Goal: Transaction & Acquisition: Purchase product/service

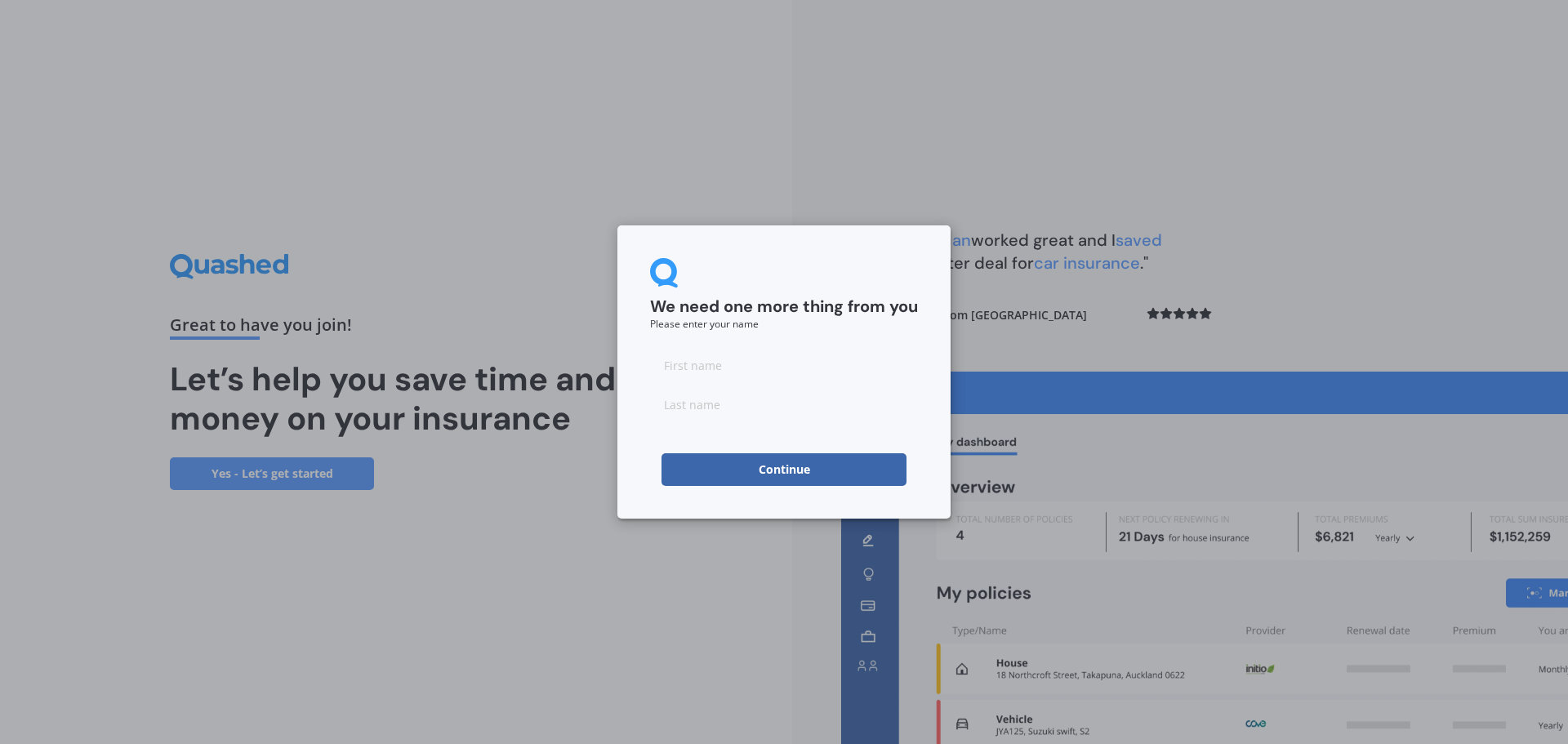
click at [698, 377] on input at bounding box center [784, 364] width 268 height 32
type input "[PERSON_NAME]"
click at [805, 472] on button "Continue" at bounding box center [784, 468] width 245 height 32
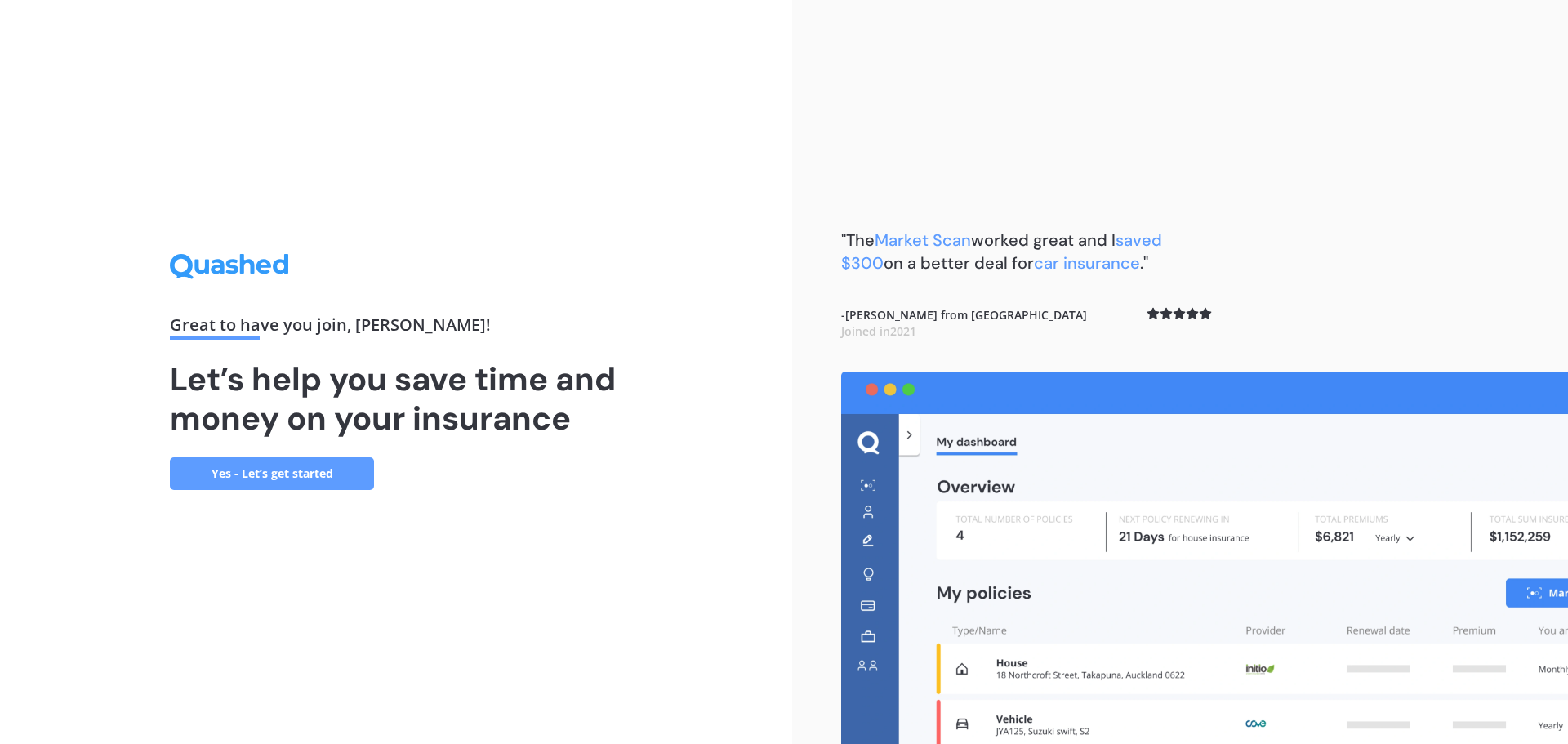
click at [274, 468] on link "Yes - Let’s get started" at bounding box center [272, 473] width 204 height 32
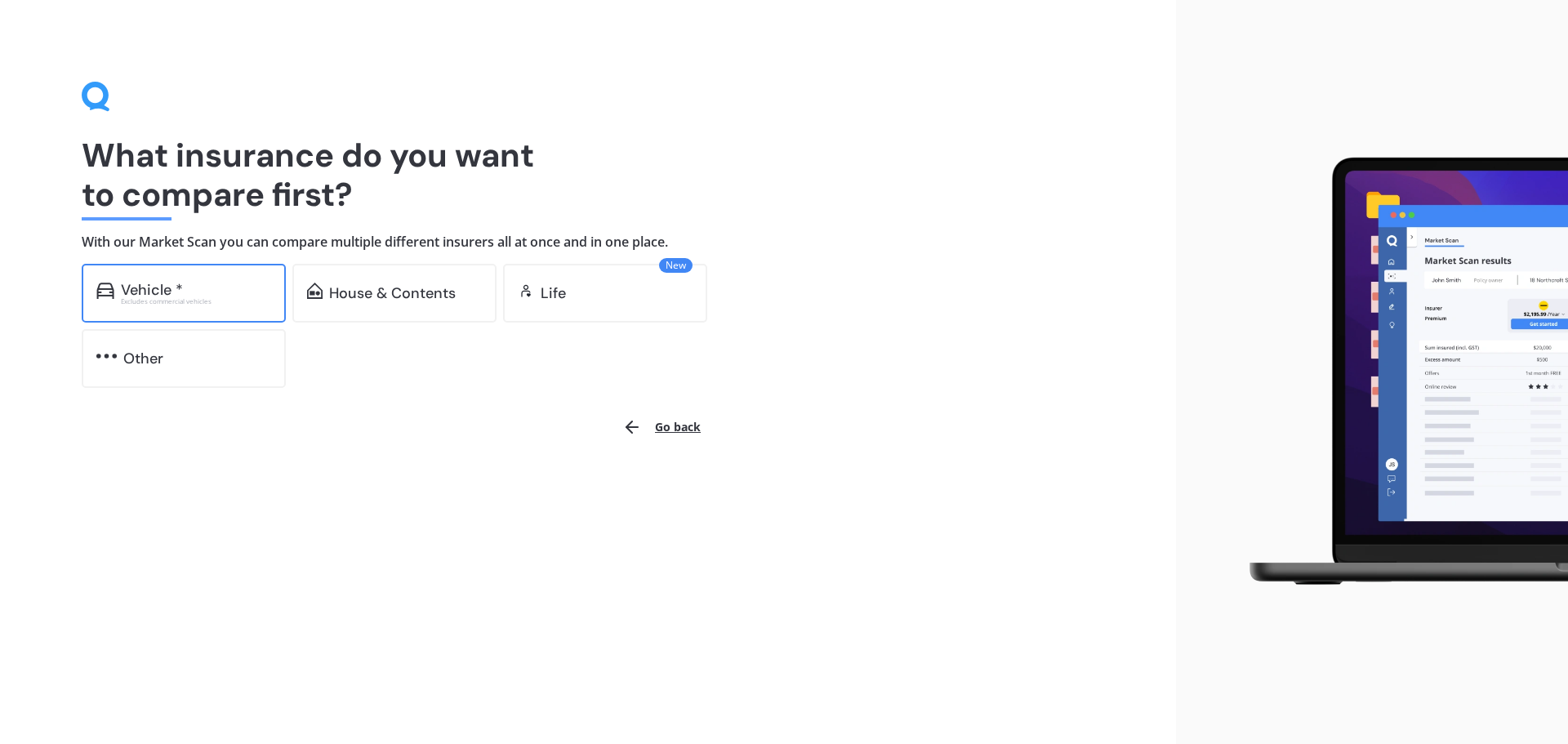
click at [126, 281] on div "Vehicle *" at bounding box center [152, 289] width 62 height 17
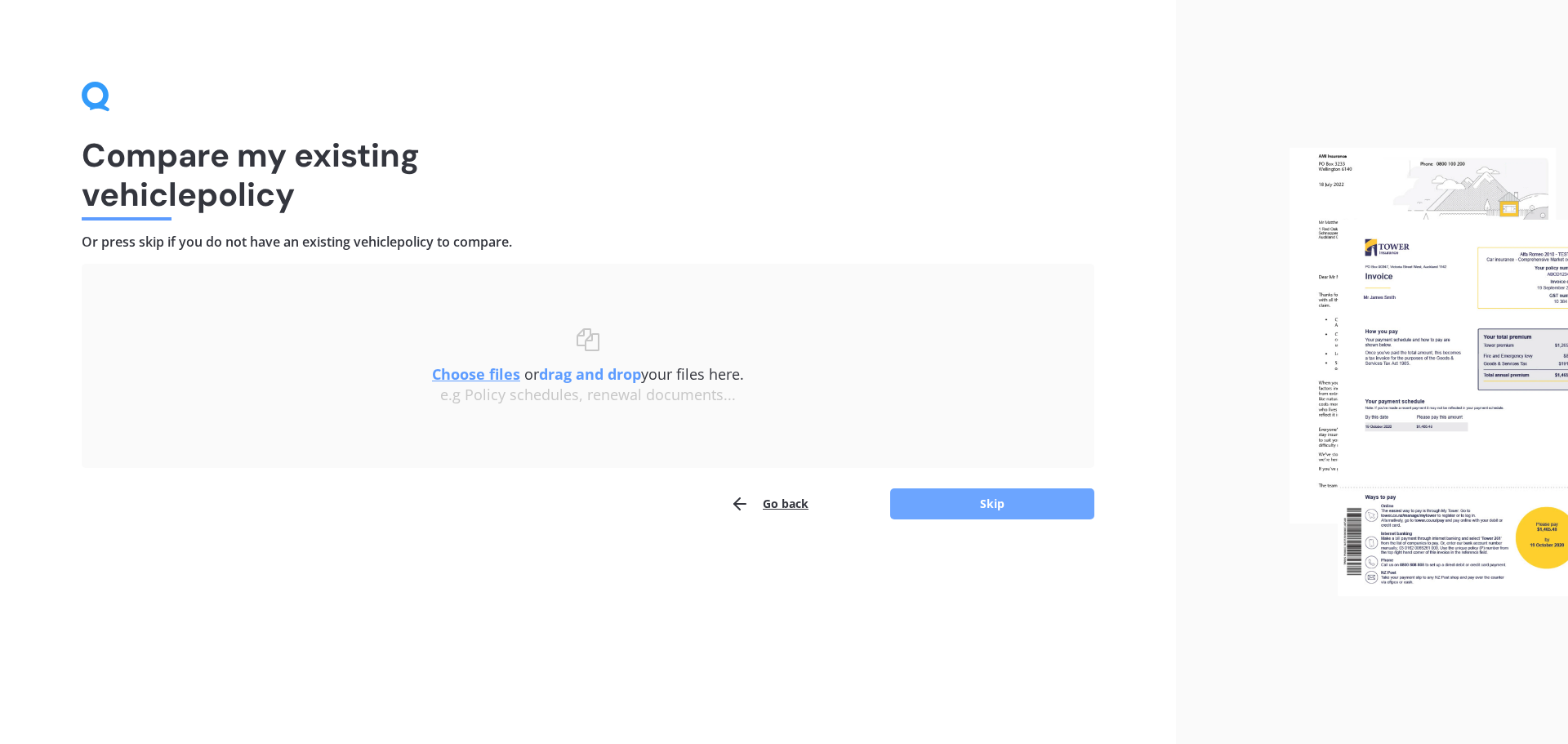
click at [981, 501] on button "Skip" at bounding box center [991, 504] width 204 height 31
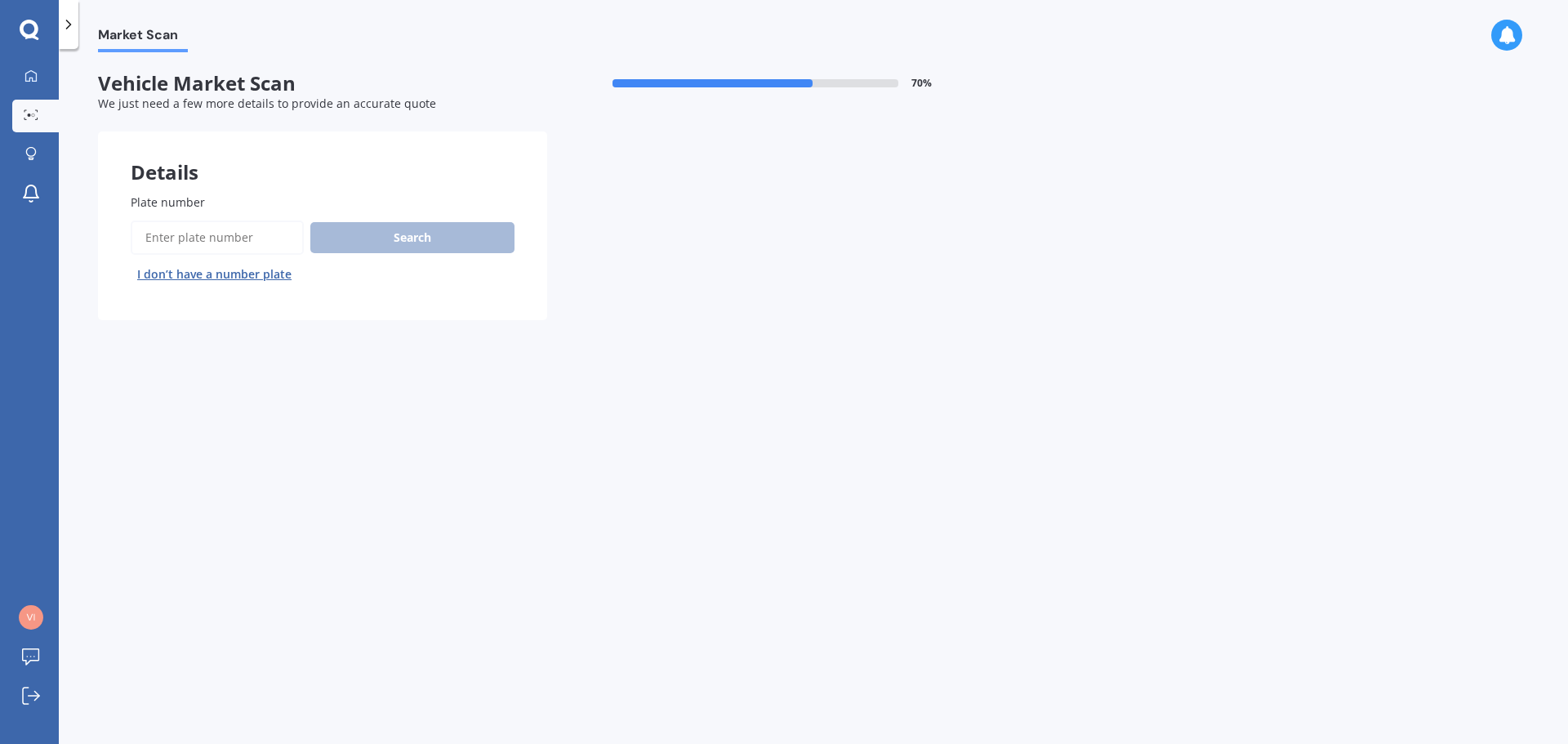
click at [189, 239] on input "Plate number" at bounding box center [218, 237] width 173 height 34
type input "MGQ256"
click at [398, 237] on button "Search" at bounding box center [411, 238] width 204 height 31
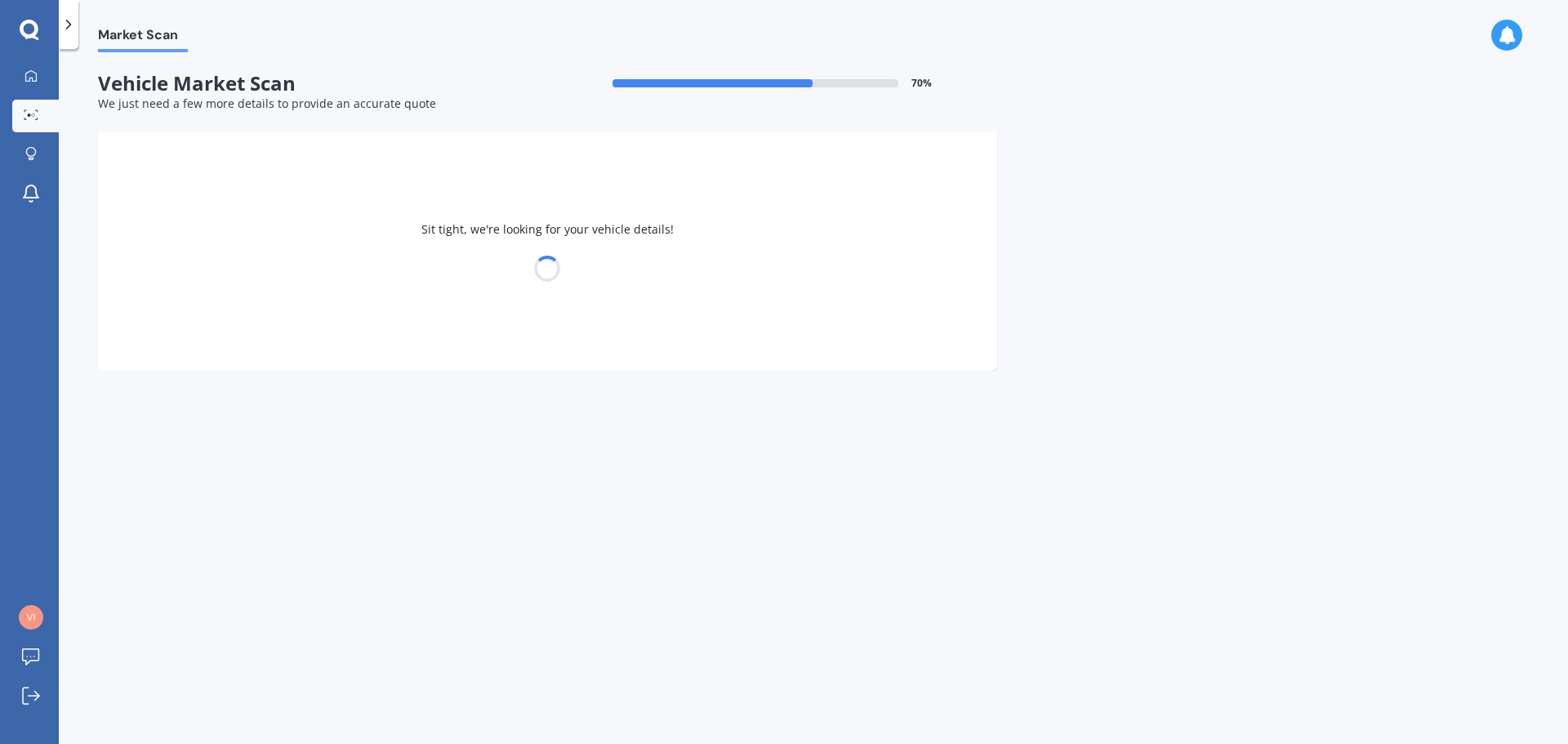
select select "BMW"
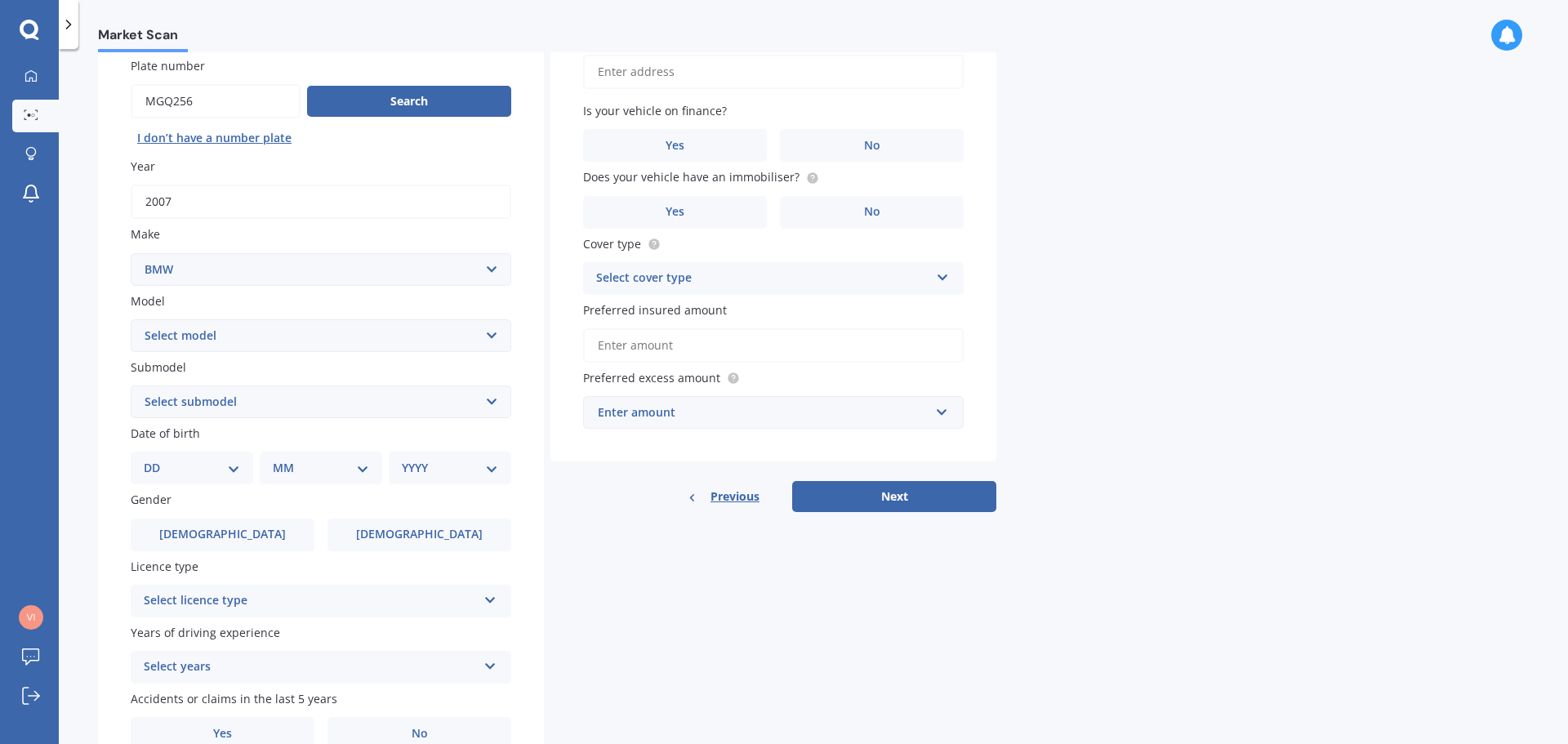
scroll to position [136, 0]
click at [278, 340] on select "Select model 116 116I 118 118D 120 130 218D 220I 225 250 316 318 320 320 i 323 …" at bounding box center [321, 336] width 381 height 32
click at [187, 335] on select "Select model 116 116I 118 118D 120 130 218D 220I 225 250 316 318 320 320 i 323 …" at bounding box center [321, 336] width 381 height 32
select select "320 I"
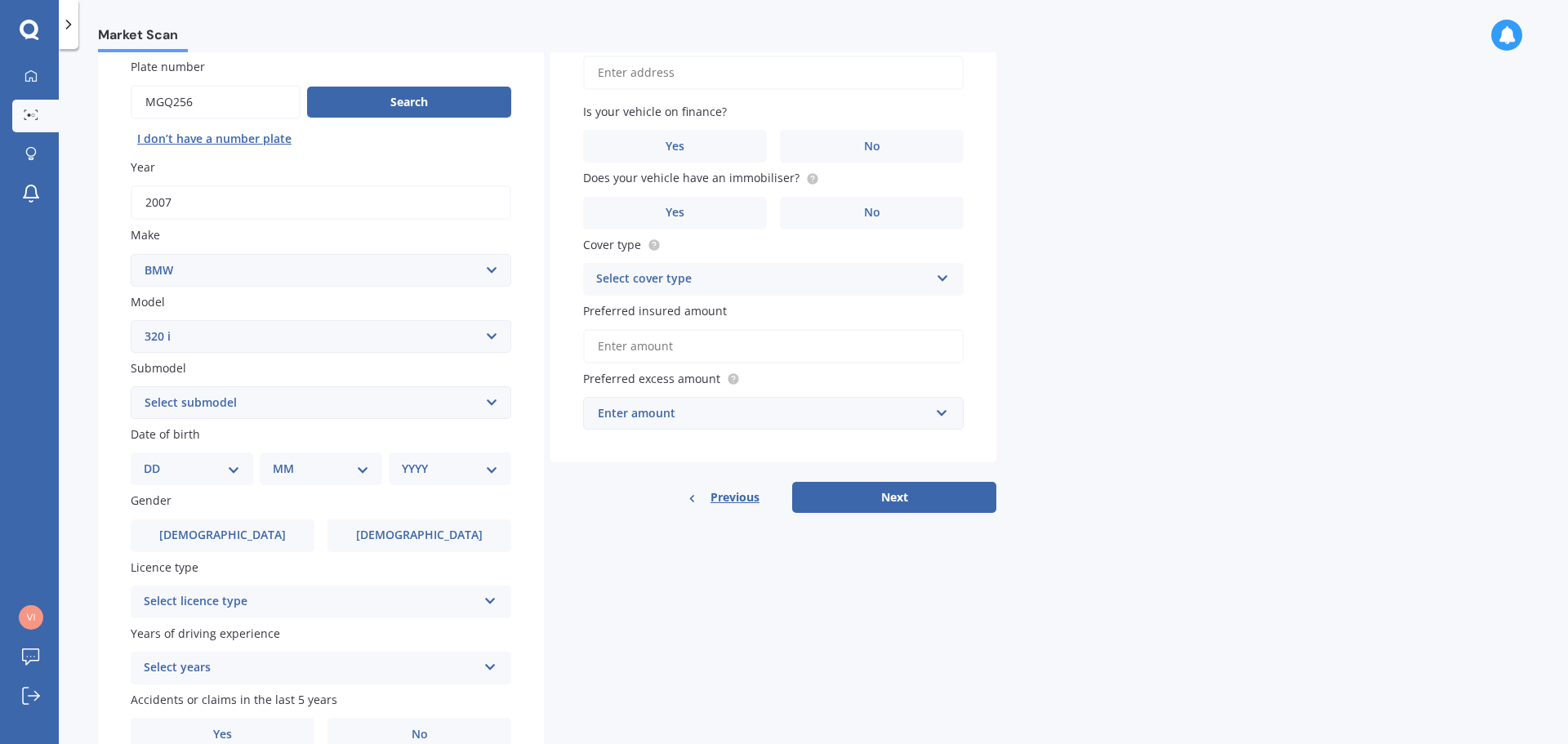
click at [131, 320] on select "Select model 116 116I 118 118D 120 130 218D 220I 225 250 316 318 320 320 i 323 …" at bounding box center [321, 336] width 381 height 32
click at [317, 406] on select "Select submodel GT Turbo 5 Dr Liftback" at bounding box center [321, 402] width 381 height 32
click at [317, 405] on select "Select submodel GT Turbo 5 Dr Liftback" at bounding box center [321, 402] width 381 height 32
click at [212, 468] on select "DD 01 02 03 04 05 06 07 08 09 10 11 12 13 14 15 16 17 18 19 20 21 22 23 24 25 2…" at bounding box center [192, 468] width 96 height 18
select select "21"
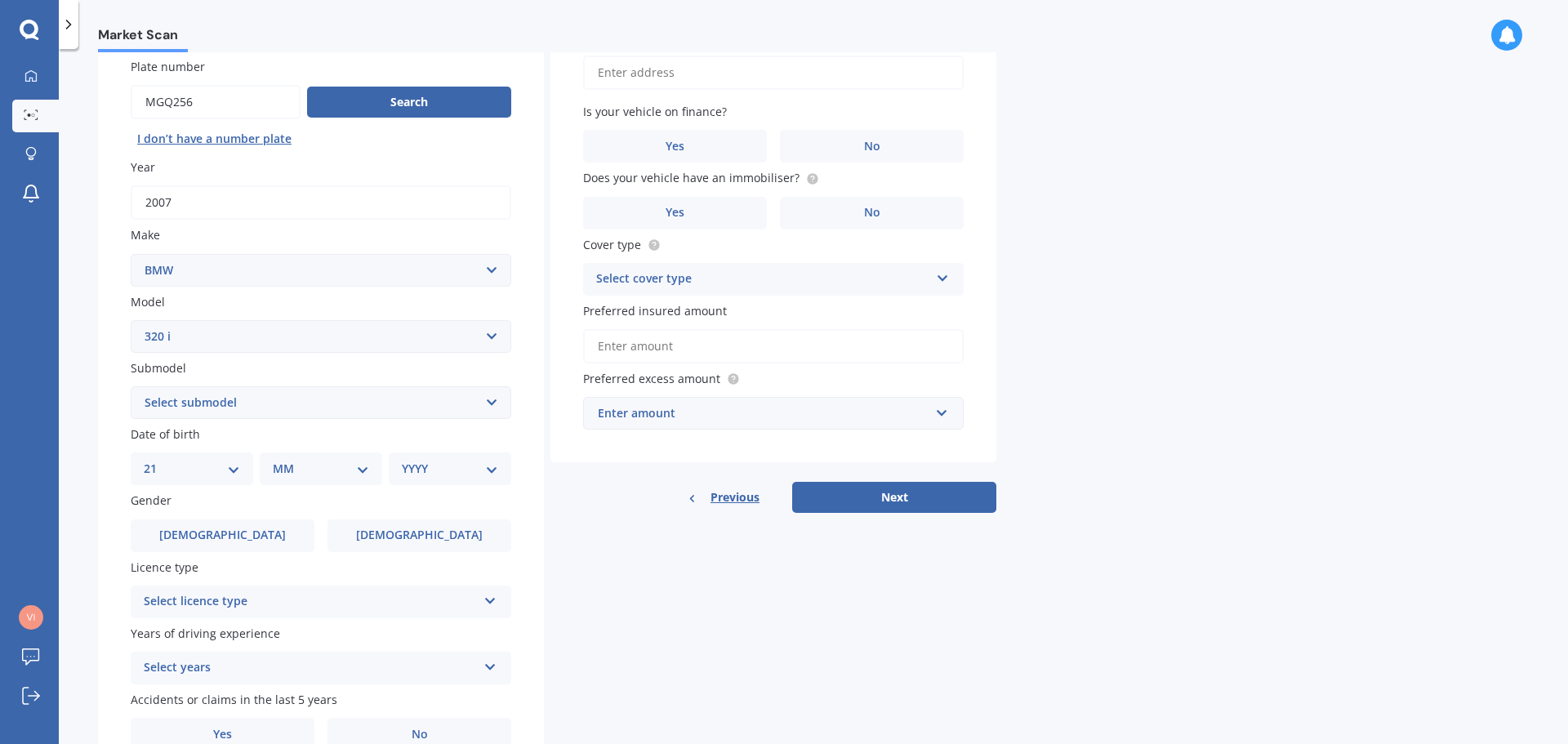
click at [157, 460] on select "DD 01 02 03 04 05 06 07 08 09 10 11 12 13 14 15 16 17 18 19 20 21 22 23 24 25 2…" at bounding box center [192, 468] width 96 height 18
click at [305, 460] on select "MM 01 02 03 04 05 06 07 08 09 10 11 12" at bounding box center [324, 468] width 90 height 18
select select "05"
click at [280, 460] on select "MM 01 02 03 04 05 06 07 08 09 10 11 12" at bounding box center [324, 468] width 90 height 18
click at [469, 466] on select "YYYY 2025 2024 2023 2022 2021 2020 2019 2018 2017 2016 2015 2014 2013 2012 2011…" at bounding box center [446, 468] width 90 height 18
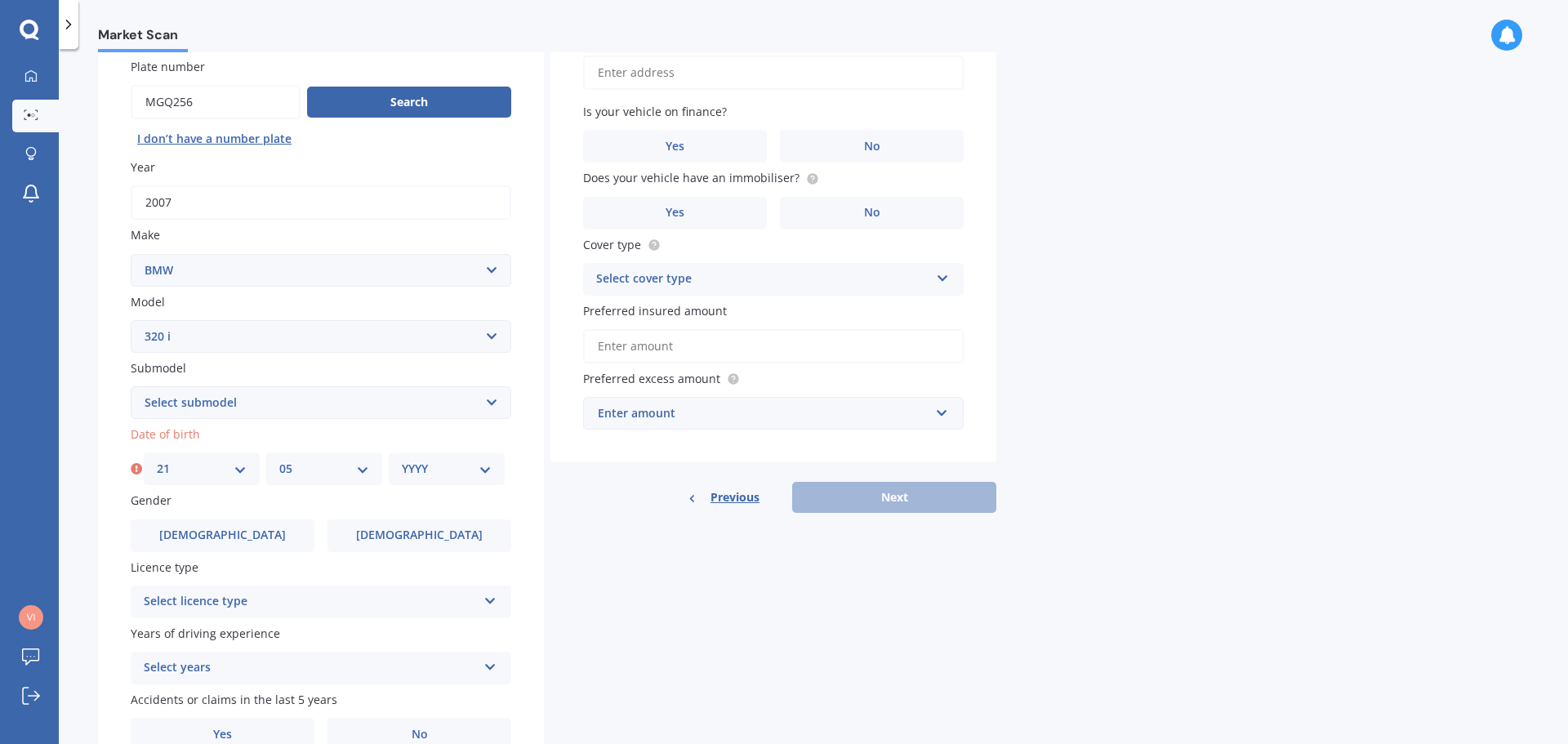
select select "2005"
click at [402, 460] on select "YYYY 2025 2024 2023 2022 2021 2020 2019 2018 2017 2016 2015 2014 2013 2012 2011…" at bounding box center [446, 468] width 90 height 18
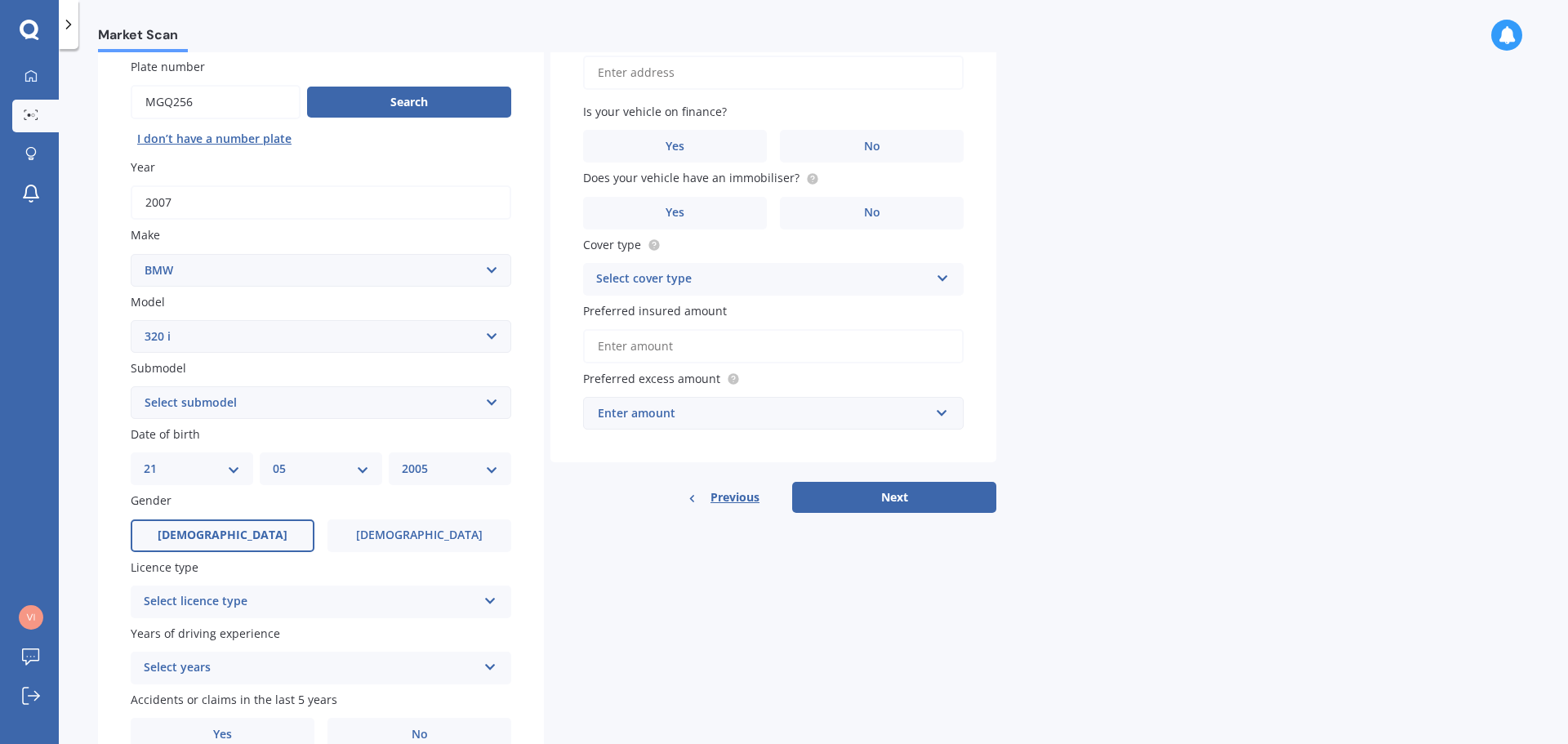
click at [235, 537] on span "[DEMOGRAPHIC_DATA]" at bounding box center [222, 535] width 130 height 14
click at [0, 0] on input "[DEMOGRAPHIC_DATA]" at bounding box center [0, 0] width 0 height 0
click at [227, 605] on div "Select licence type" at bounding box center [310, 601] width 333 height 20
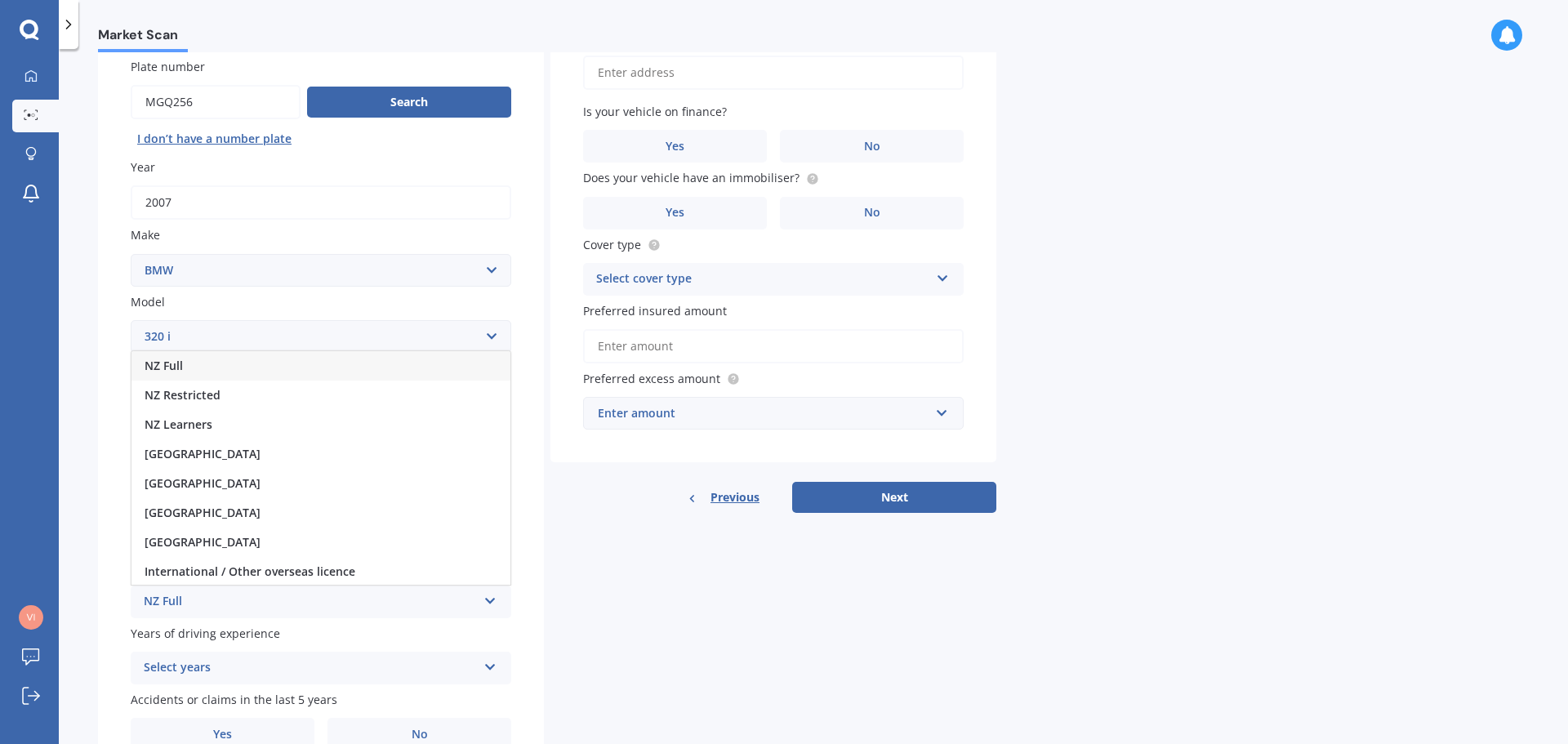
click at [177, 421] on span "NZ Learners" at bounding box center [178, 424] width 68 height 16
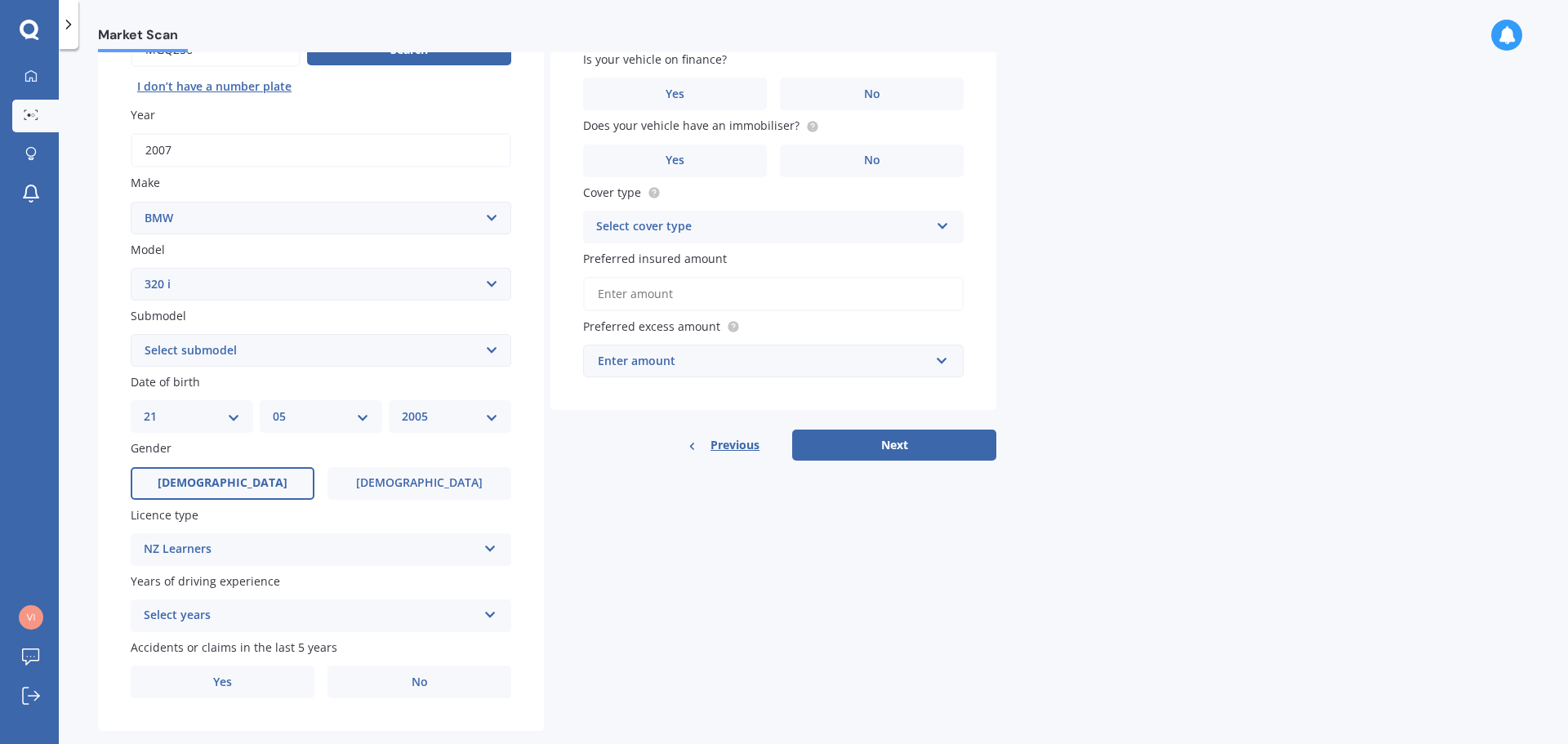
scroll to position [217, 0]
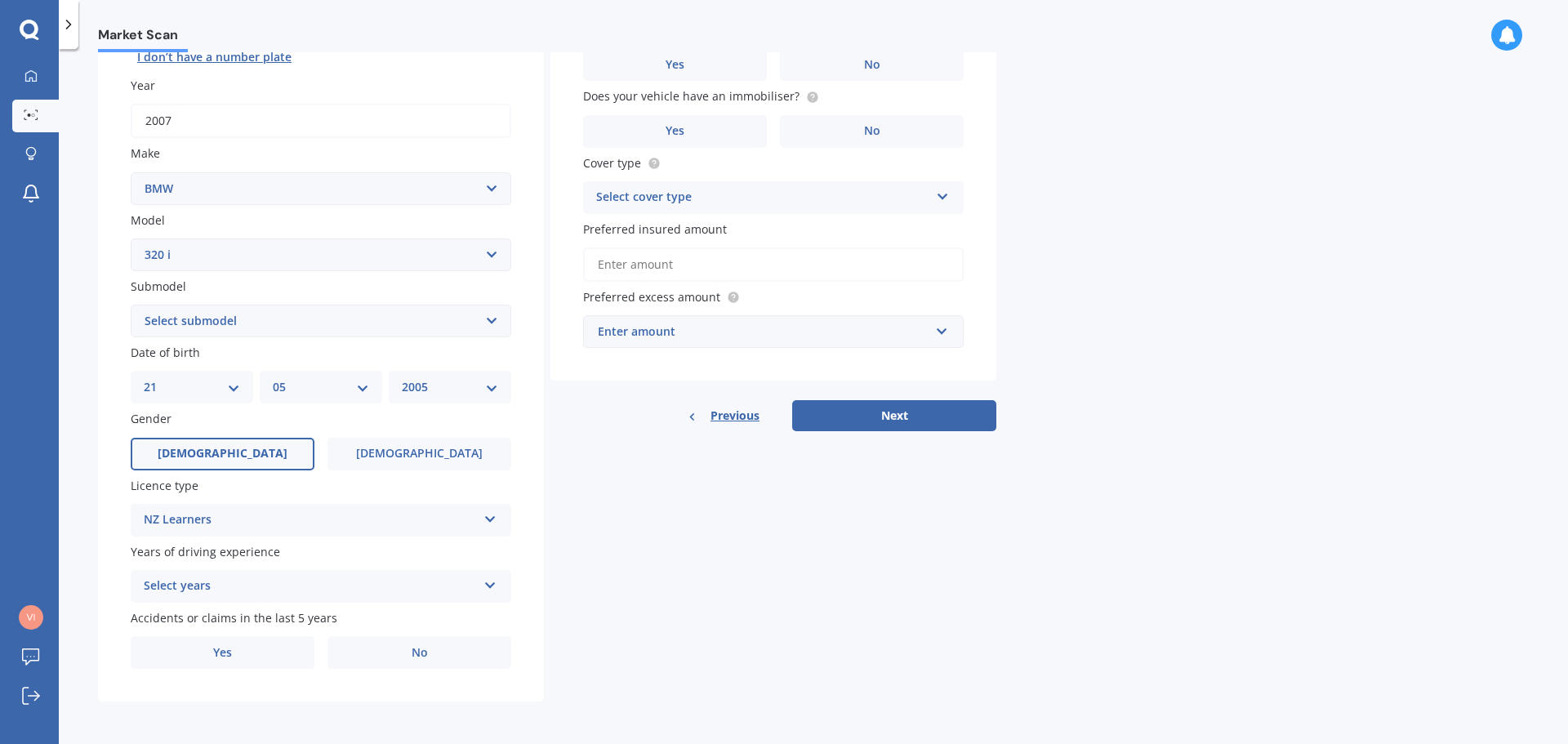
click at [192, 583] on div "Select years" at bounding box center [310, 587] width 333 height 20
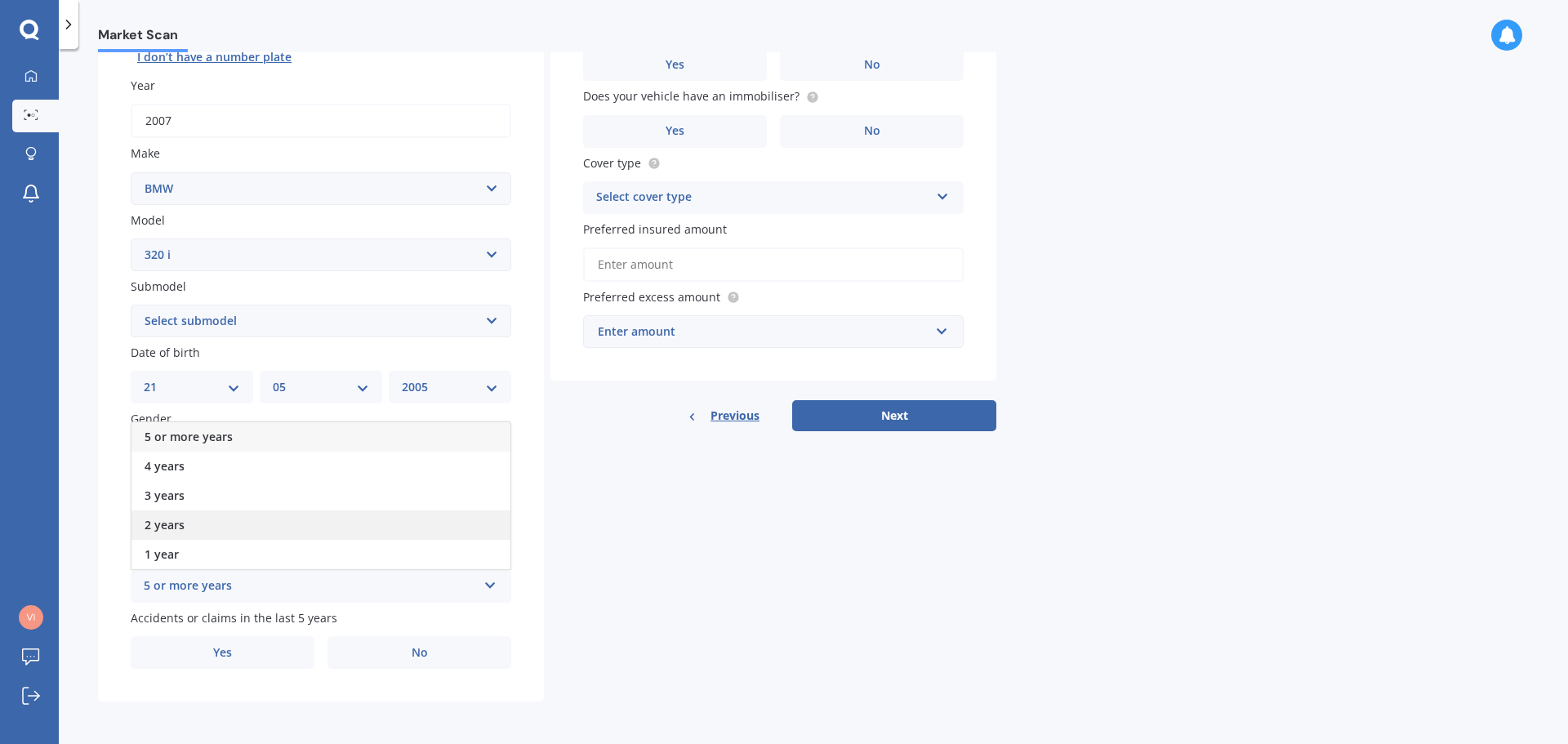
click at [158, 528] on span "2 years" at bounding box center [164, 525] width 40 height 16
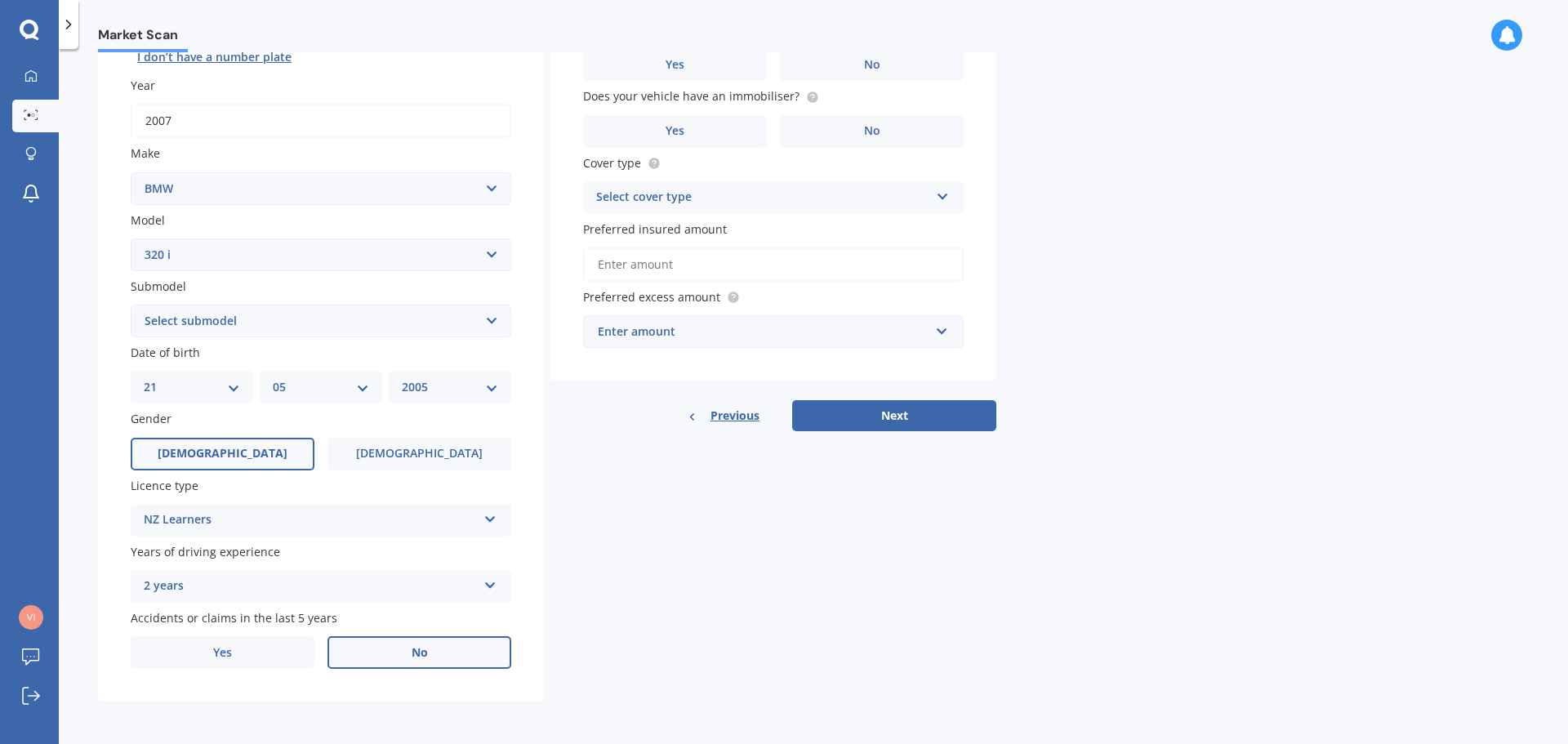
click at [422, 647] on span "No" at bounding box center [419, 652] width 17 height 14
click at [0, 0] on input "No" at bounding box center [0, 0] width 0 height 0
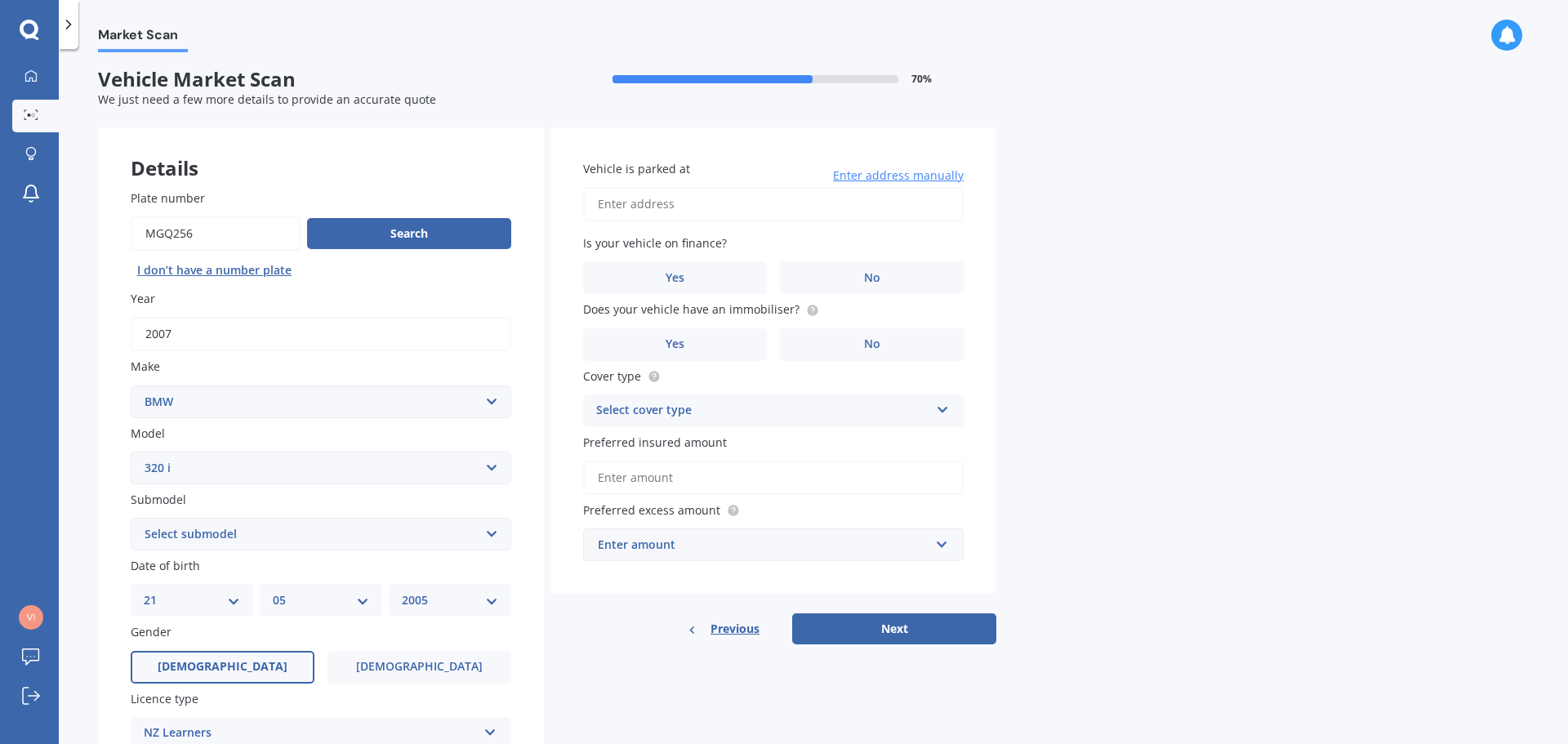
scroll to position [0, 0]
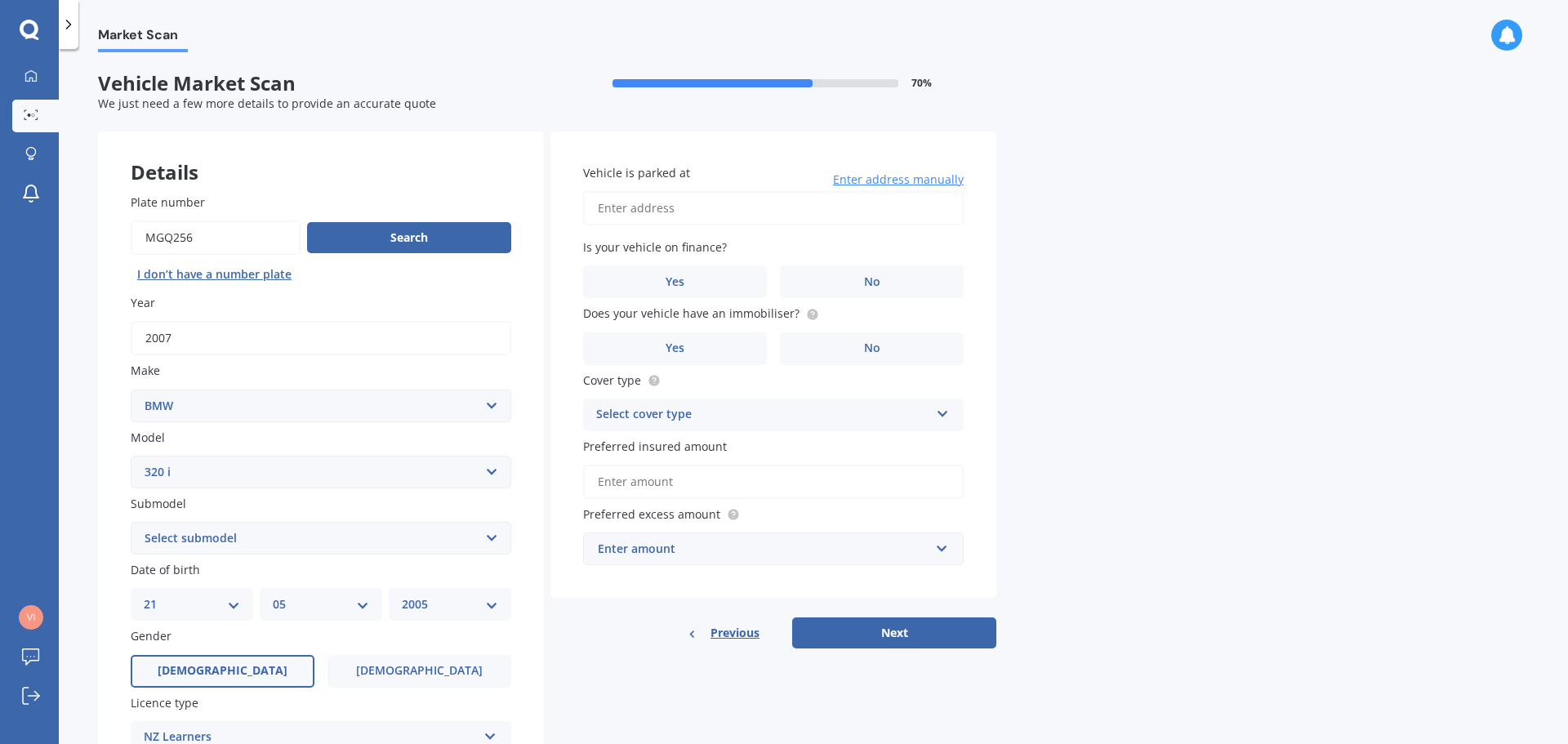
click at [617, 213] on input "Vehicle is parked at" at bounding box center [773, 208] width 381 height 34
type input "[STREET_ADDRESS]"
click at [887, 278] on label "No" at bounding box center [871, 281] width 184 height 32
click at [0, 0] on input "No" at bounding box center [0, 0] width 0 height 0
click at [875, 343] on span "No" at bounding box center [872, 348] width 17 height 14
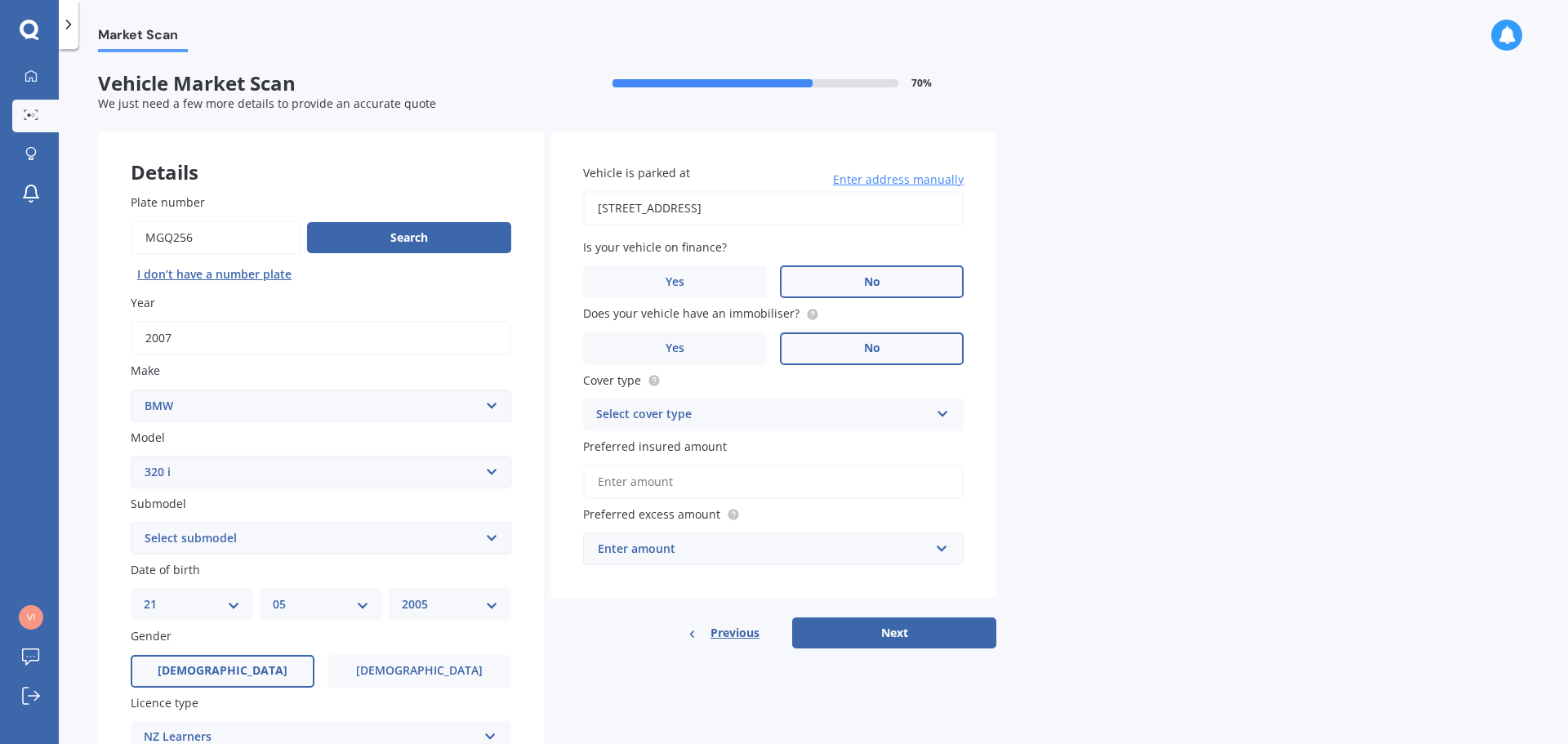
click at [0, 0] on input "No" at bounding box center [0, 0] width 0 height 0
click at [899, 417] on div "Select cover type" at bounding box center [763, 414] width 333 height 20
click at [675, 451] on span "Comprehensive" at bounding box center [640, 447] width 87 height 16
click at [625, 486] on input "Preferred insured amount" at bounding box center [773, 481] width 381 height 34
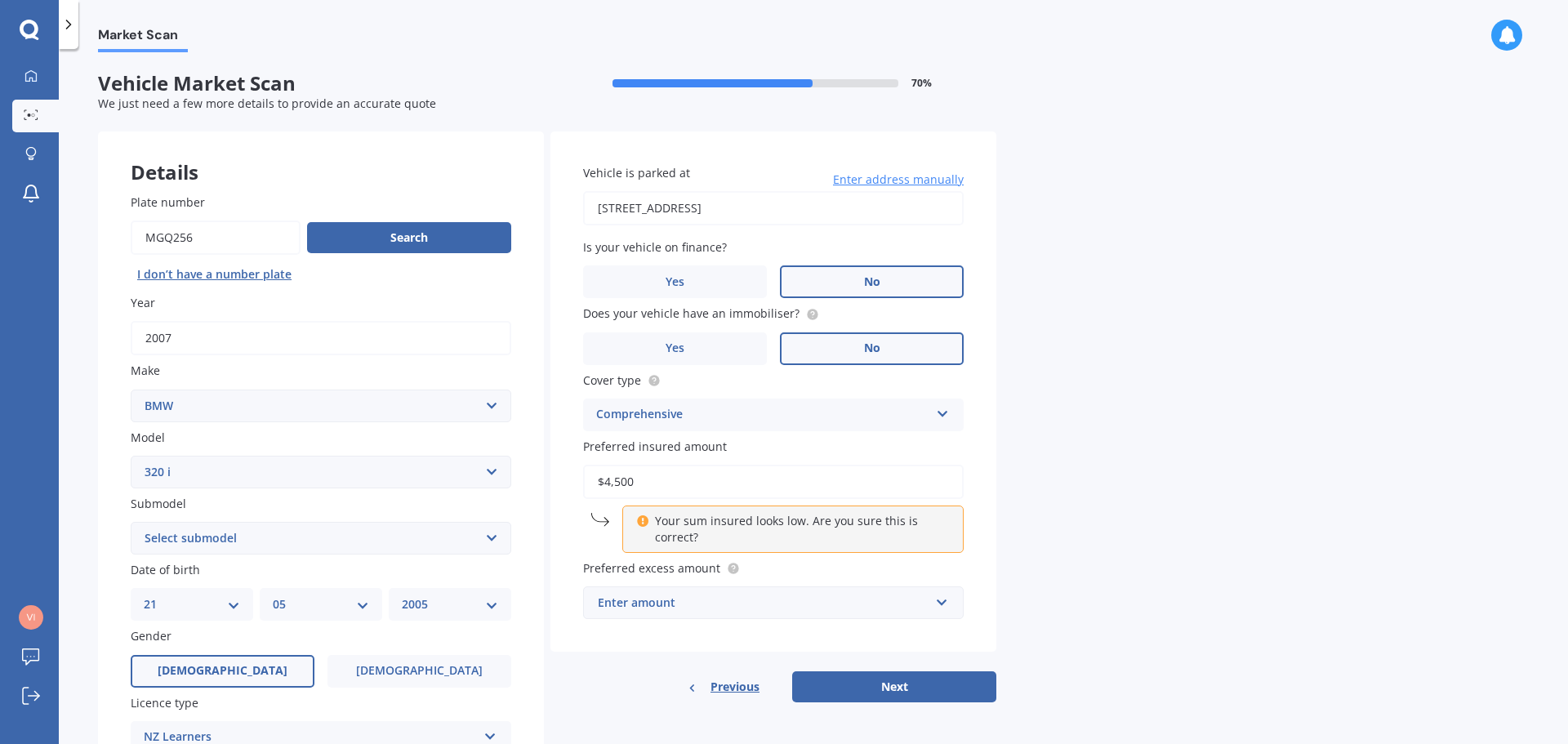
drag, startPoint x: 636, startPoint y: 483, endPoint x: 596, endPoint y: 483, distance: 40.0
click at [596, 483] on input "$4,500" at bounding box center [773, 481] width 381 height 34
type input "$5"
type input "$4"
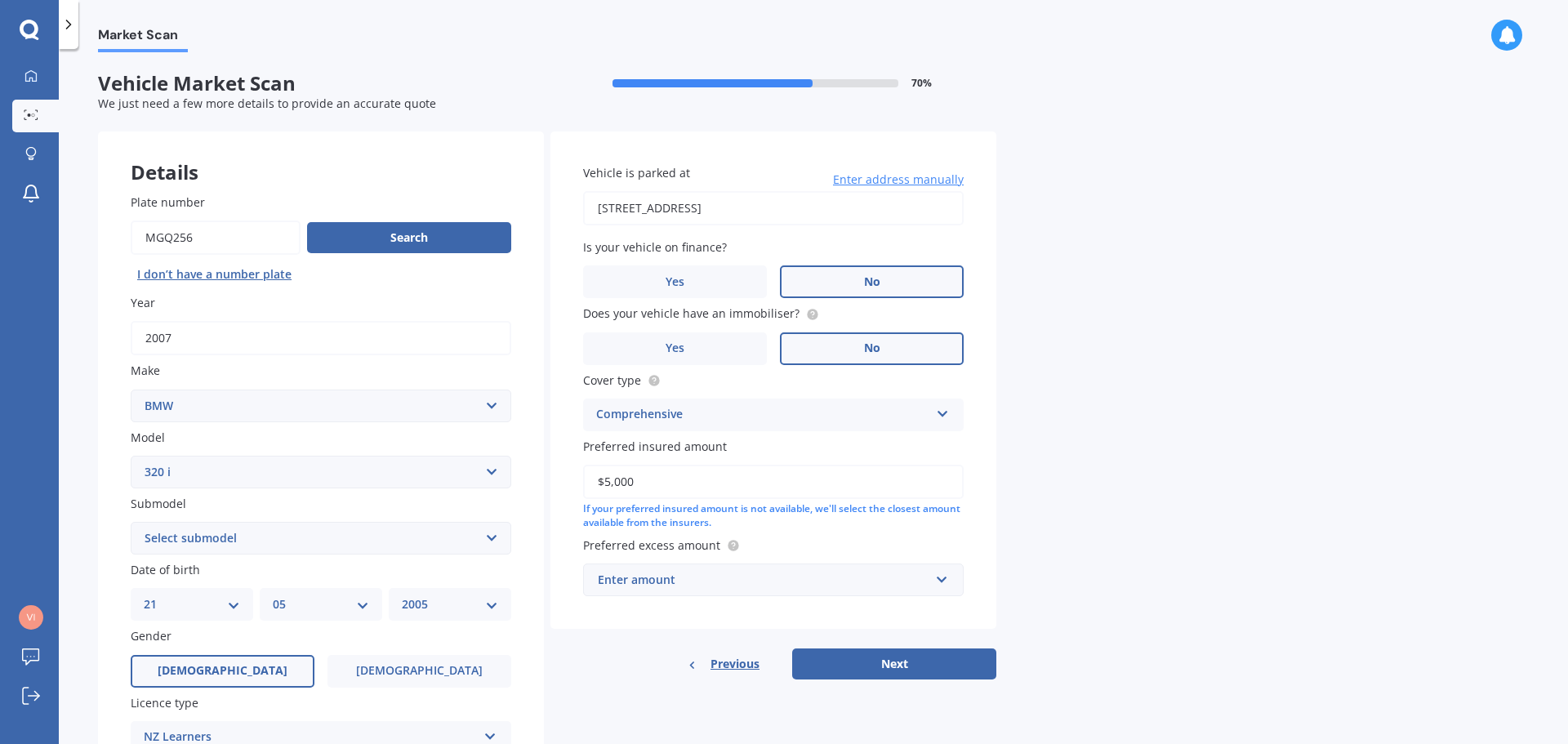
type input "$5,000"
click at [638, 588] on div "Enter amount $100 $400 $500 $750 $1,000 $1,500 $2,000" at bounding box center [773, 579] width 381 height 32
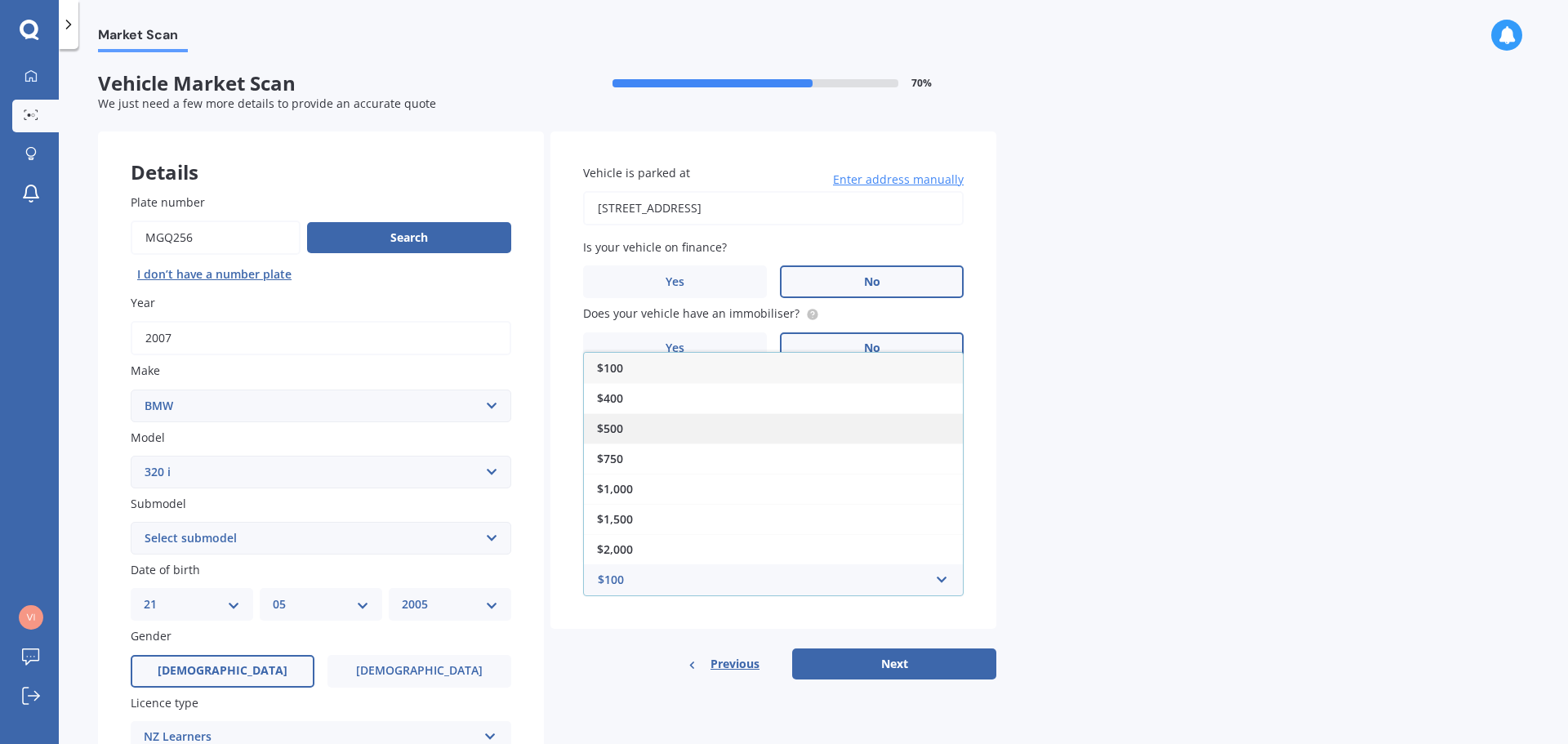
click at [603, 429] on span "$500" at bounding box center [609, 428] width 27 height 16
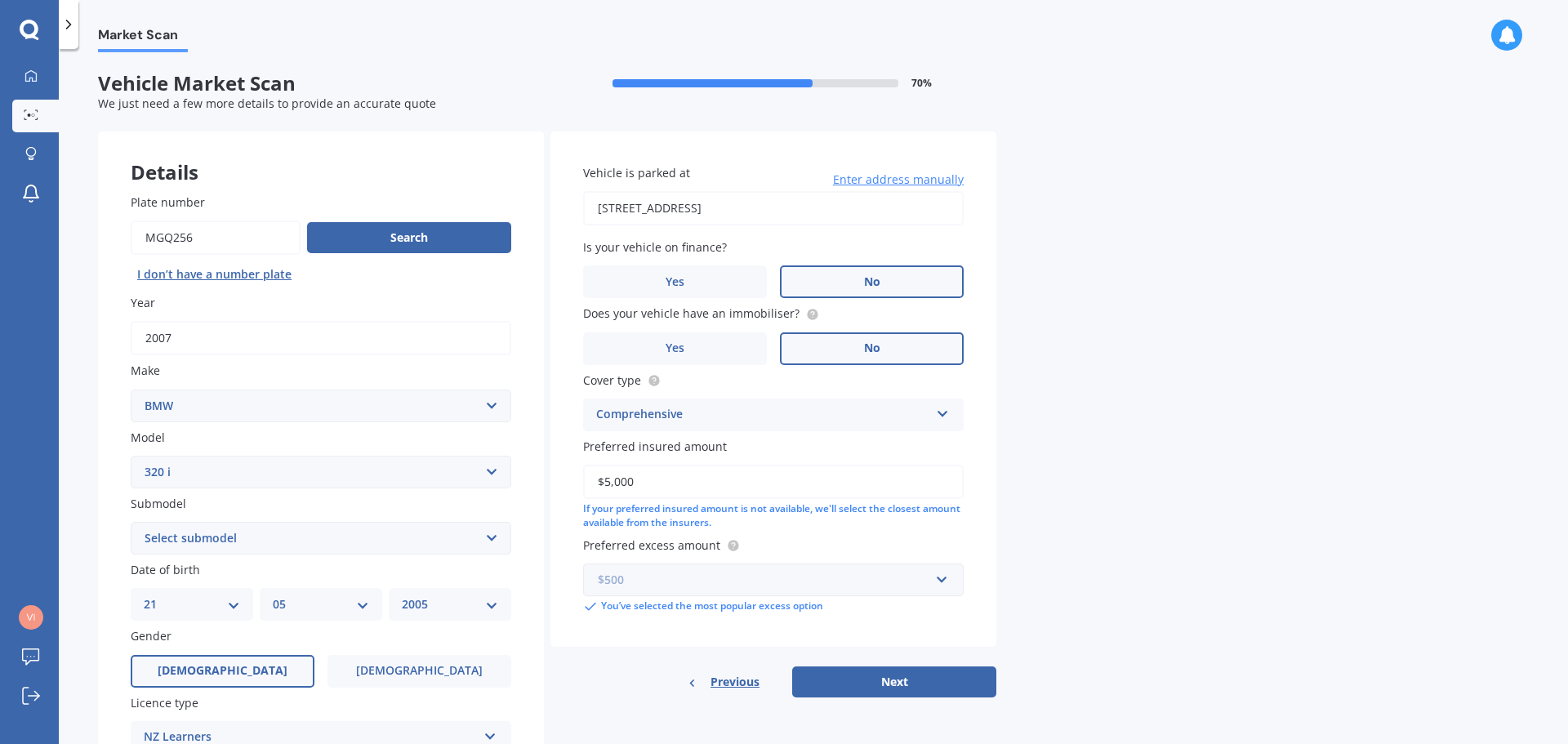
click at [935, 576] on input "text" at bounding box center [768, 580] width 366 height 31
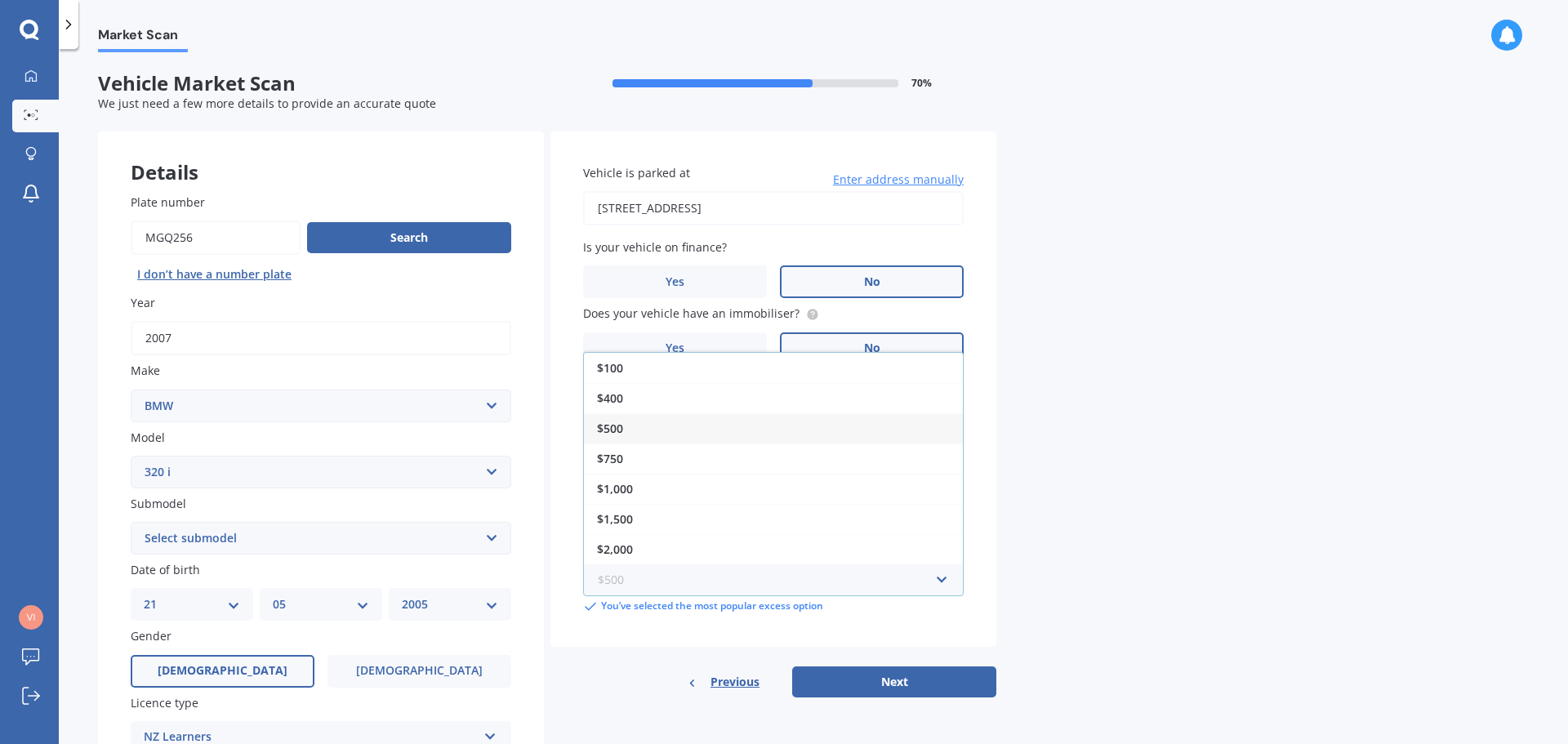
click at [935, 576] on input "text" at bounding box center [768, 580] width 366 height 31
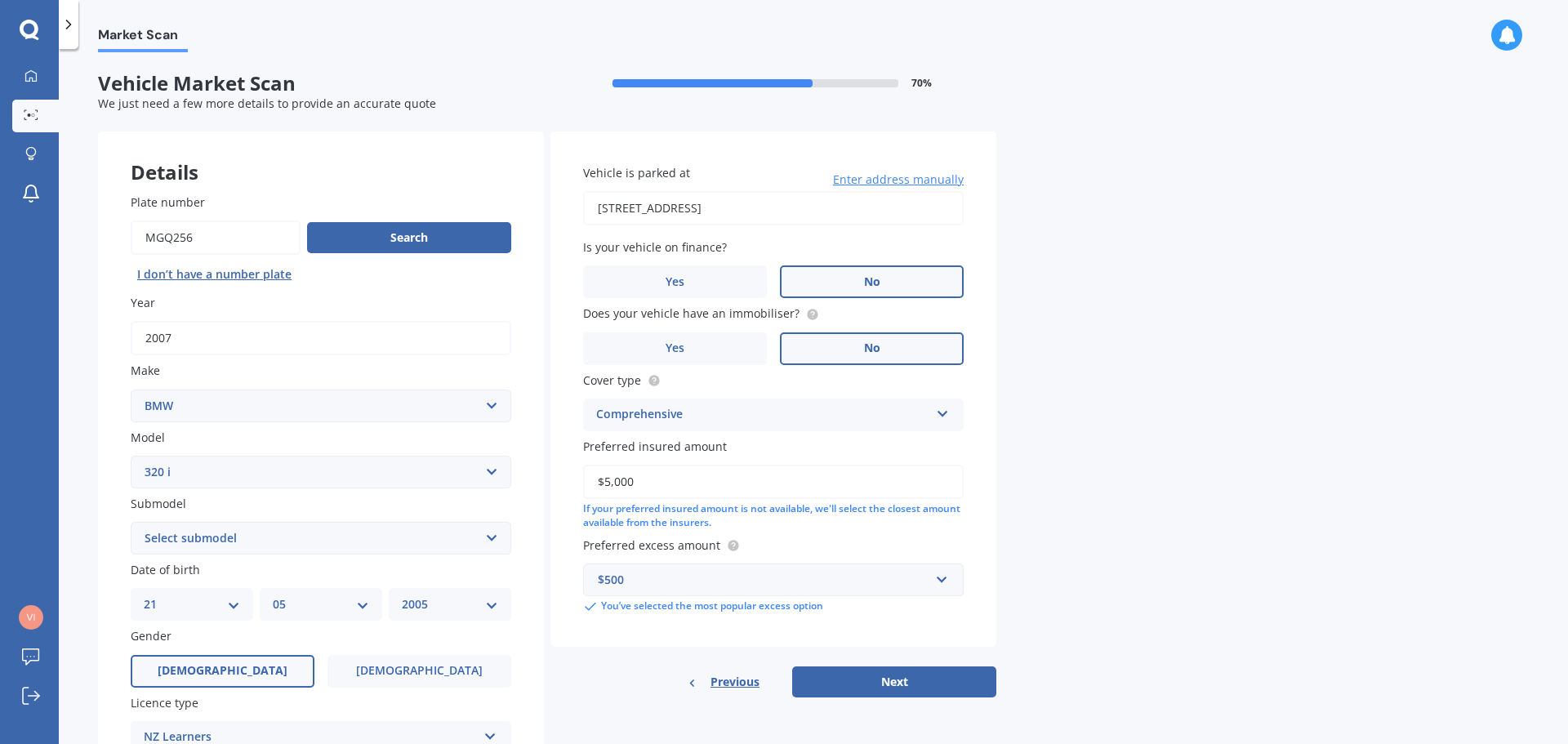
click at [883, 675] on button "Next" at bounding box center [894, 682] width 204 height 31
click at [293, 539] on select "Select submodel GT Turbo 5 Dr Liftback" at bounding box center [321, 537] width 381 height 32
select select "GT TURBO 5 DR LIFTBACK"
click at [131, 522] on select "Select submodel GT Turbo 5 Dr Liftback" at bounding box center [321, 537] width 381 height 32
click at [197, 537] on select "Select submodel GT Turbo 5 Dr Liftback" at bounding box center [321, 537] width 381 height 32
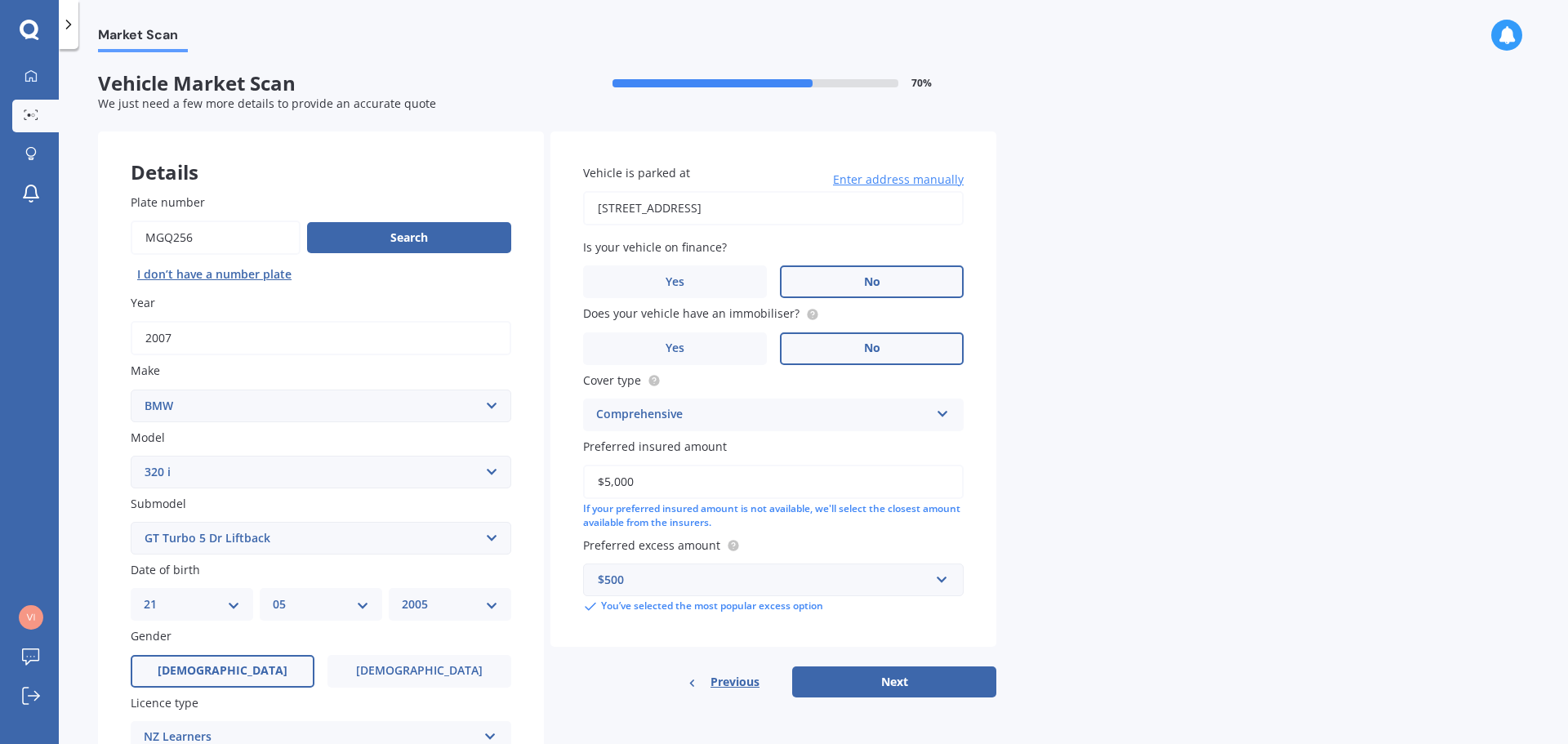
click at [75, 525] on div "Market Scan Vehicle Market Scan 70 % We just need a few more details to provide…" at bounding box center [813, 400] width 1509 height 695
click at [909, 674] on button "Next" at bounding box center [894, 682] width 204 height 31
select select "21"
select select "05"
select select "2005"
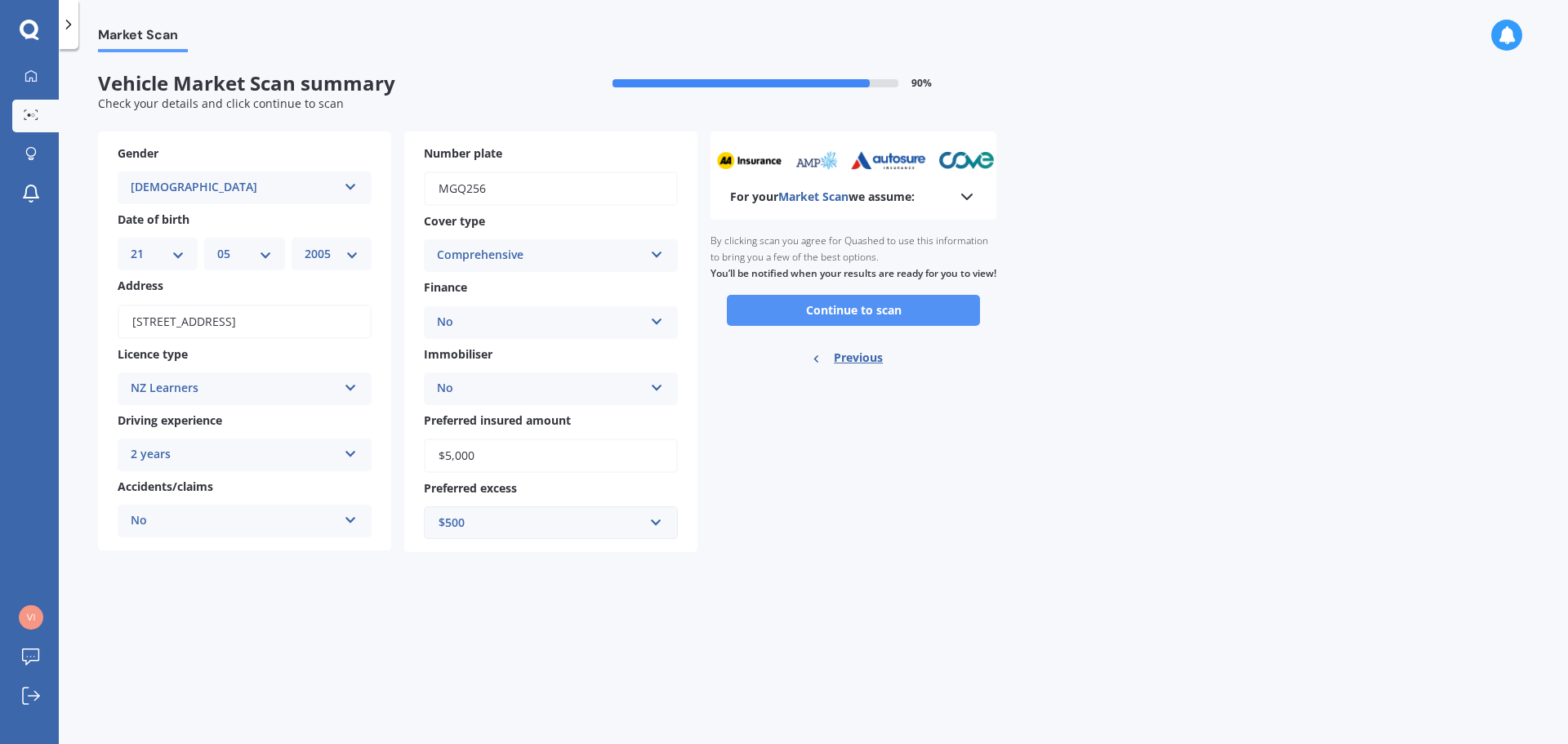
click at [862, 326] on button "Continue to scan" at bounding box center [852, 310] width 253 height 31
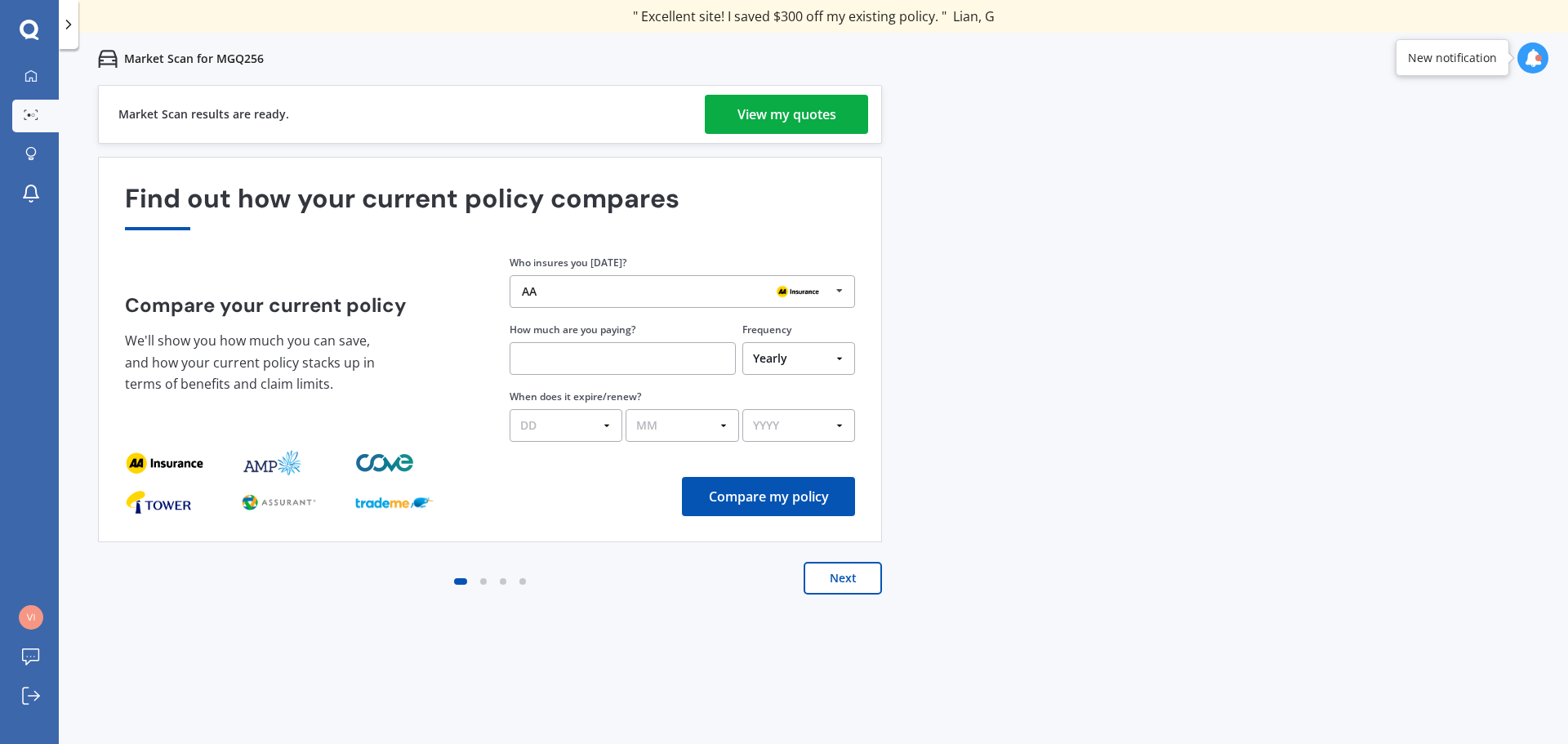
click at [799, 113] on div "View my quotes" at bounding box center [786, 114] width 98 height 39
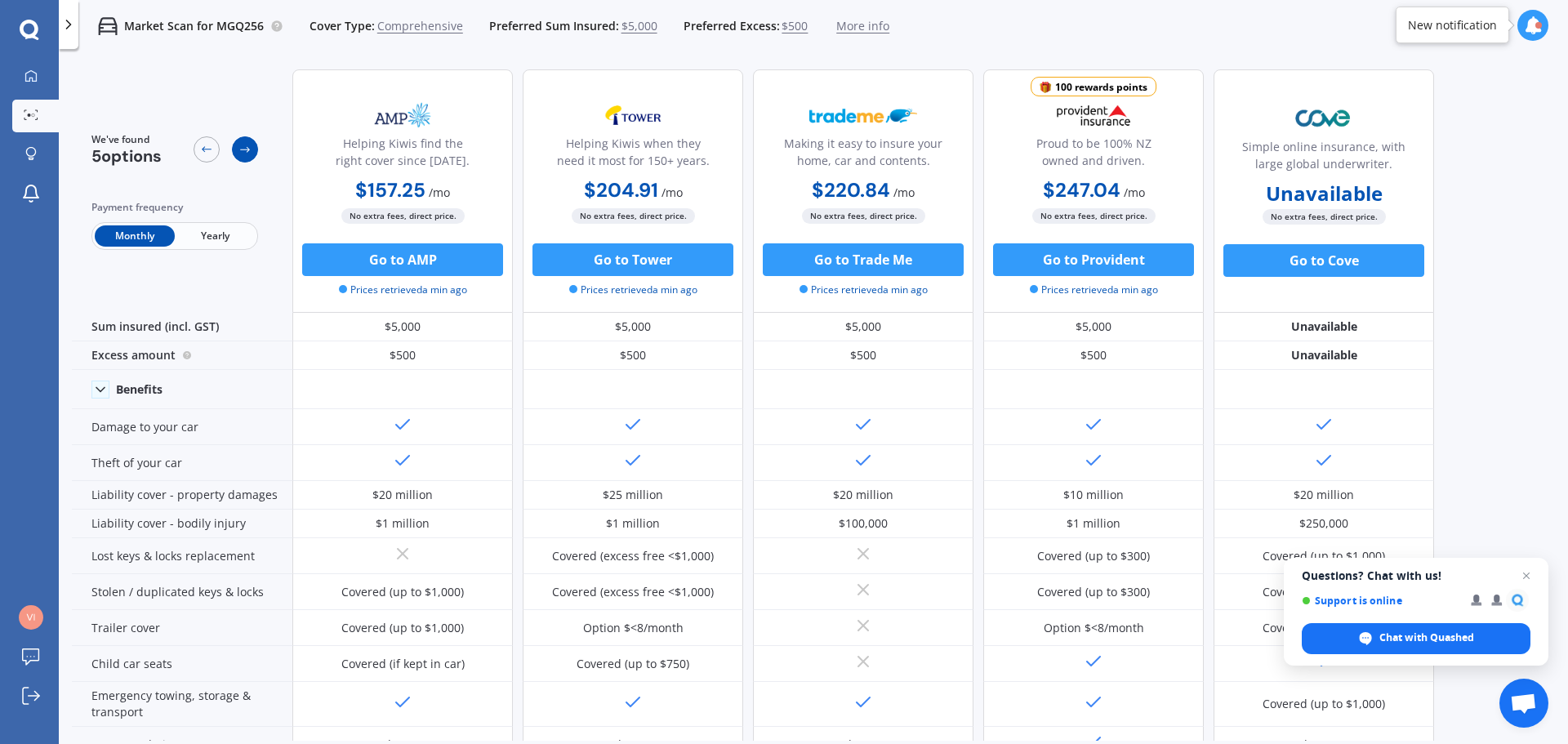
click at [242, 146] on icon at bounding box center [244, 149] width 13 height 13
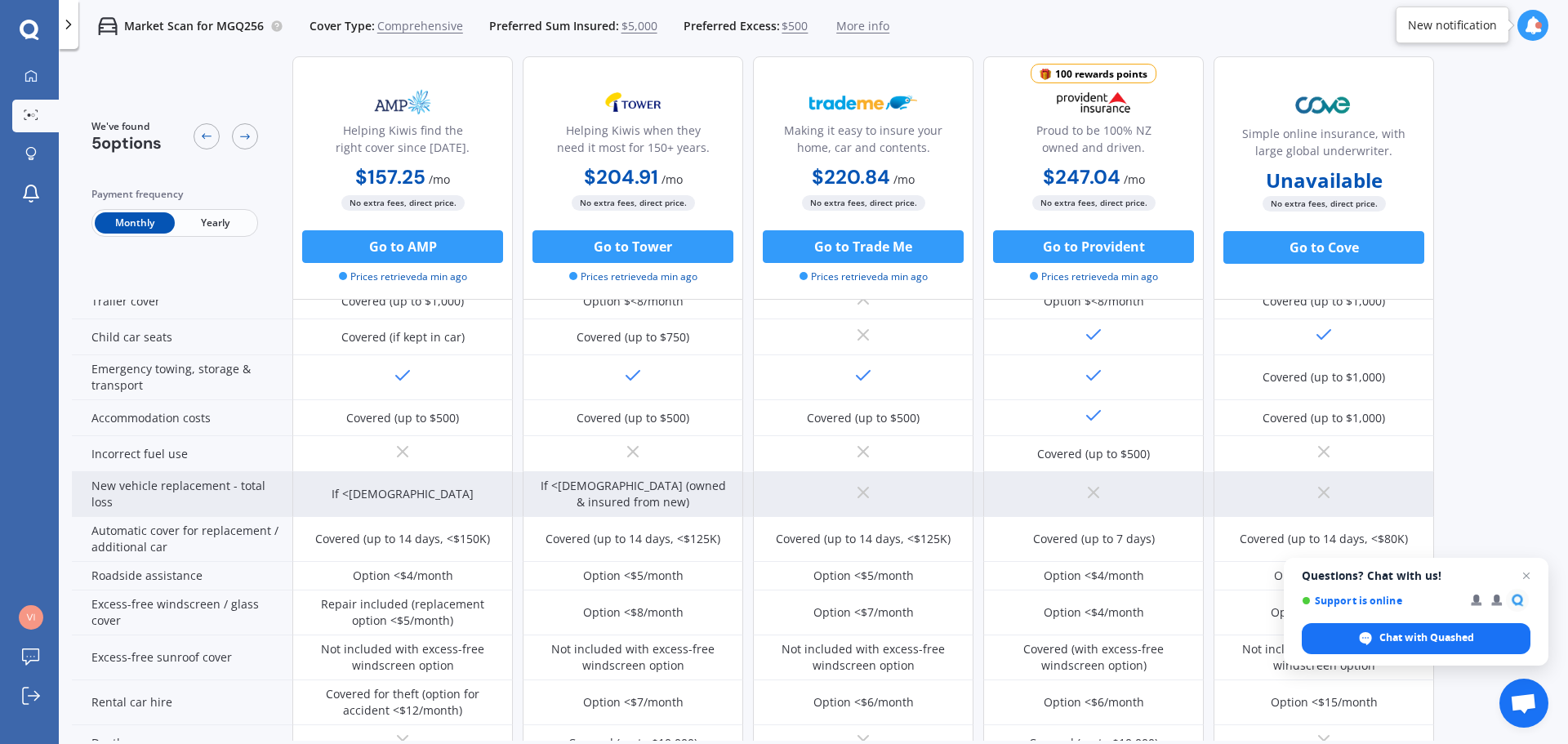
scroll to position [666, 0]
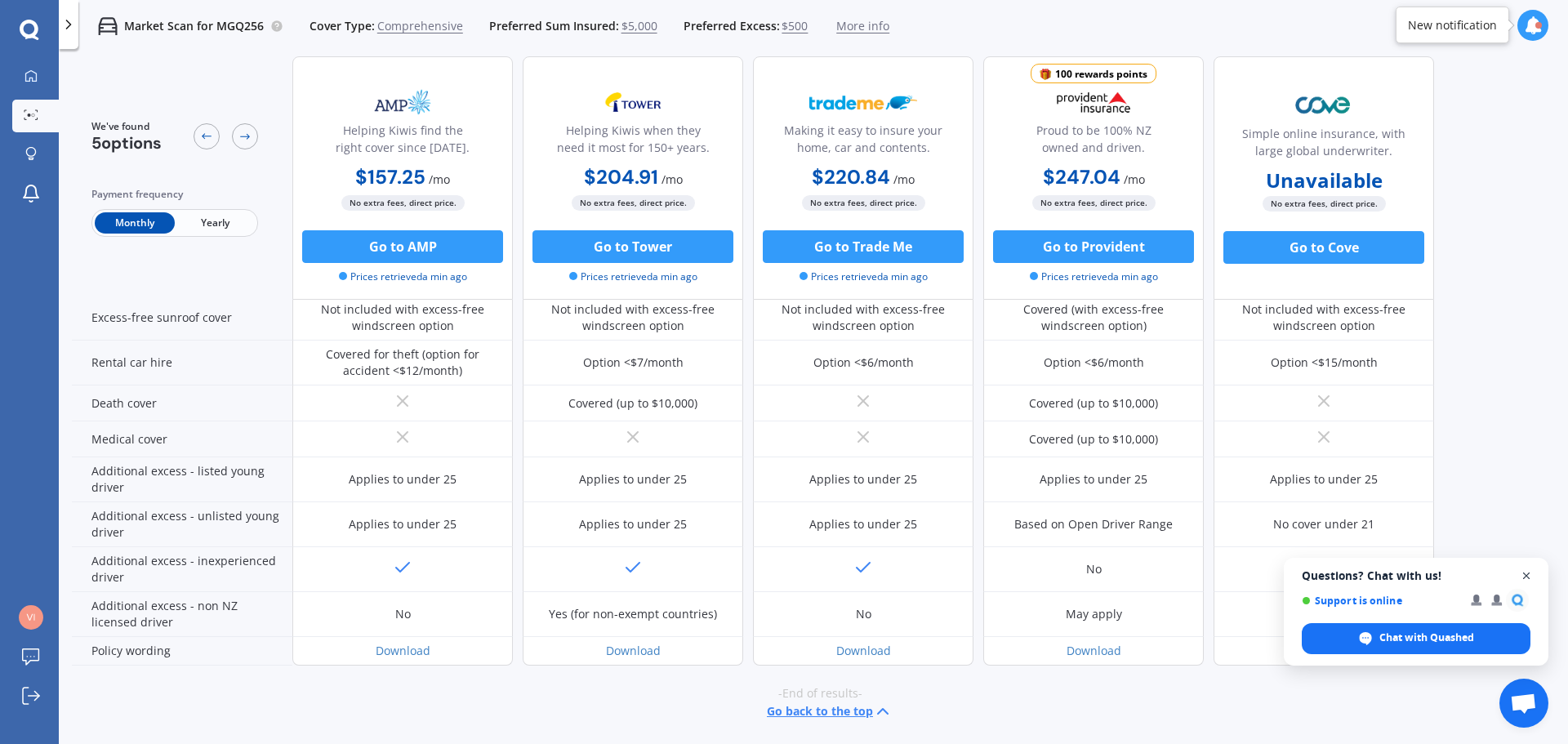
click at [1525, 571] on span "Open chat" at bounding box center [1527, 576] width 21 height 21
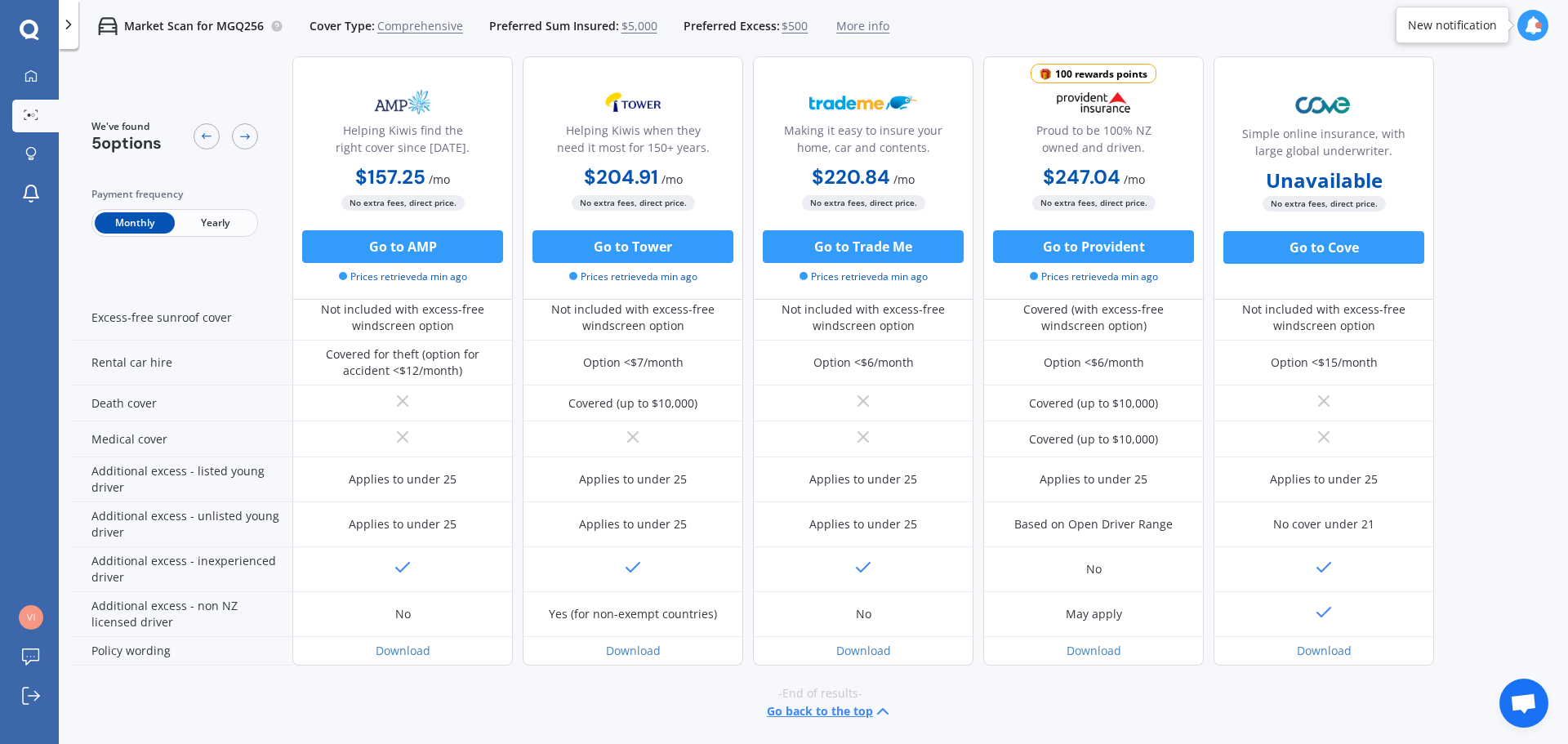
click at [830, 711] on button "Go back to the top" at bounding box center [830, 712] width 126 height 20
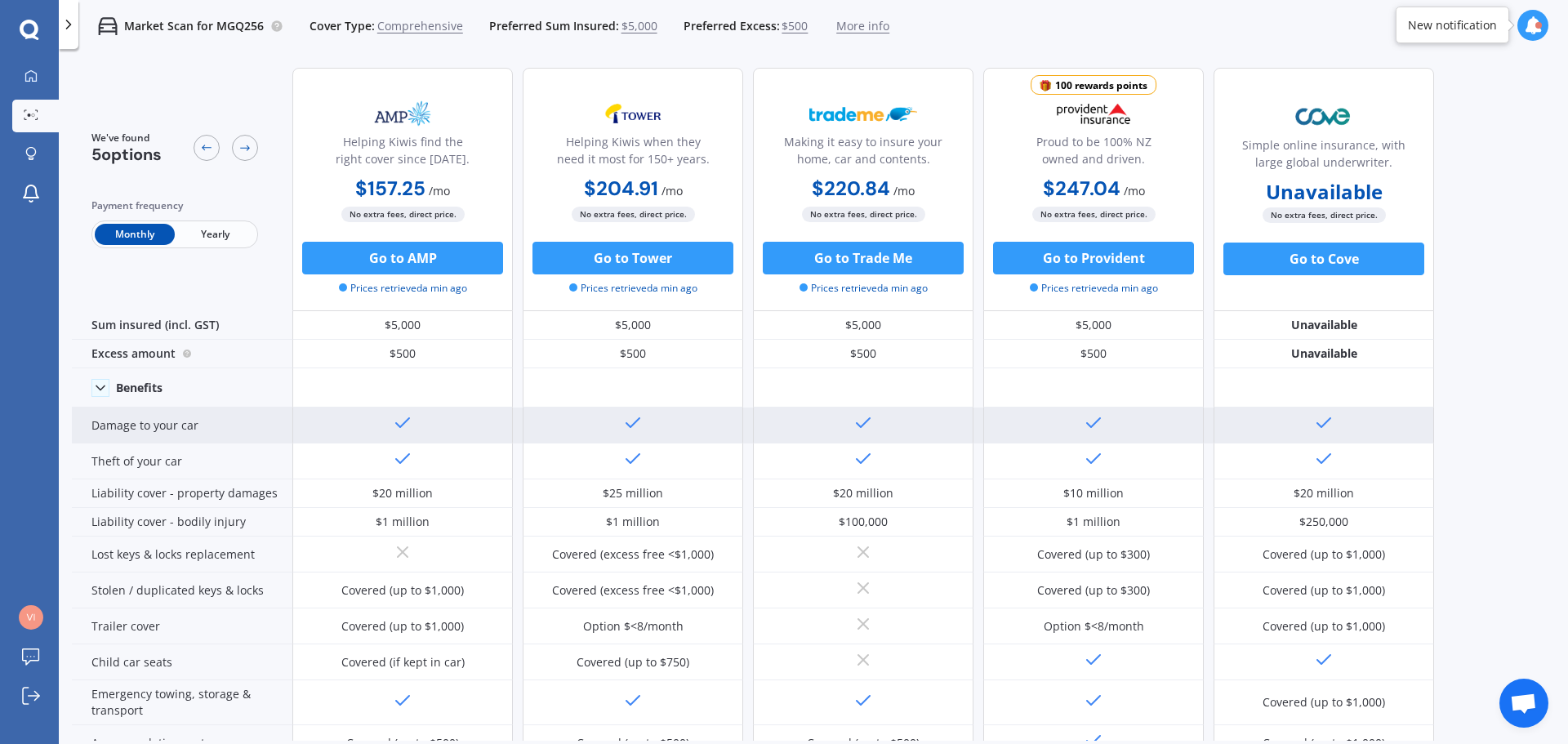
scroll to position [0, 0]
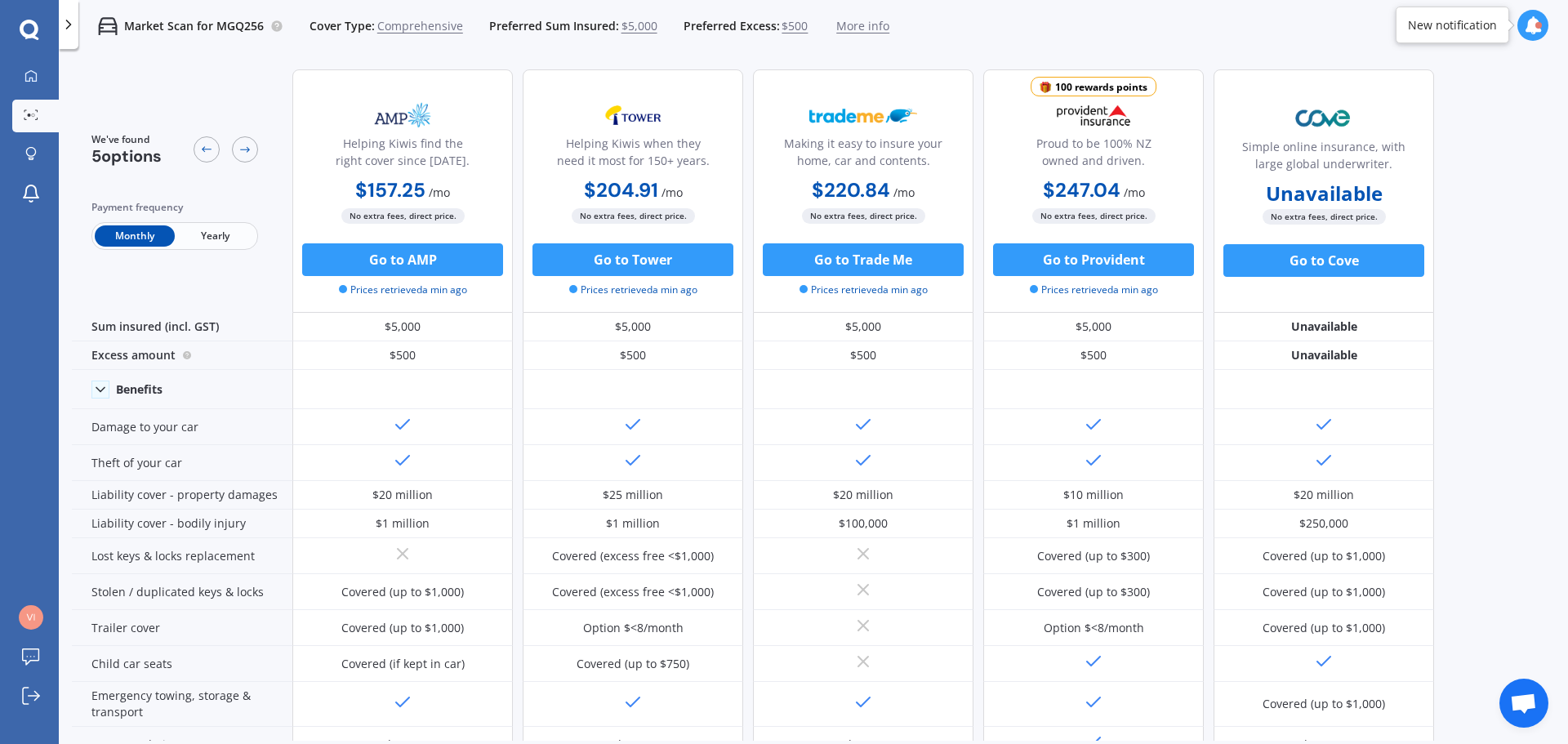
click at [406, 29] on span "Comprehensive" at bounding box center [419, 26] width 86 height 17
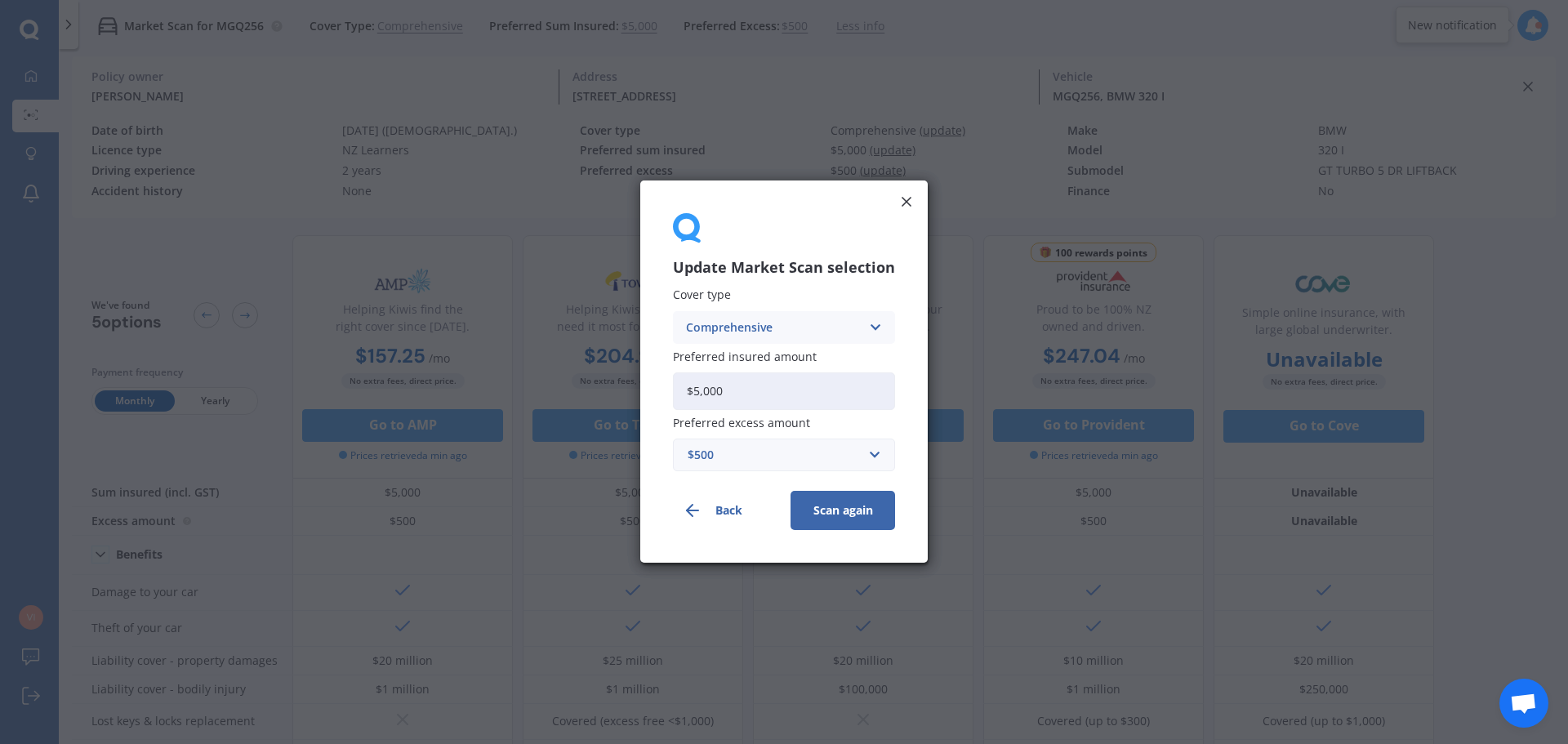
click at [717, 511] on button "Back" at bounding box center [725, 511] width 104 height 39
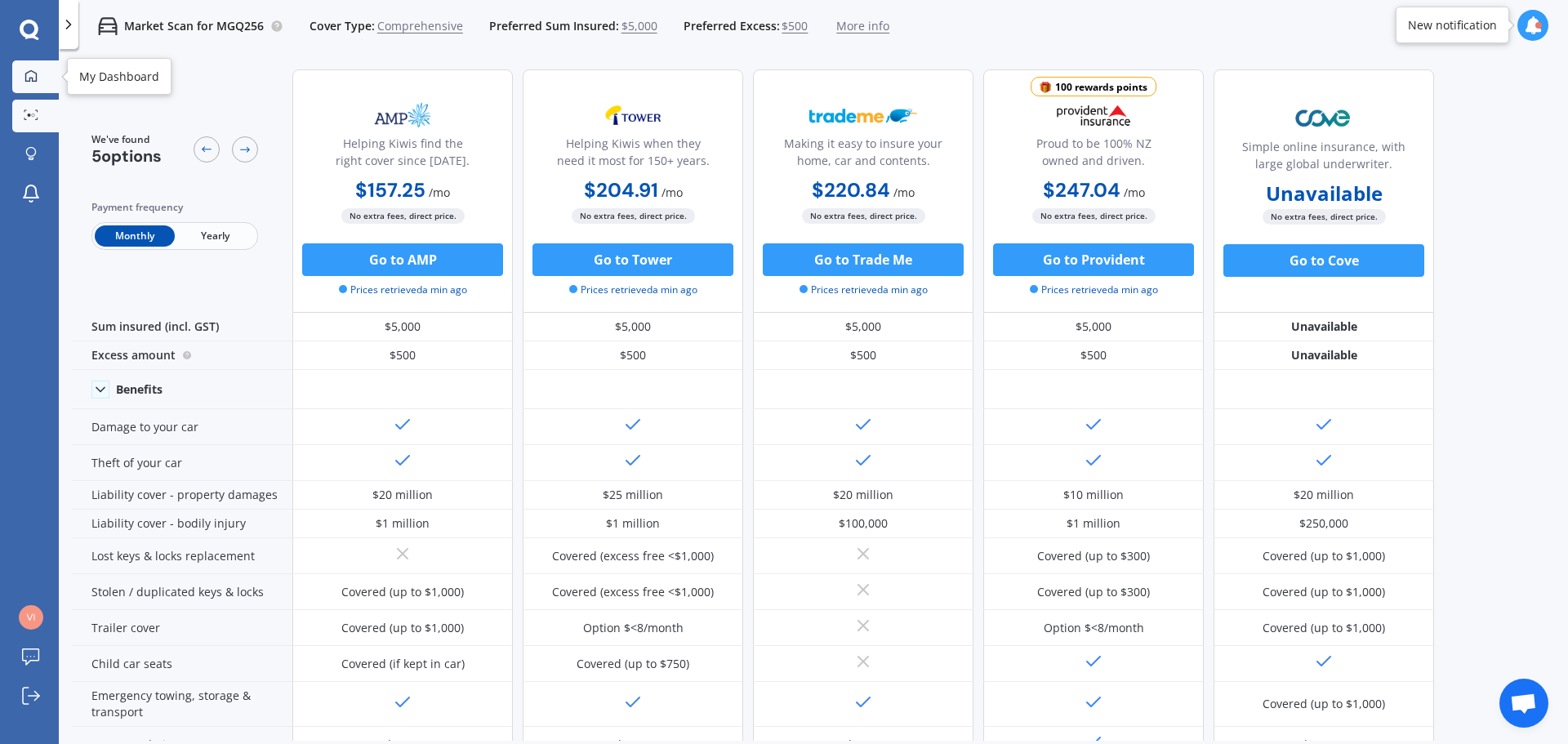
click at [24, 72] on div at bounding box center [31, 77] width 25 height 15
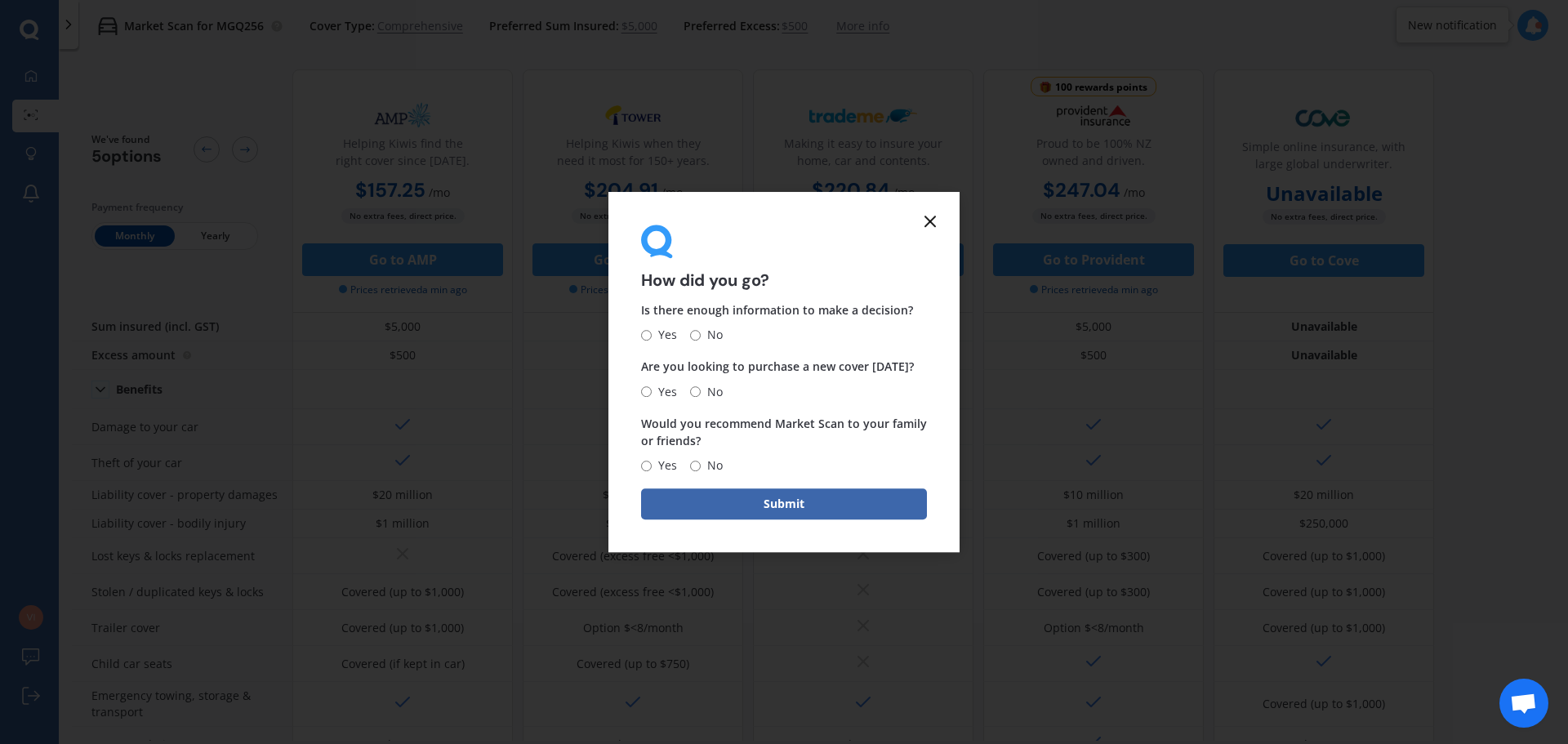
click at [937, 217] on icon at bounding box center [930, 221] width 20 height 20
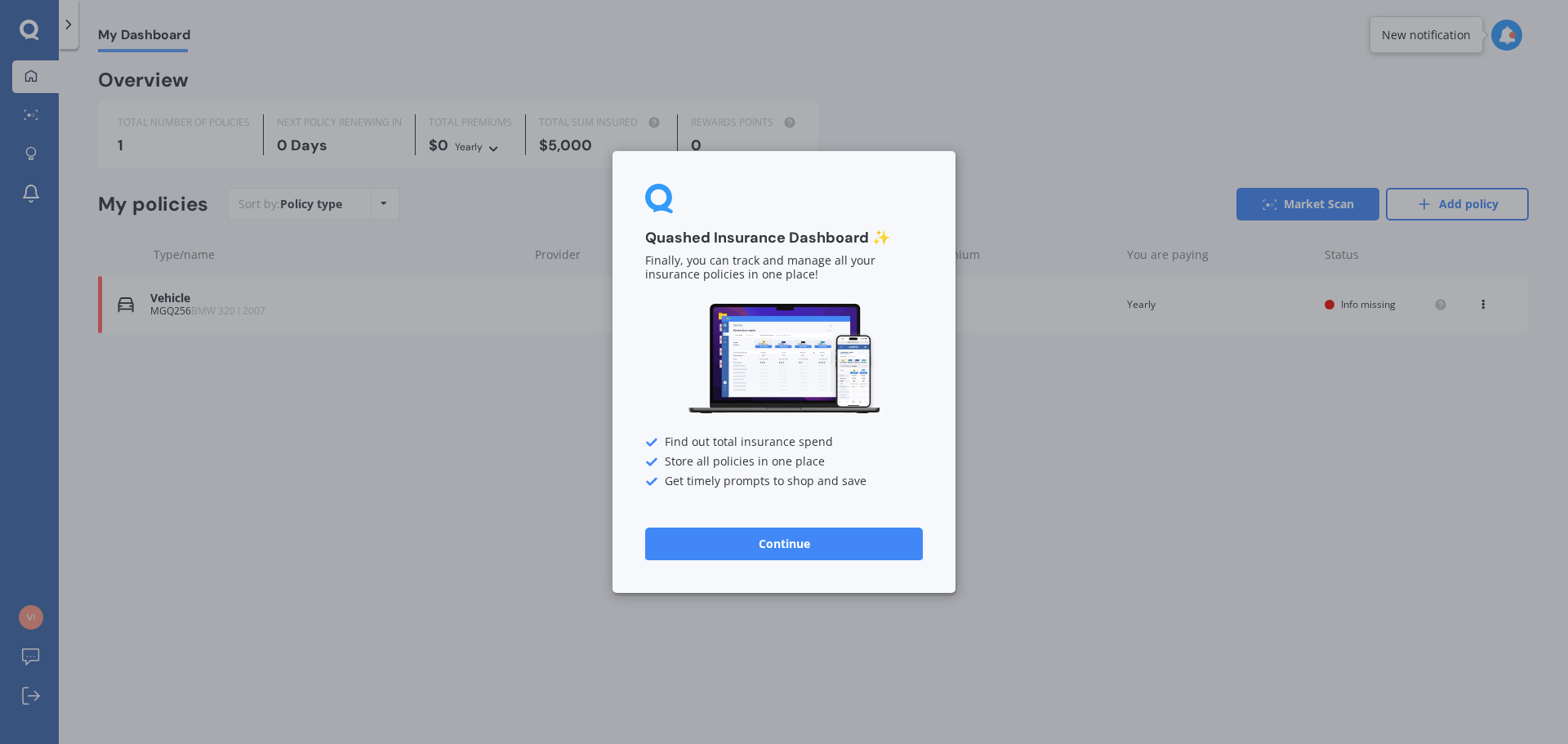
click at [316, 481] on div "Quashed Insurance Dashboard ✨ Finally, you can track and manage all your insura…" at bounding box center [784, 372] width 1568 height 744
click at [772, 544] on button "Continue" at bounding box center [784, 543] width 278 height 32
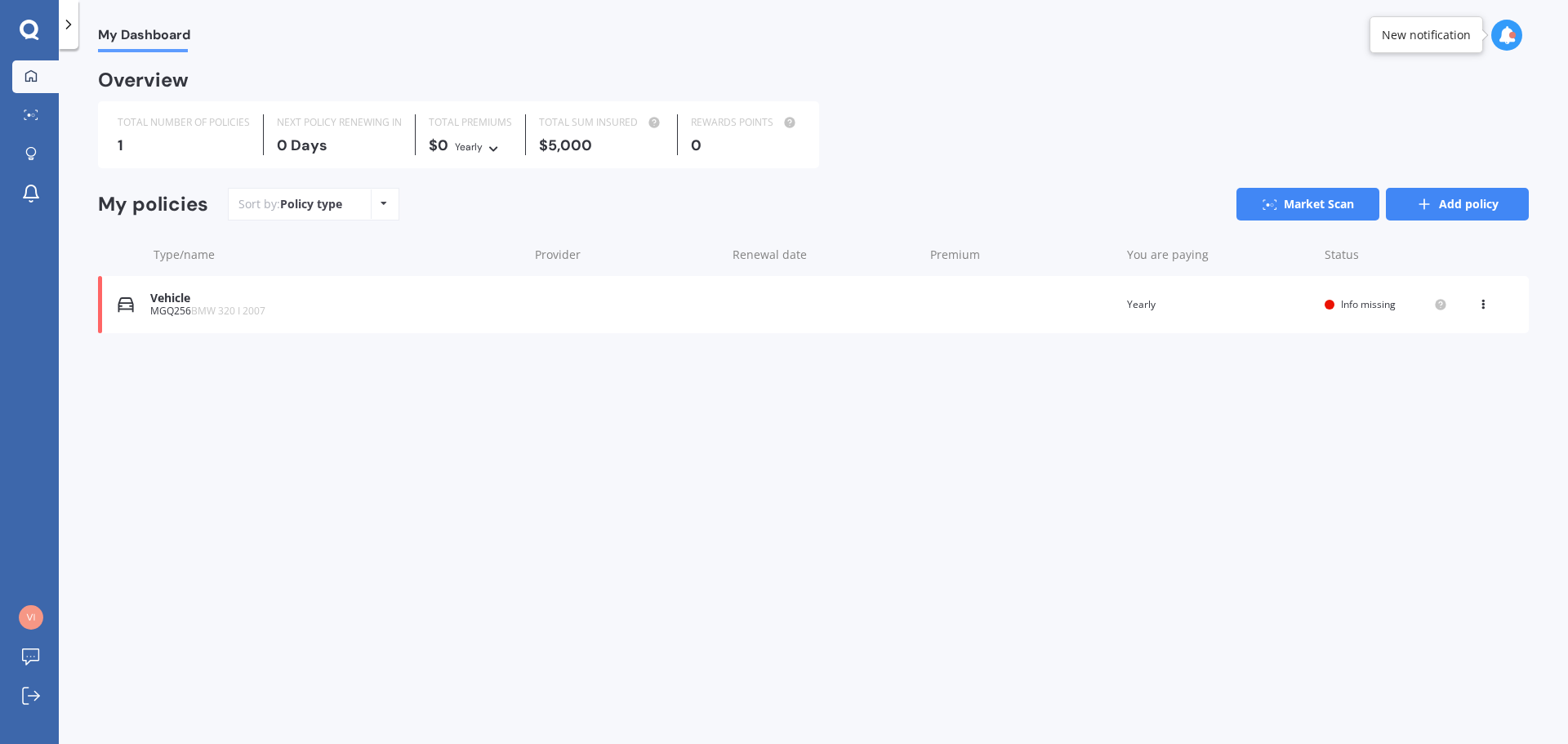
click at [1477, 204] on link "Add policy" at bounding box center [1457, 204] width 143 height 32
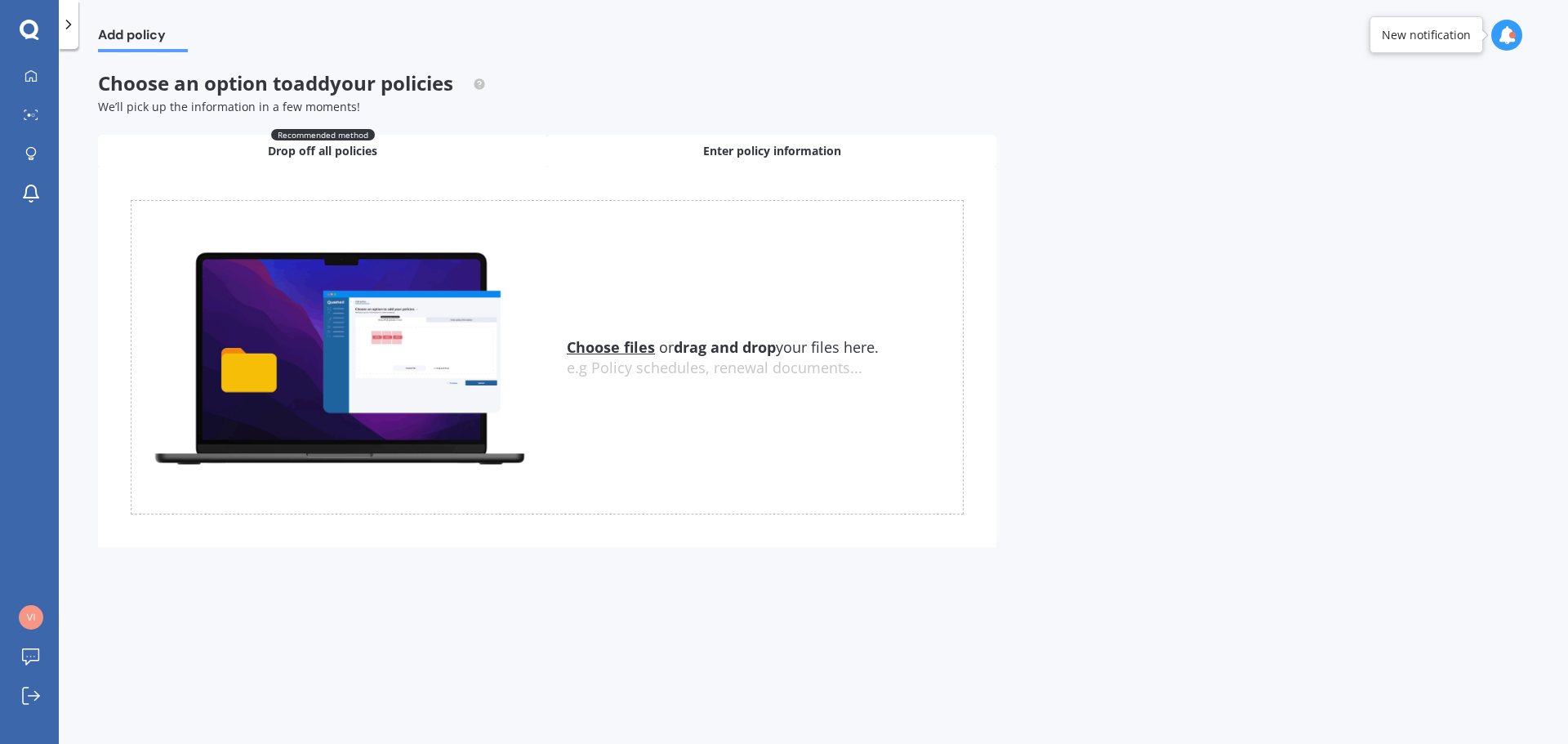
click at [736, 151] on span "Enter policy information" at bounding box center [772, 151] width 138 height 17
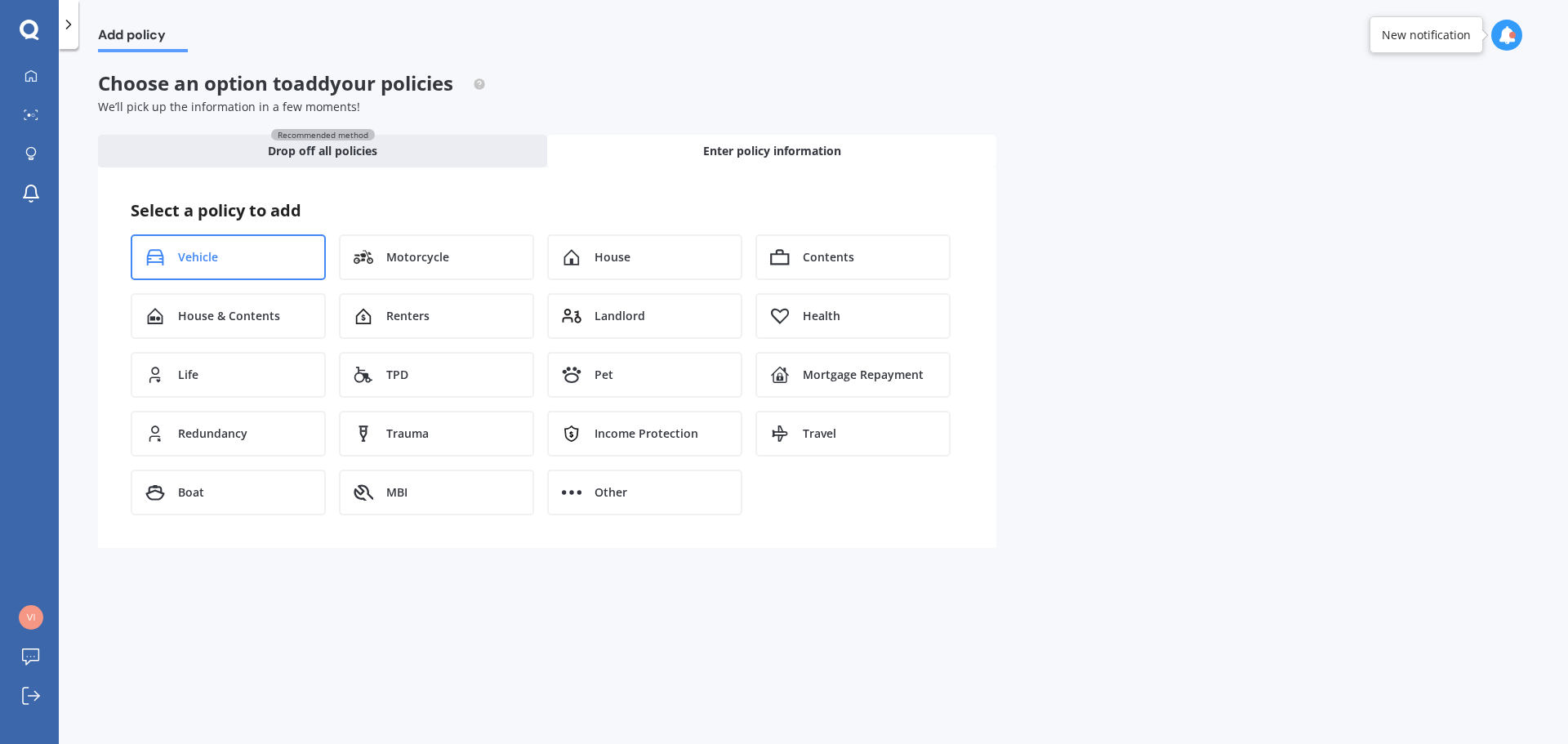
click at [238, 242] on div "Vehicle" at bounding box center [228, 257] width 195 height 45
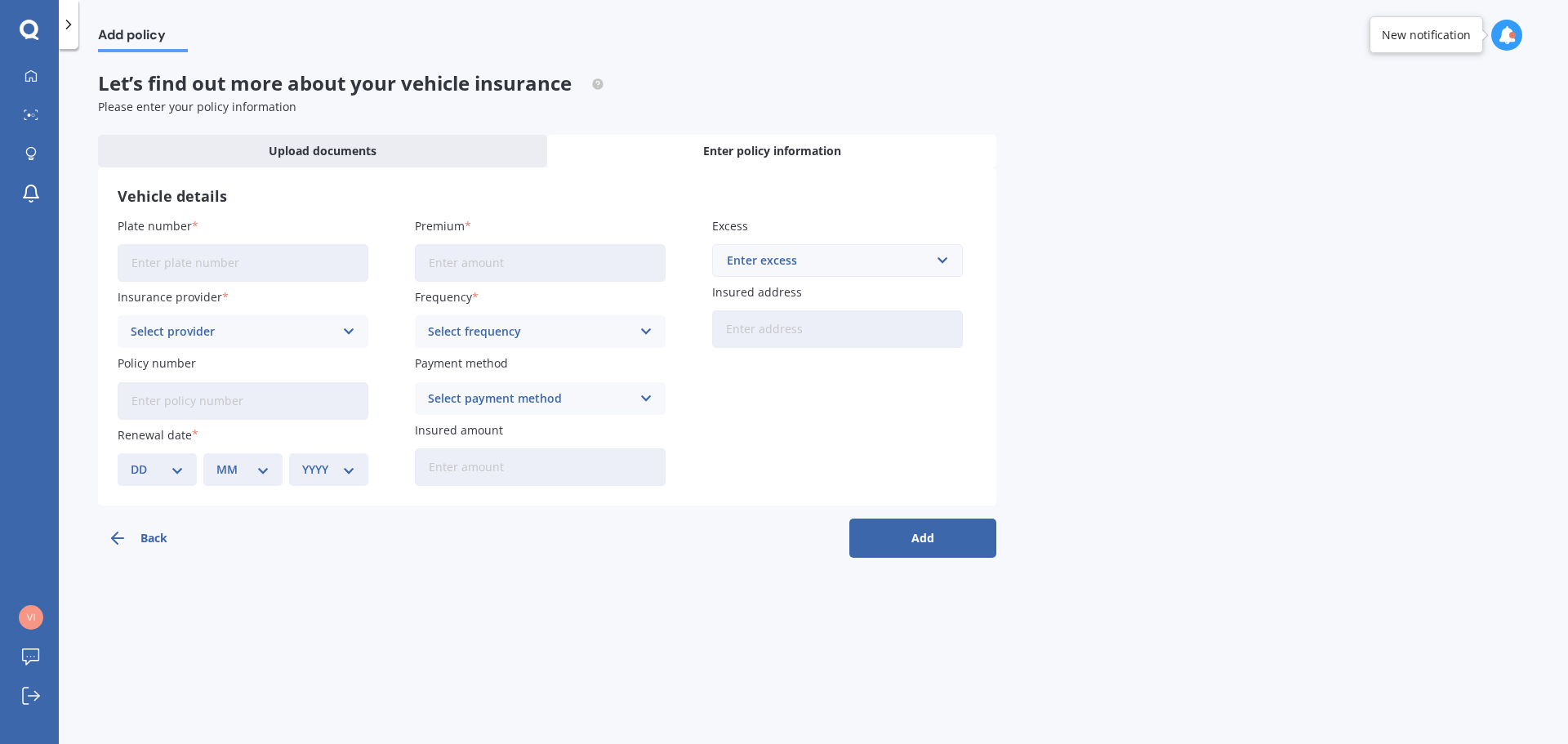
click at [141, 262] on input "Plate number" at bounding box center [242, 263] width 251 height 37
type input "MGQ256"
click at [197, 329] on div "Select provider" at bounding box center [232, 332] width 204 height 18
click at [539, 331] on div "Select frequency" at bounding box center [530, 332] width 204 height 18
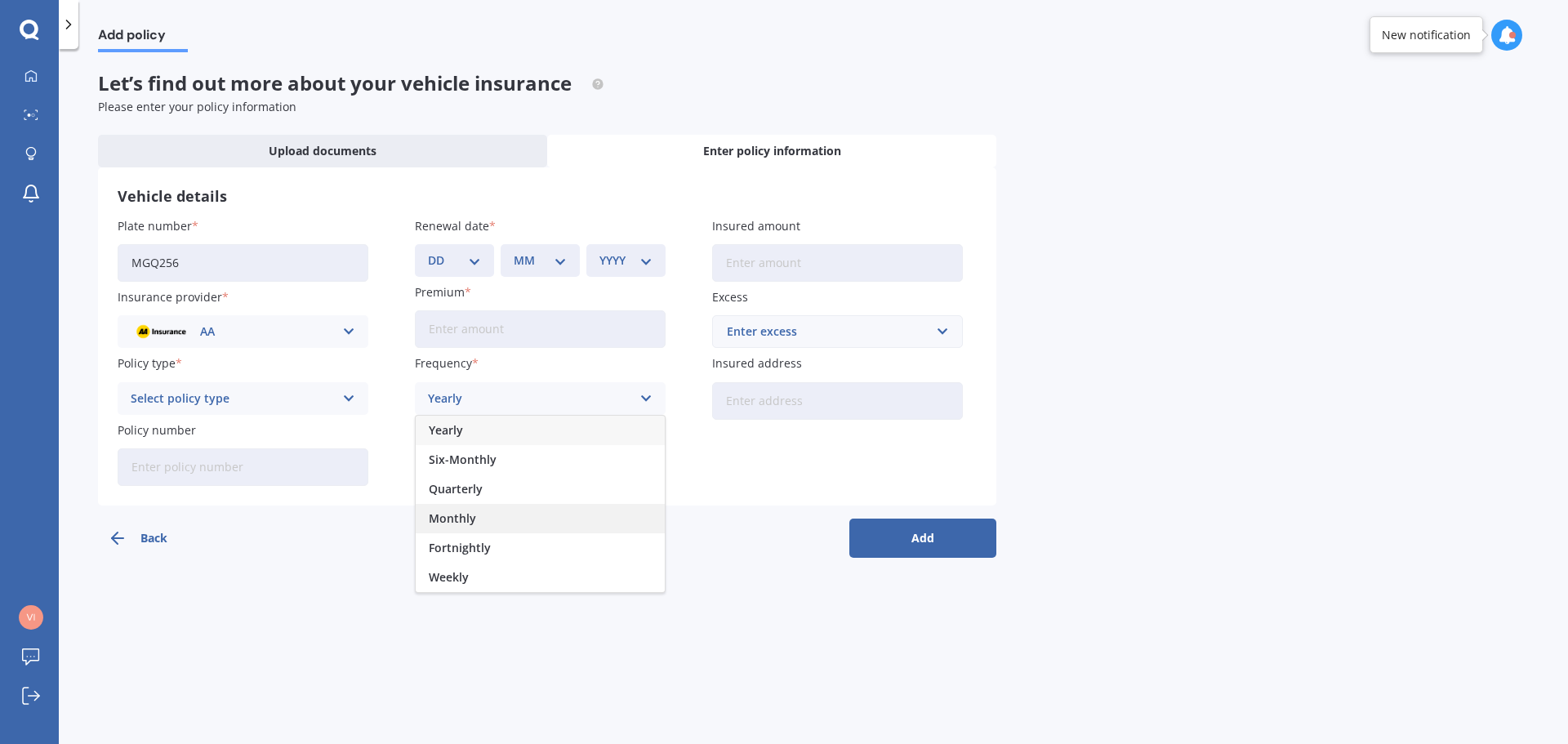
click at [468, 510] on div "Monthly" at bounding box center [539, 519] width 249 height 30
click at [501, 464] on div "Select payment method" at bounding box center [530, 465] width 204 height 18
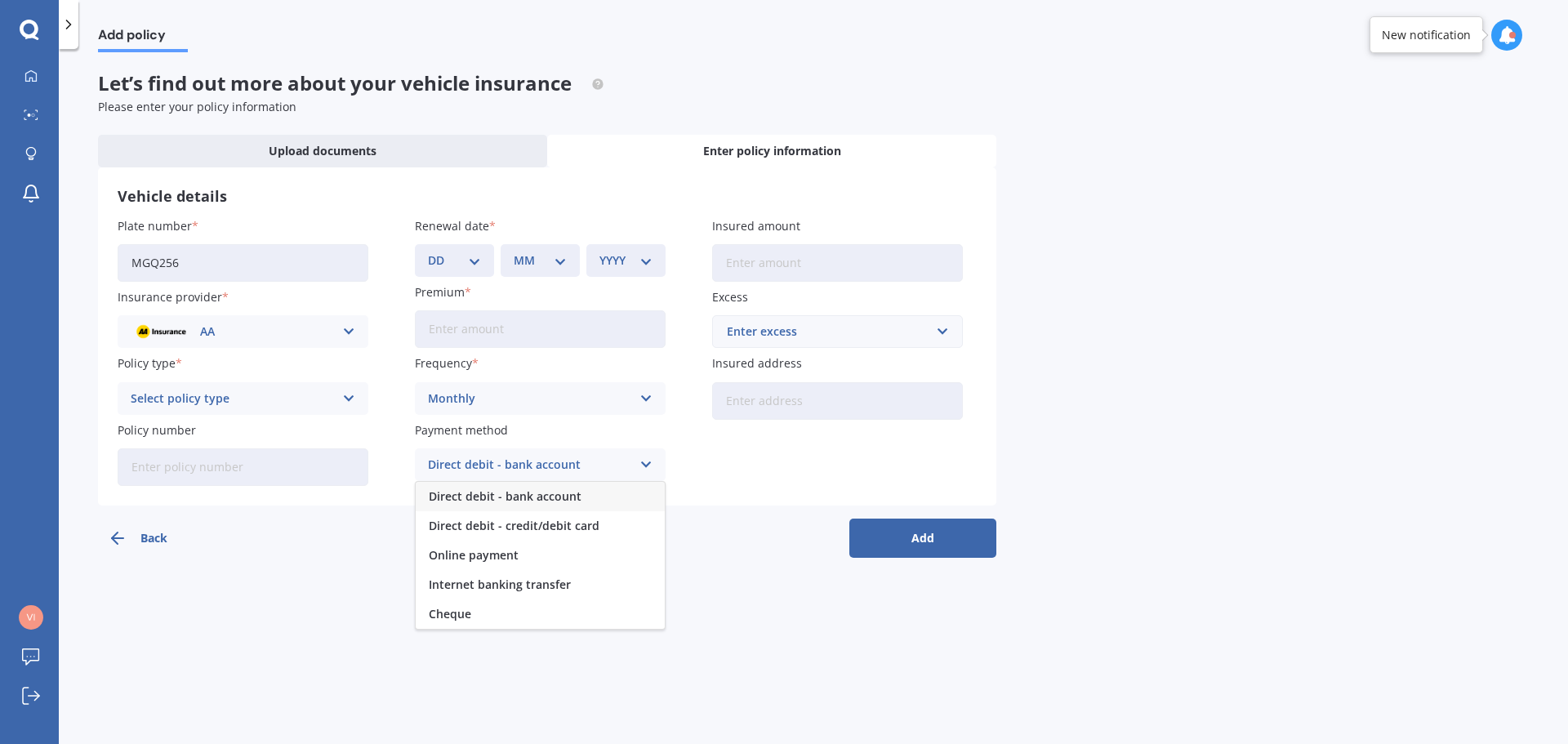
click at [501, 464] on div "Direct debit - bank account" at bounding box center [530, 465] width 204 height 18
drag, startPoint x: 207, startPoint y: 561, endPoint x: 266, endPoint y: 533, distance: 65.3
click at [211, 558] on div "Add policy Let’s find out more about your vehicle insurance Please enter your p…" at bounding box center [813, 400] width 1509 height 695
click at [761, 261] on input "Insured amount" at bounding box center [837, 263] width 251 height 37
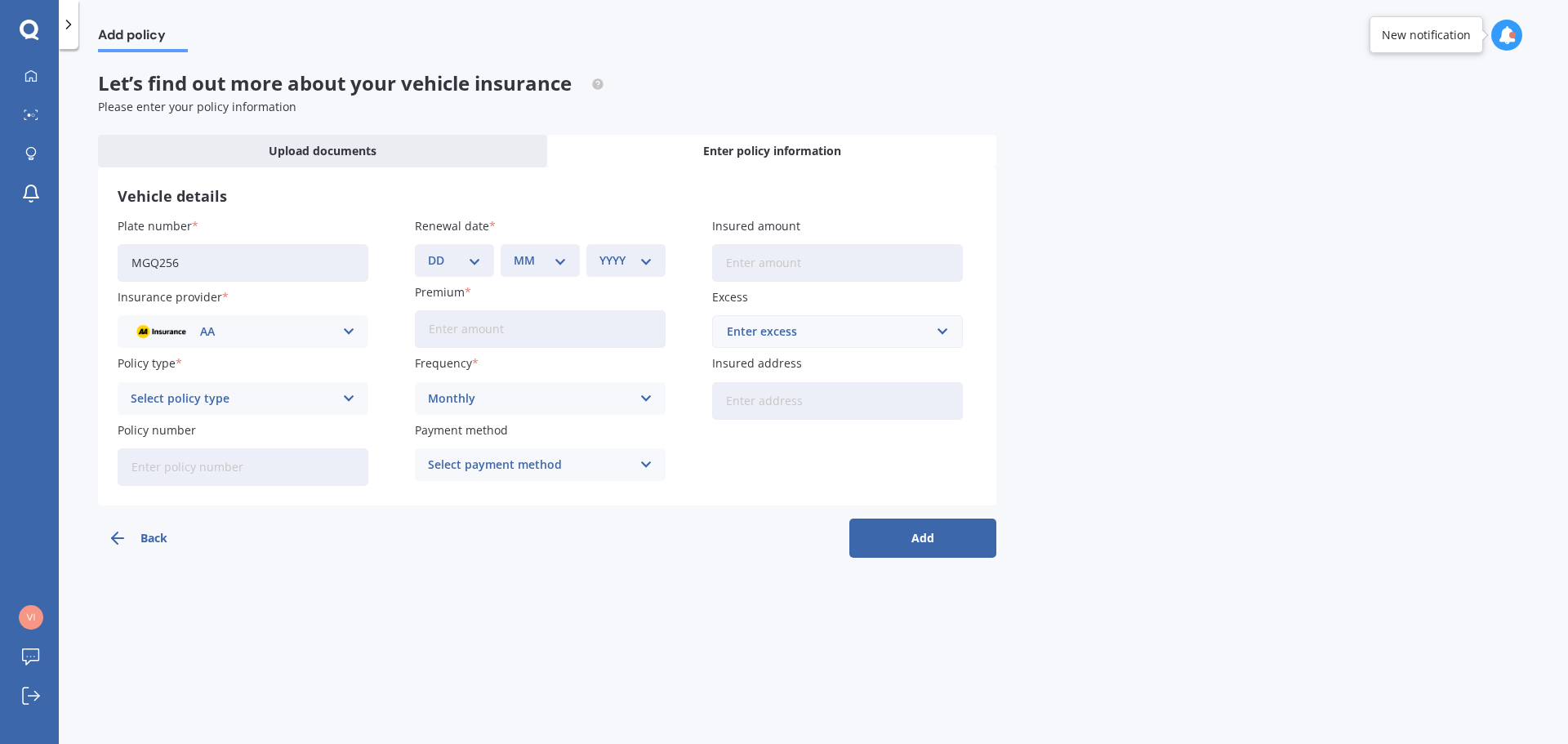
click at [702, 608] on div "Add policy Let’s find out more about your vehicle insurance Please enter your p…" at bounding box center [813, 400] width 1509 height 695
click at [30, 32] on icon at bounding box center [30, 31] width 20 height 22
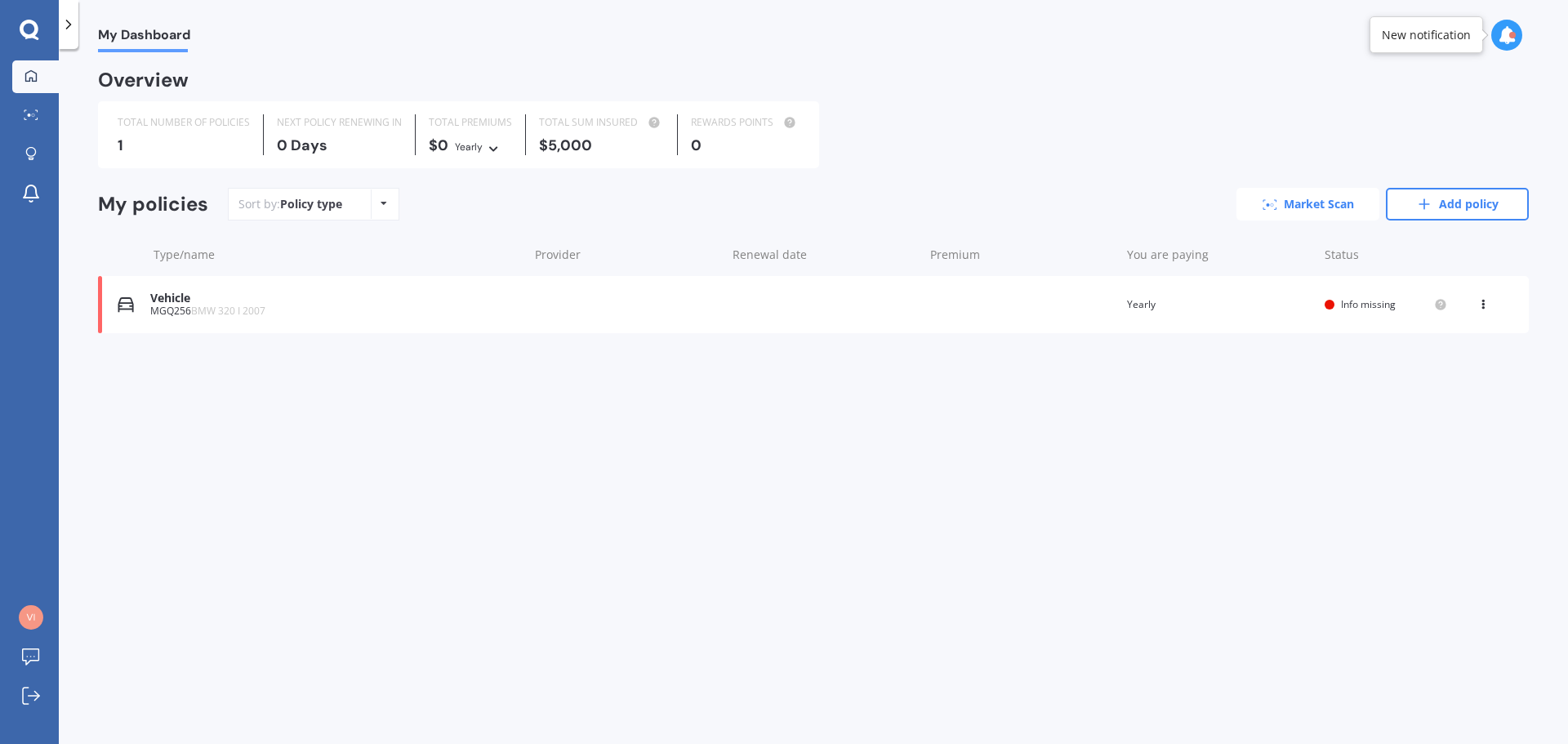
click at [1296, 194] on link "Market Scan" at bounding box center [1307, 204] width 143 height 32
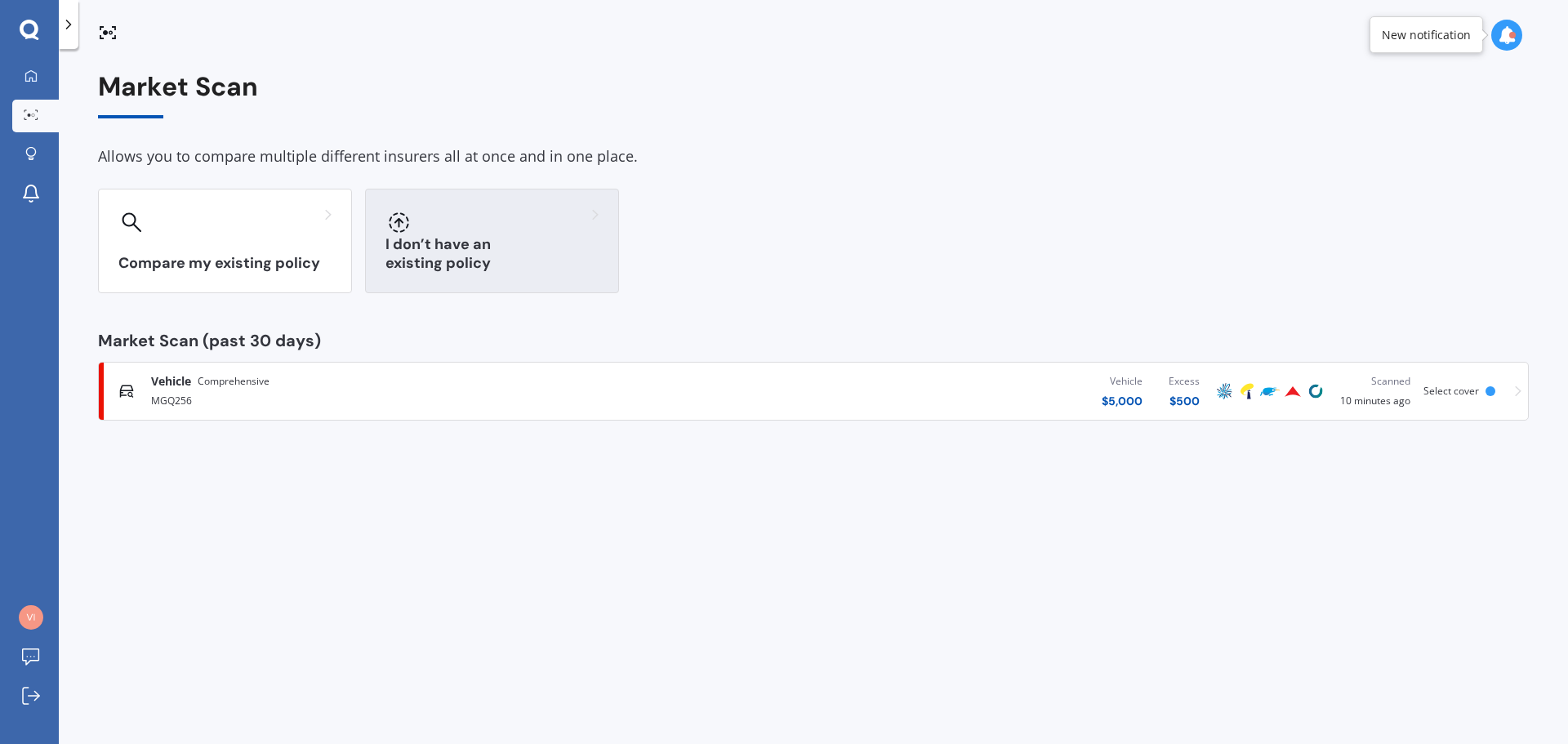
click at [486, 234] on div at bounding box center [492, 221] width 214 height 27
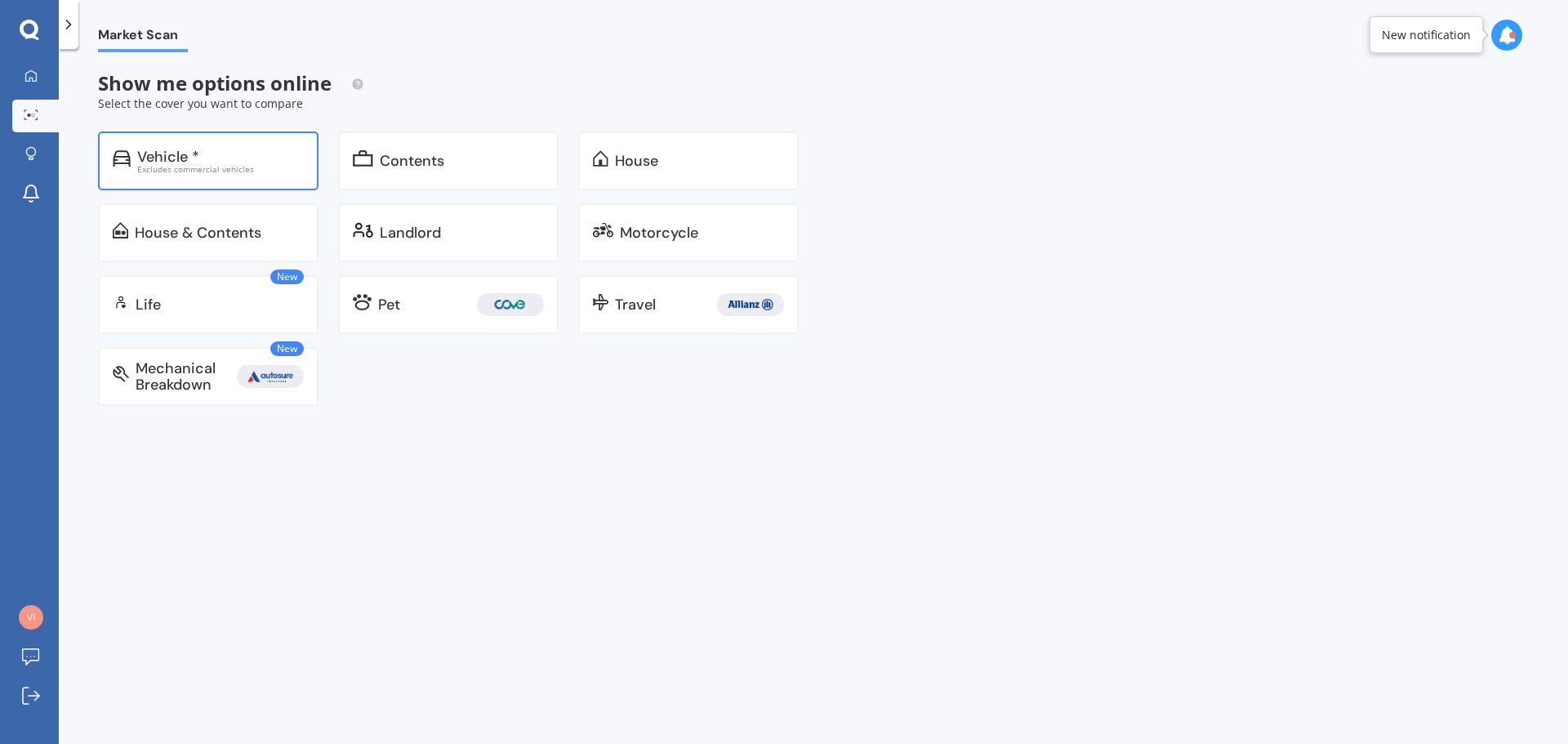
click at [199, 151] on div "Vehicle *" at bounding box center [220, 156] width 166 height 17
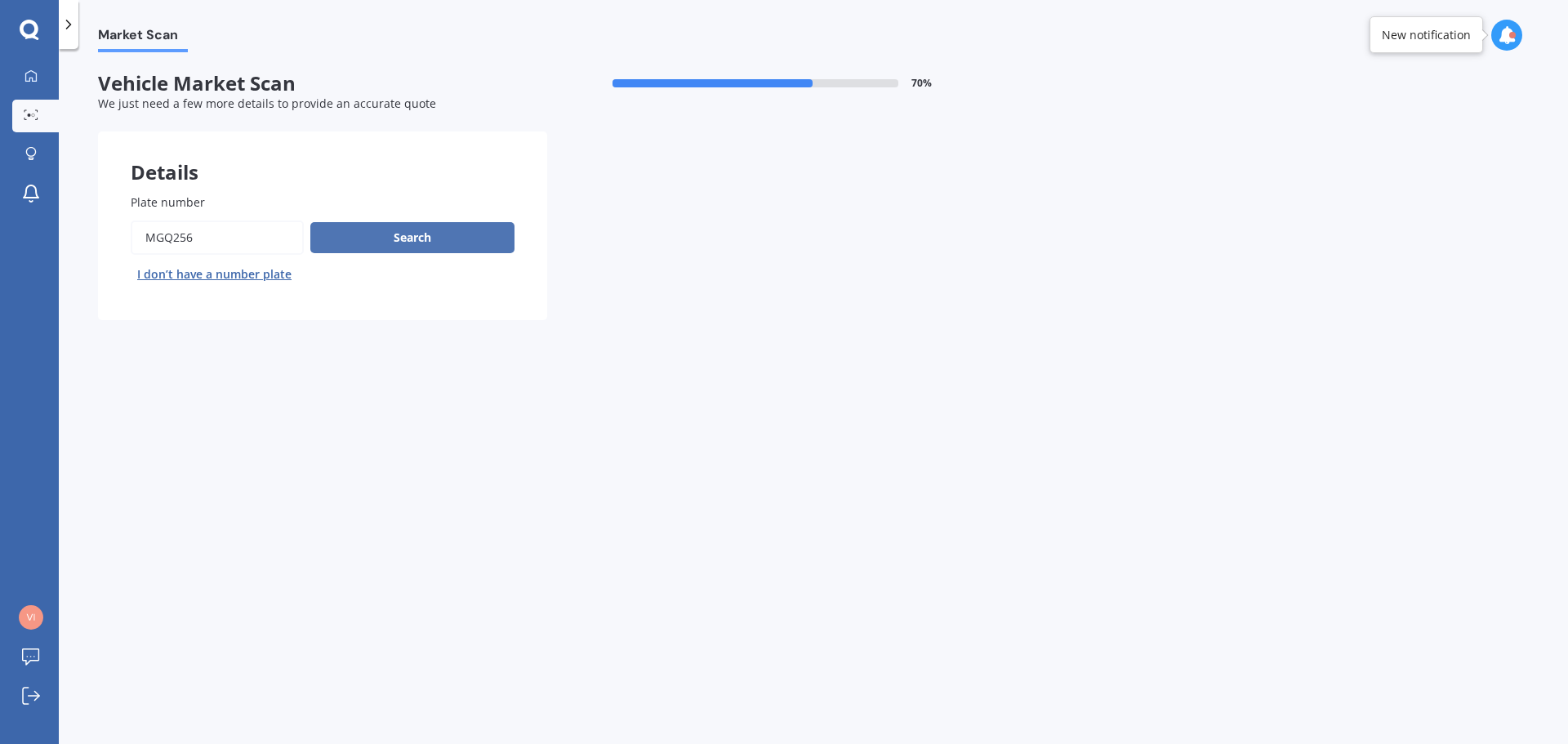
click at [413, 242] on button "Search" at bounding box center [411, 238] width 204 height 31
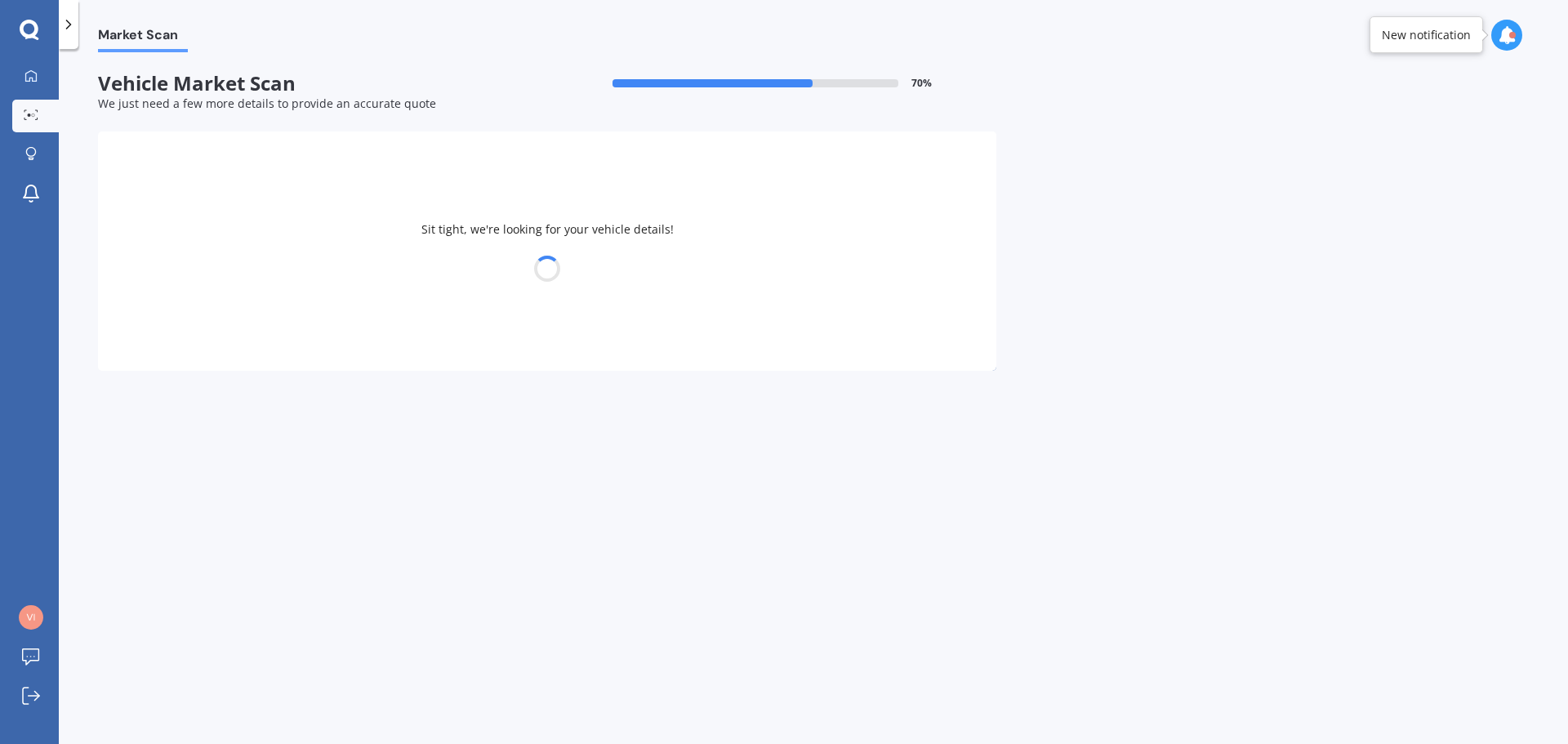
select select "BMW"
select select "21"
select select "05"
select select "2005"
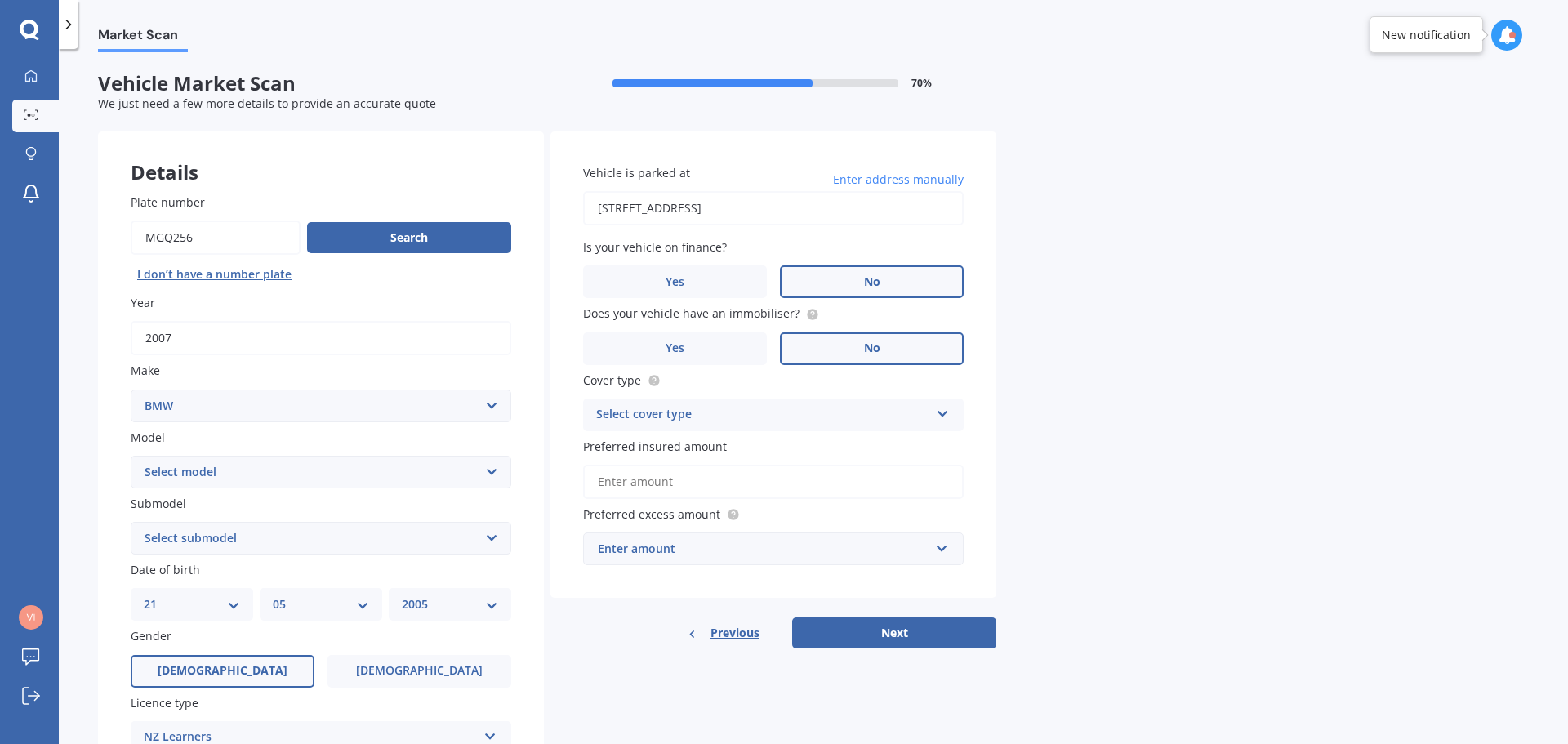
scroll to position [82, 0]
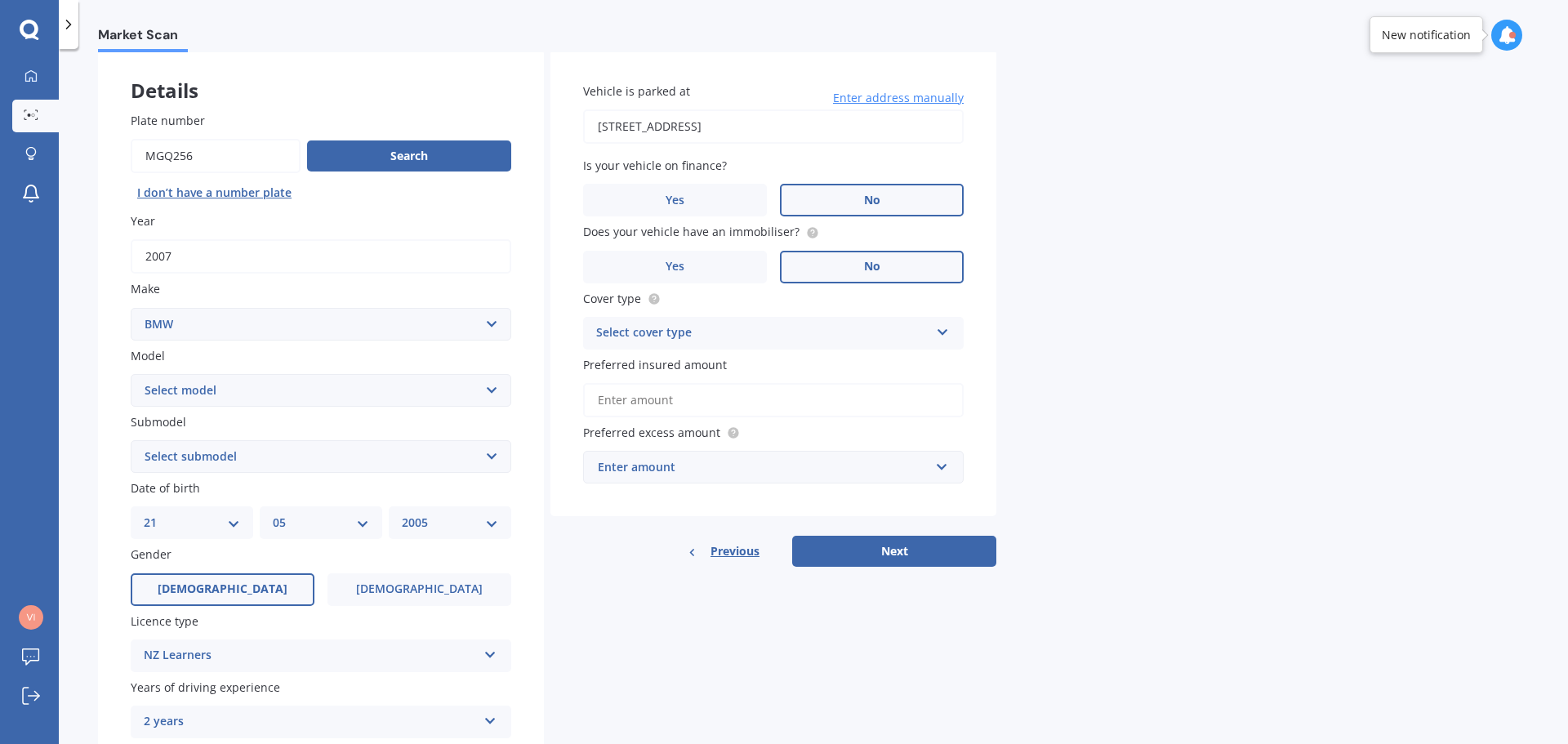
click at [220, 393] on select "Select model 116 116I 118 118D 120 130 218D 220I 225 250 316 318 320 320 i 323 …" at bounding box center [321, 390] width 381 height 32
select select "320"
click at [131, 374] on select "Select model 116 116I 118 118D 120 130 218D 220I 225 250 316 318 320 320 i 323 …" at bounding box center [321, 390] width 381 height 32
click at [185, 459] on select "Select submodel (All other) Ci d i I NON TURBO" at bounding box center [321, 456] width 381 height 32
select select "I NON TURBO"
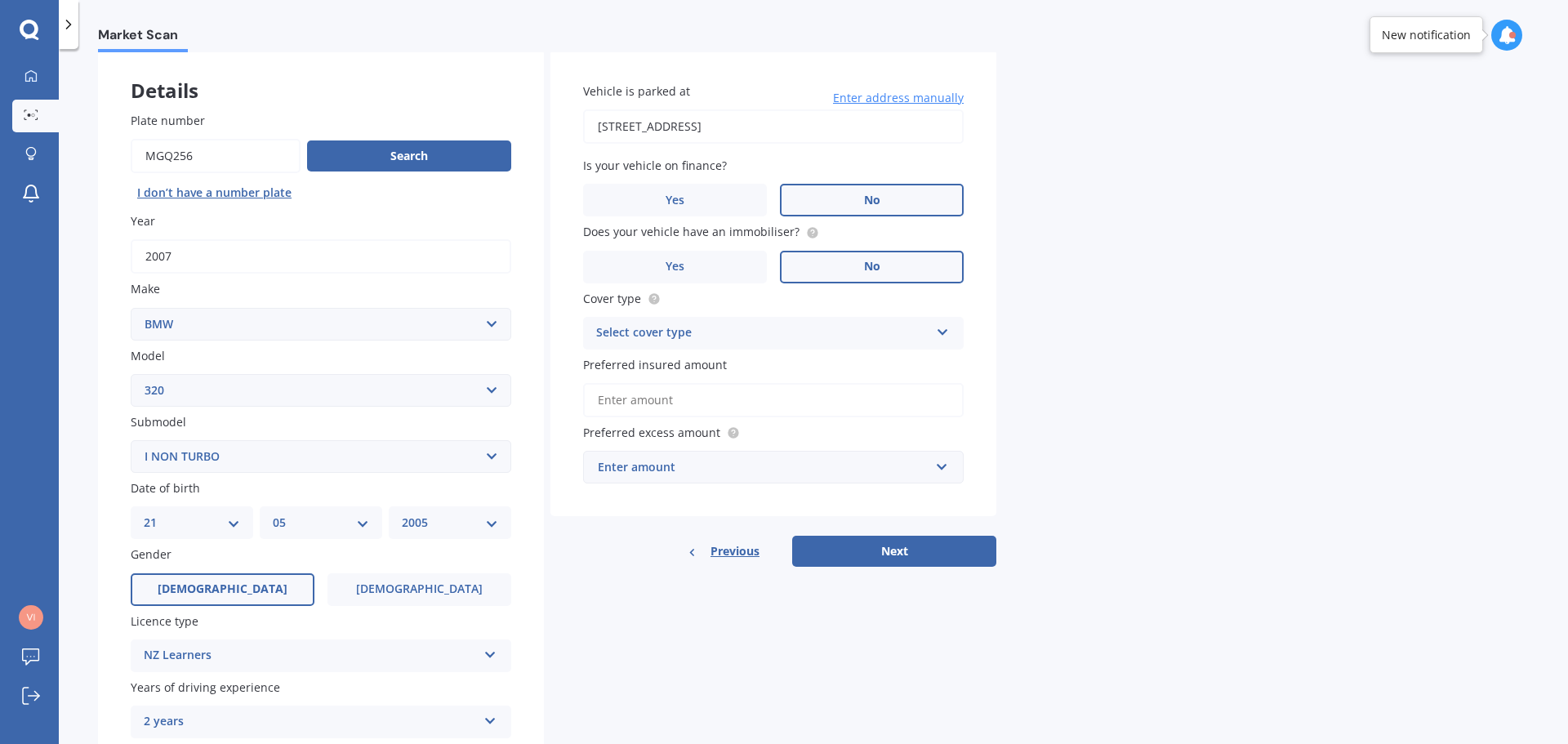
click at [131, 440] on select "Select submodel (All other) Ci d i I NON TURBO" at bounding box center [321, 456] width 381 height 32
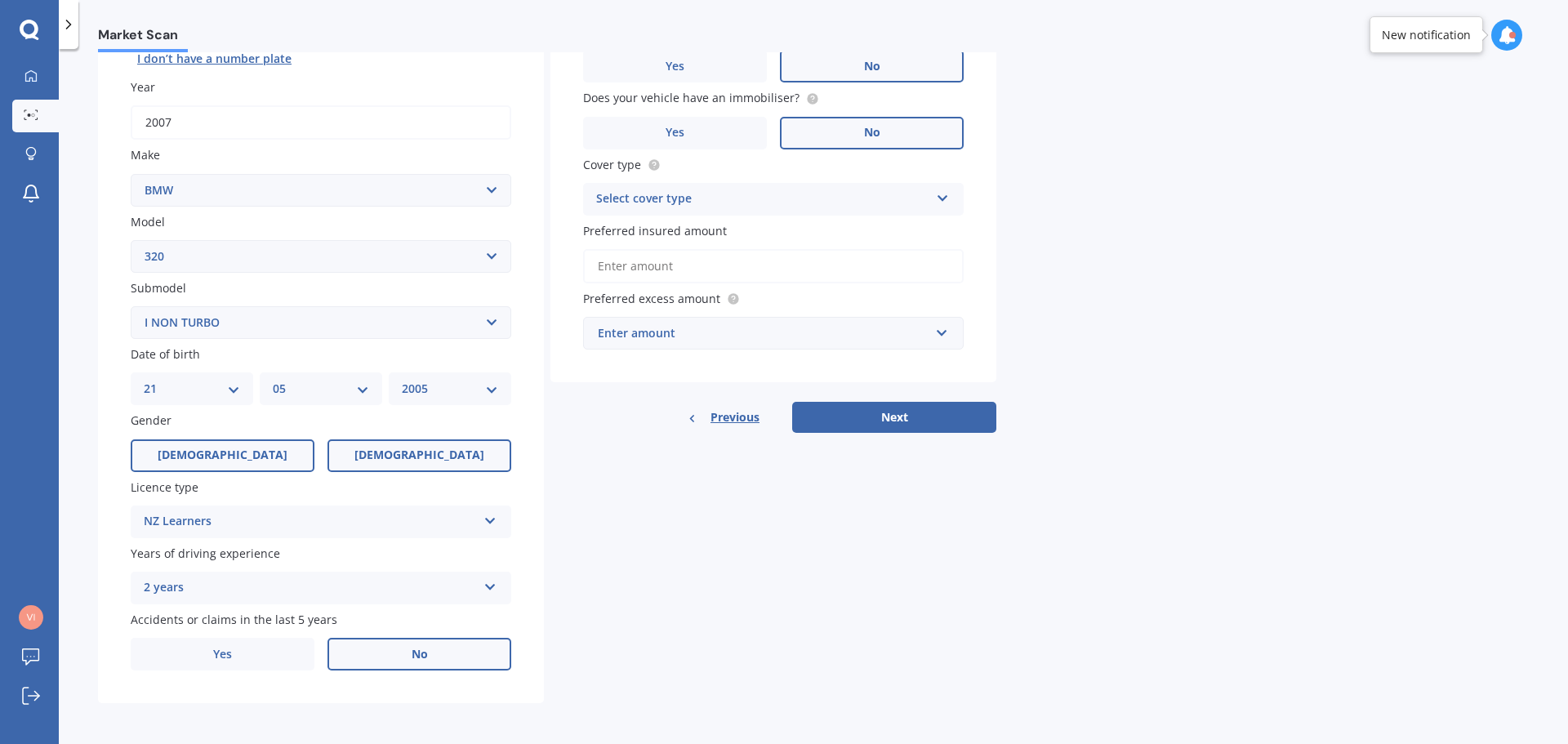
scroll to position [217, 0]
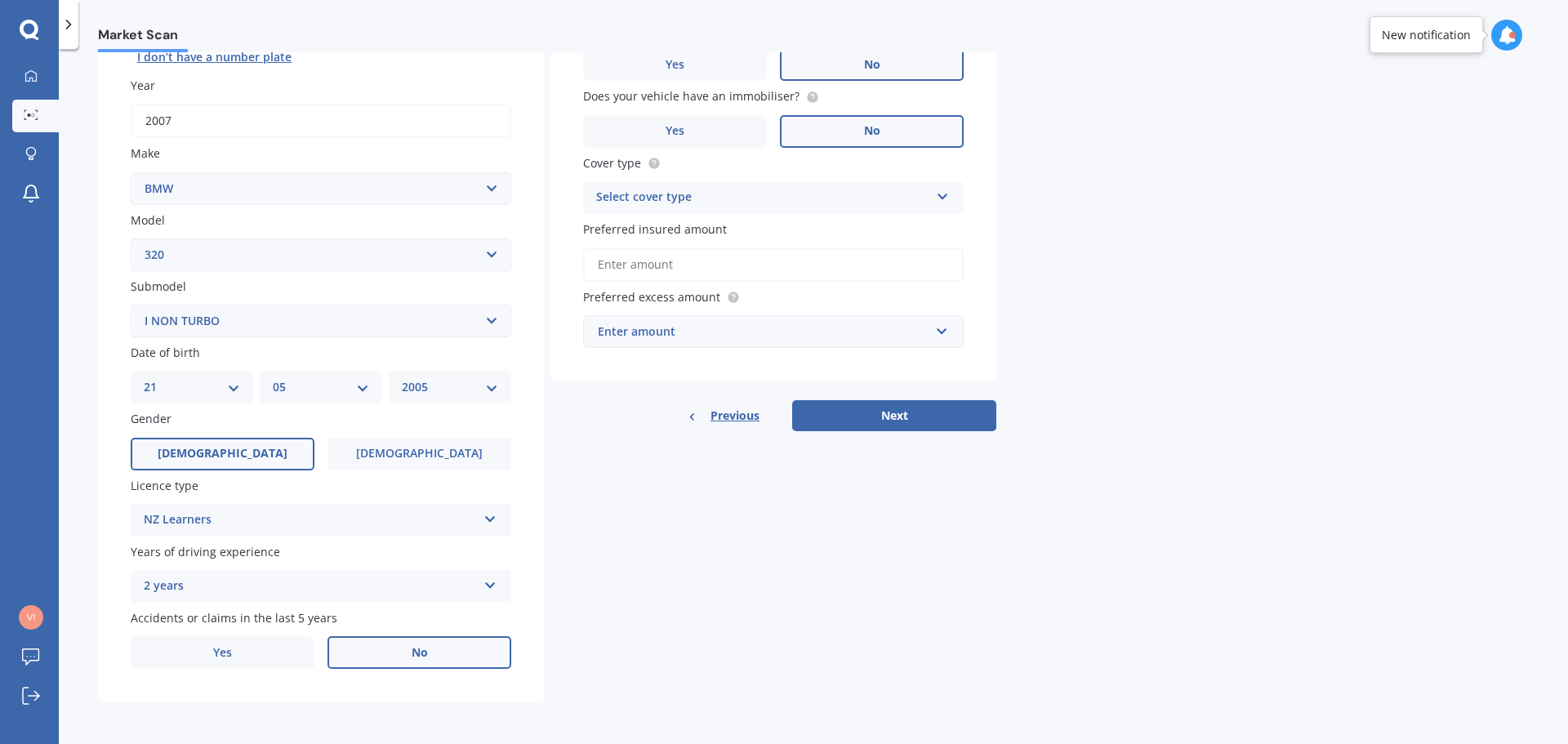
click at [217, 458] on span "[DEMOGRAPHIC_DATA]" at bounding box center [222, 454] width 130 height 14
click at [0, 0] on input "[DEMOGRAPHIC_DATA]" at bounding box center [0, 0] width 0 height 0
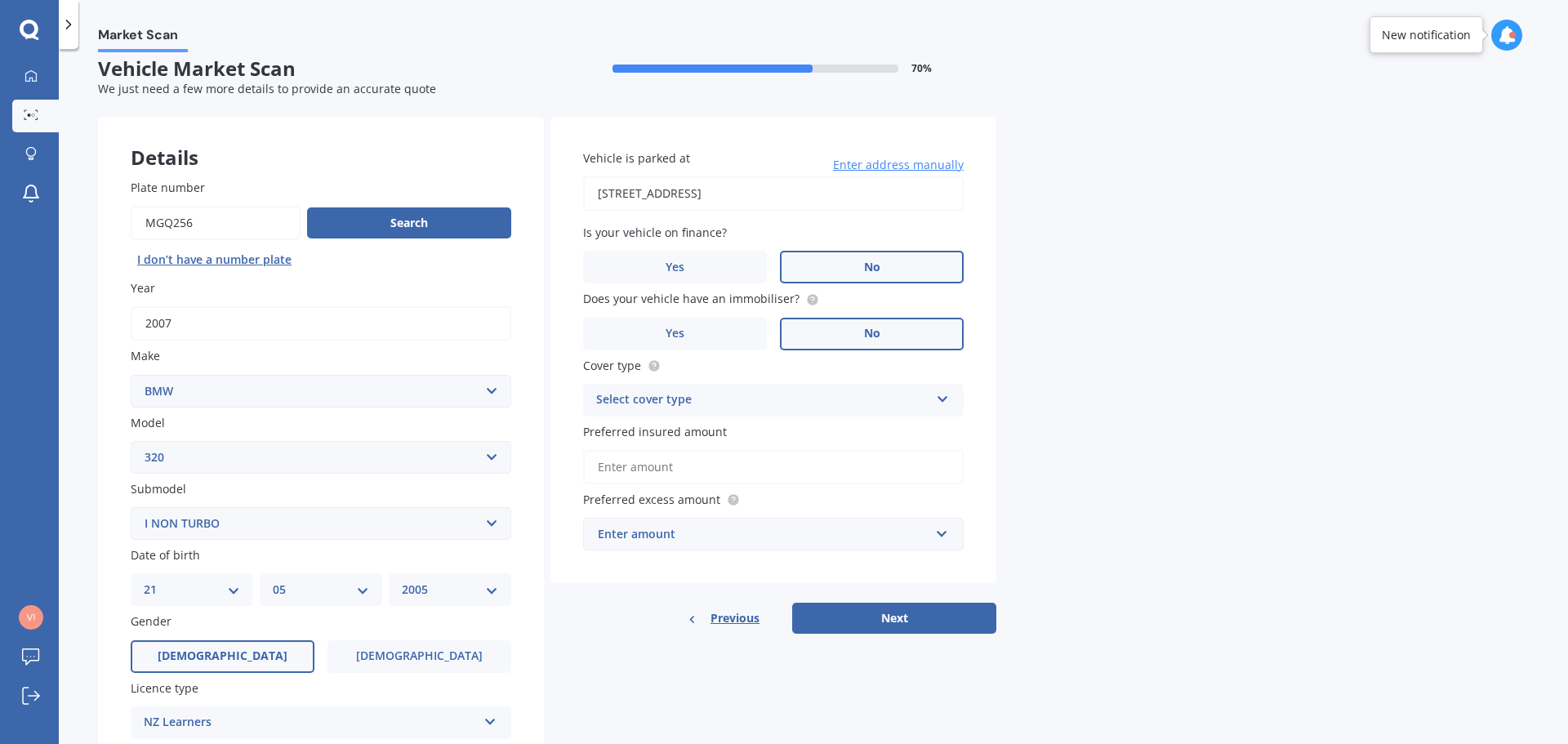
scroll to position [0, 0]
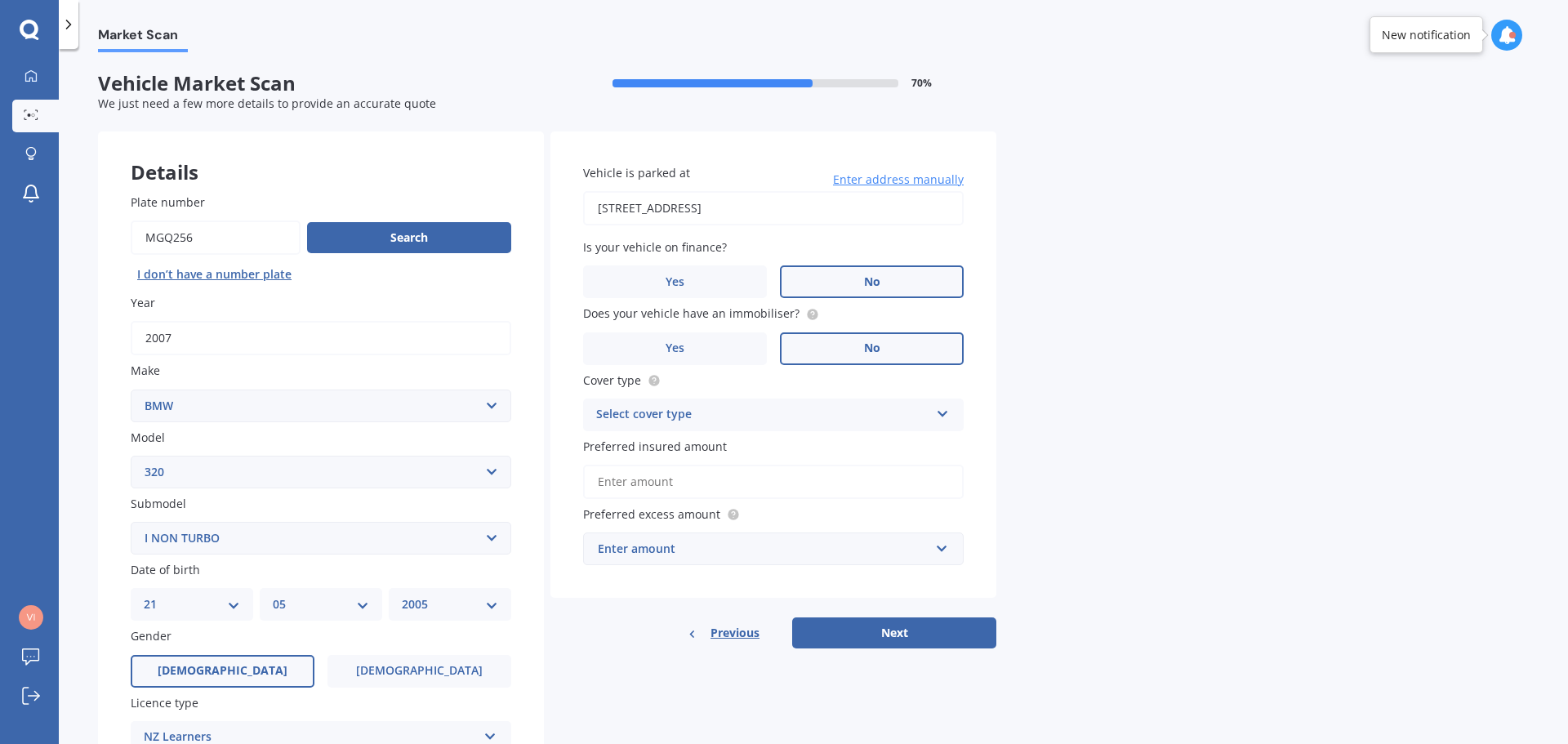
click at [644, 486] on input "Preferred insured amount" at bounding box center [773, 481] width 381 height 34
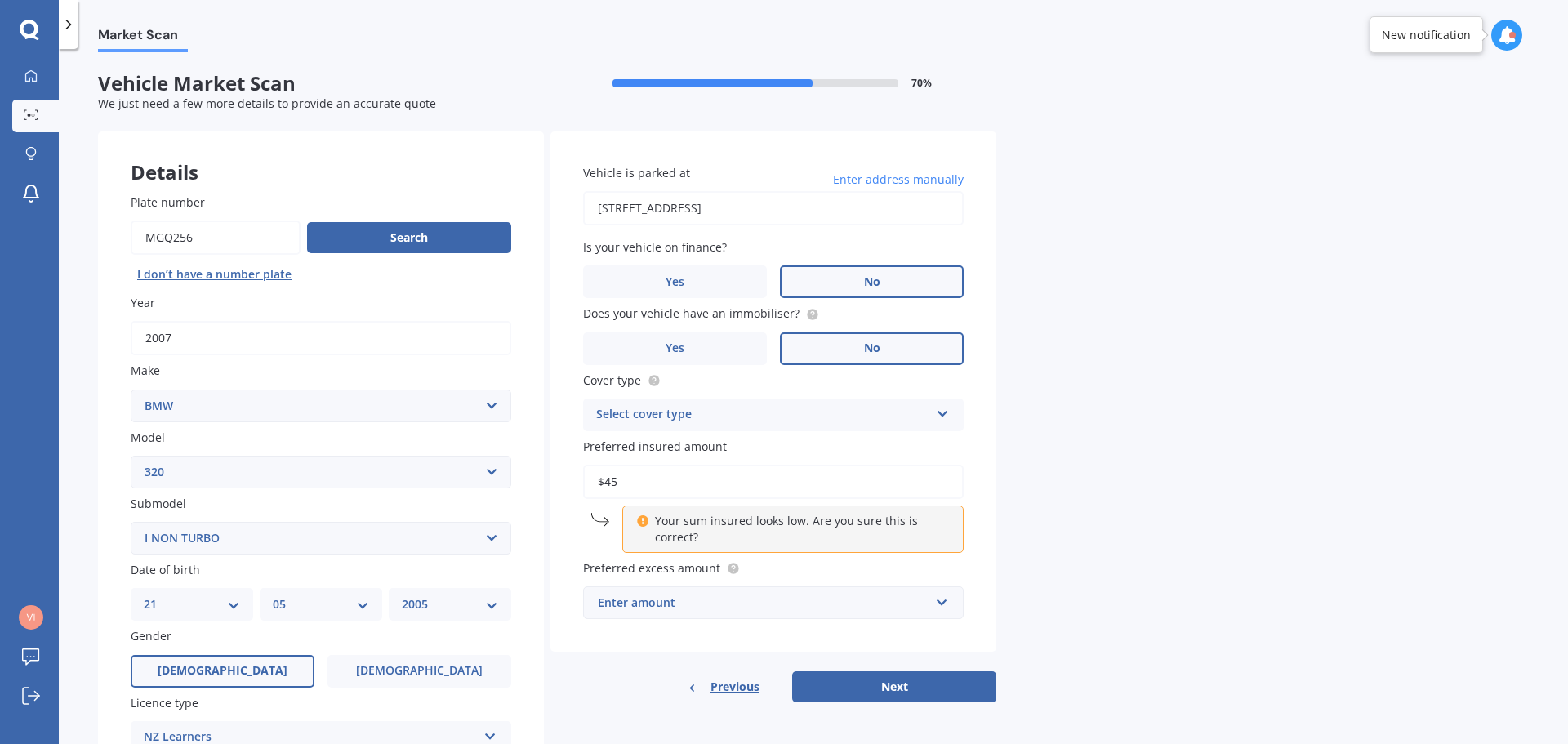
type input "$4"
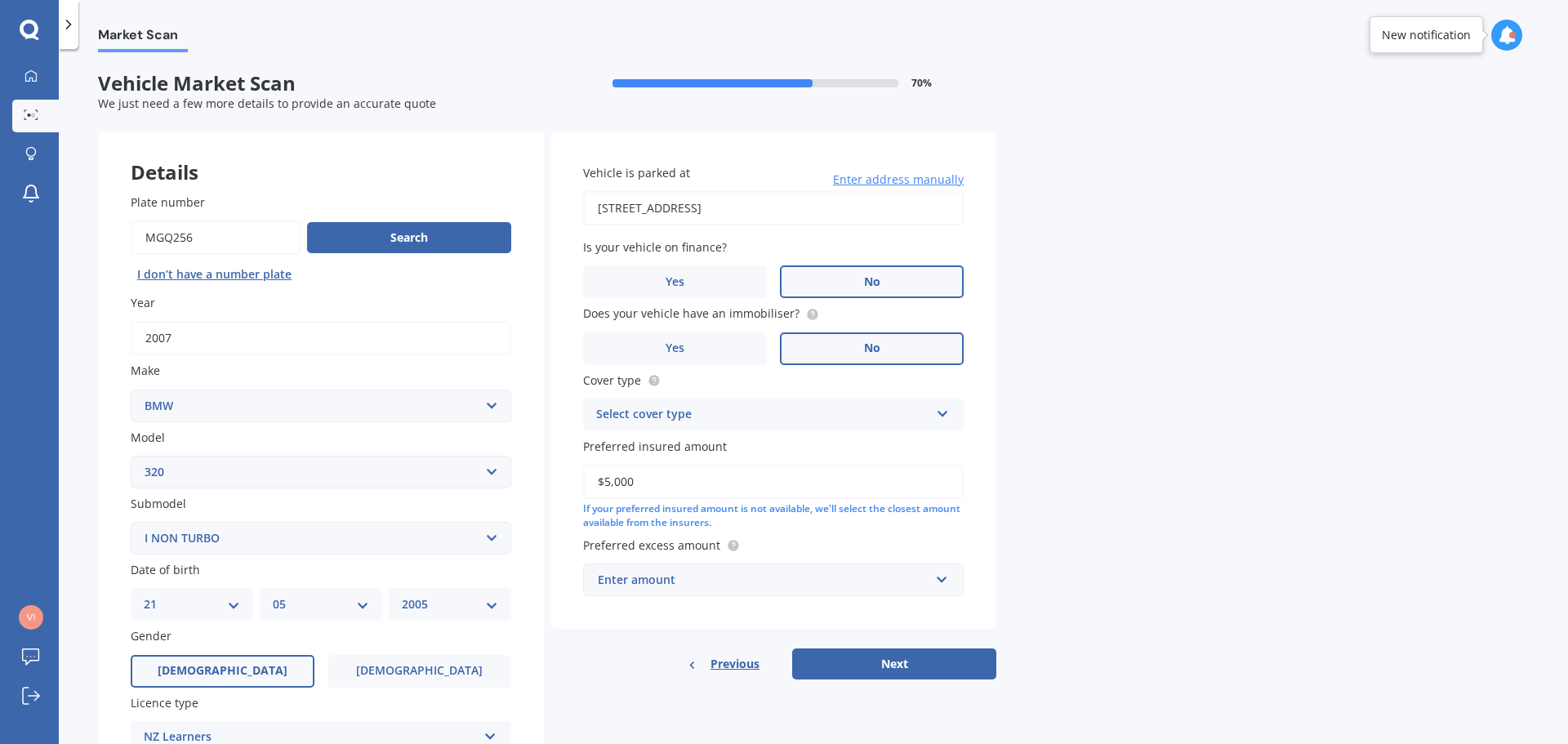
type input "$5,000"
click at [678, 545] on span "Preferred excess amount" at bounding box center [651, 545] width 137 height 16
click at [673, 588] on div "Enter amount" at bounding box center [763, 580] width 332 height 18
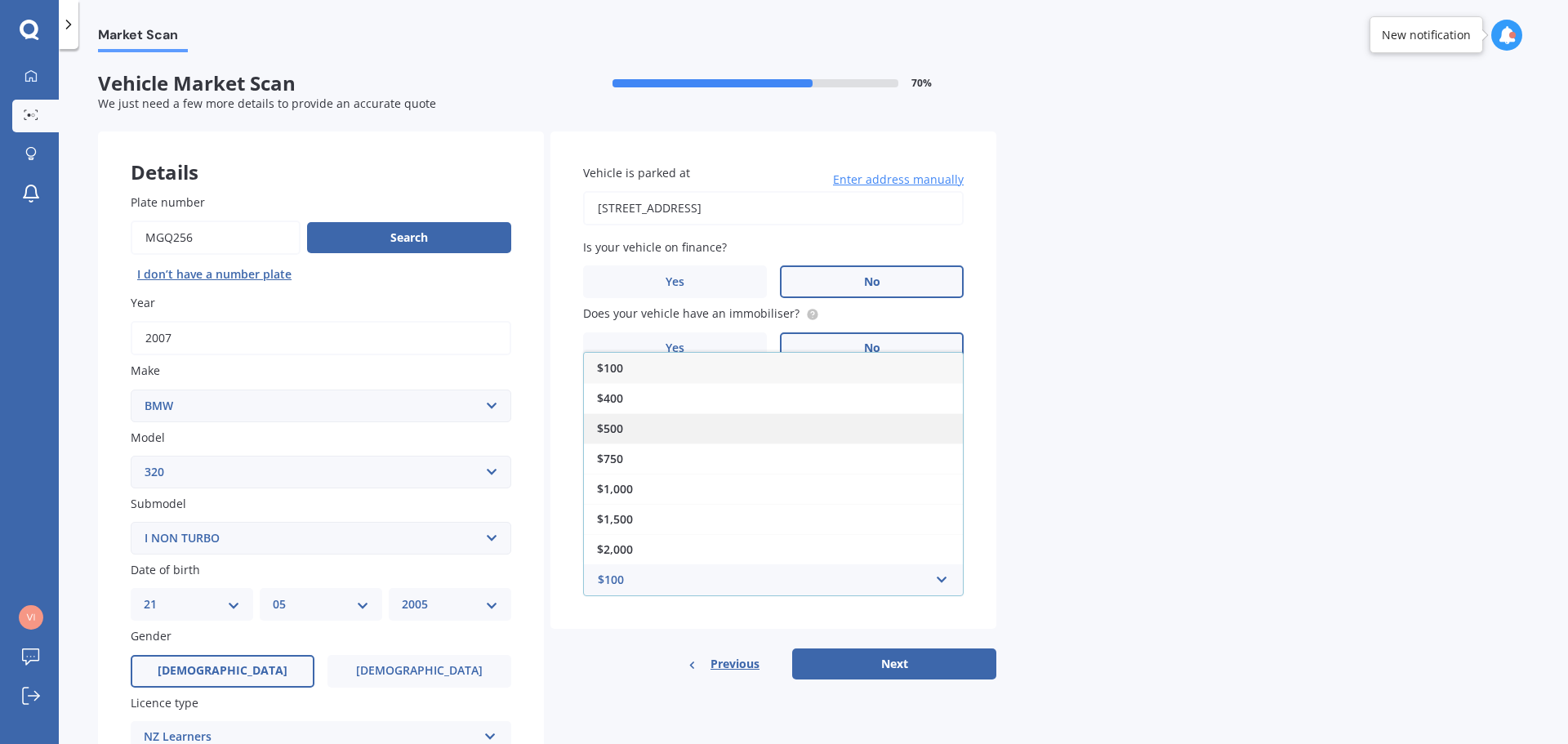
click at [607, 424] on span "$500" at bounding box center [609, 428] width 27 height 16
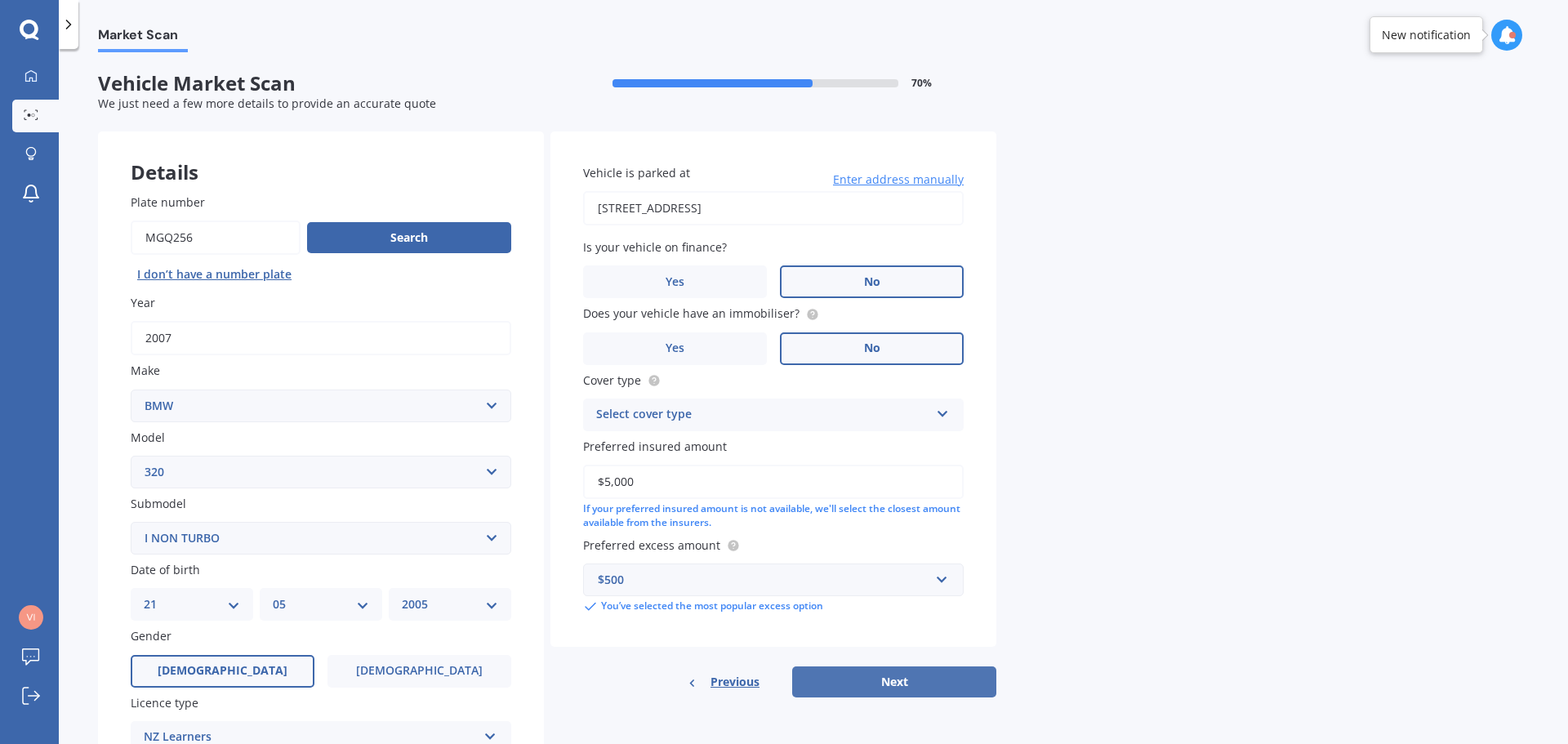
click at [904, 679] on button "Next" at bounding box center [894, 682] width 204 height 31
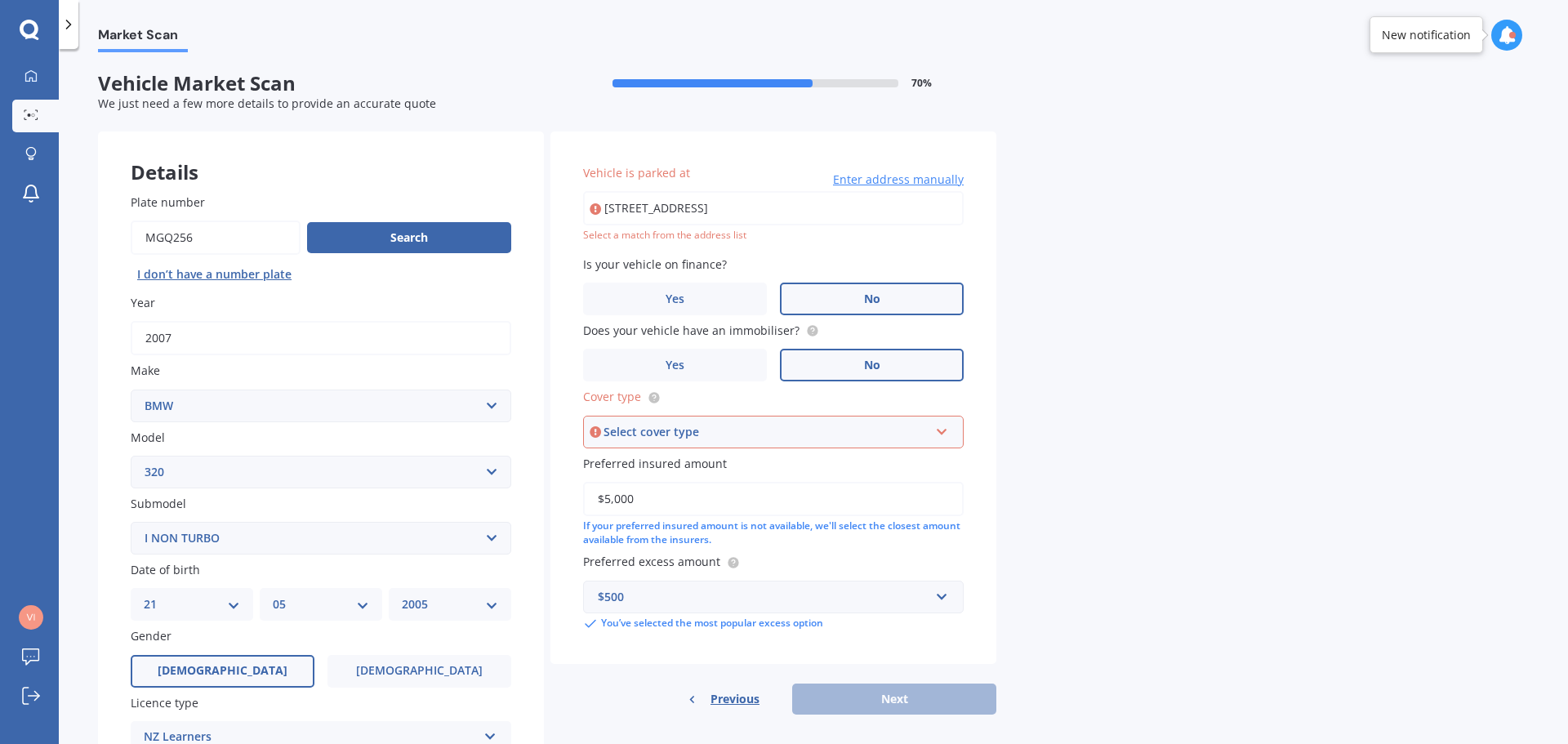
type input "[STREET_ADDRESS]"
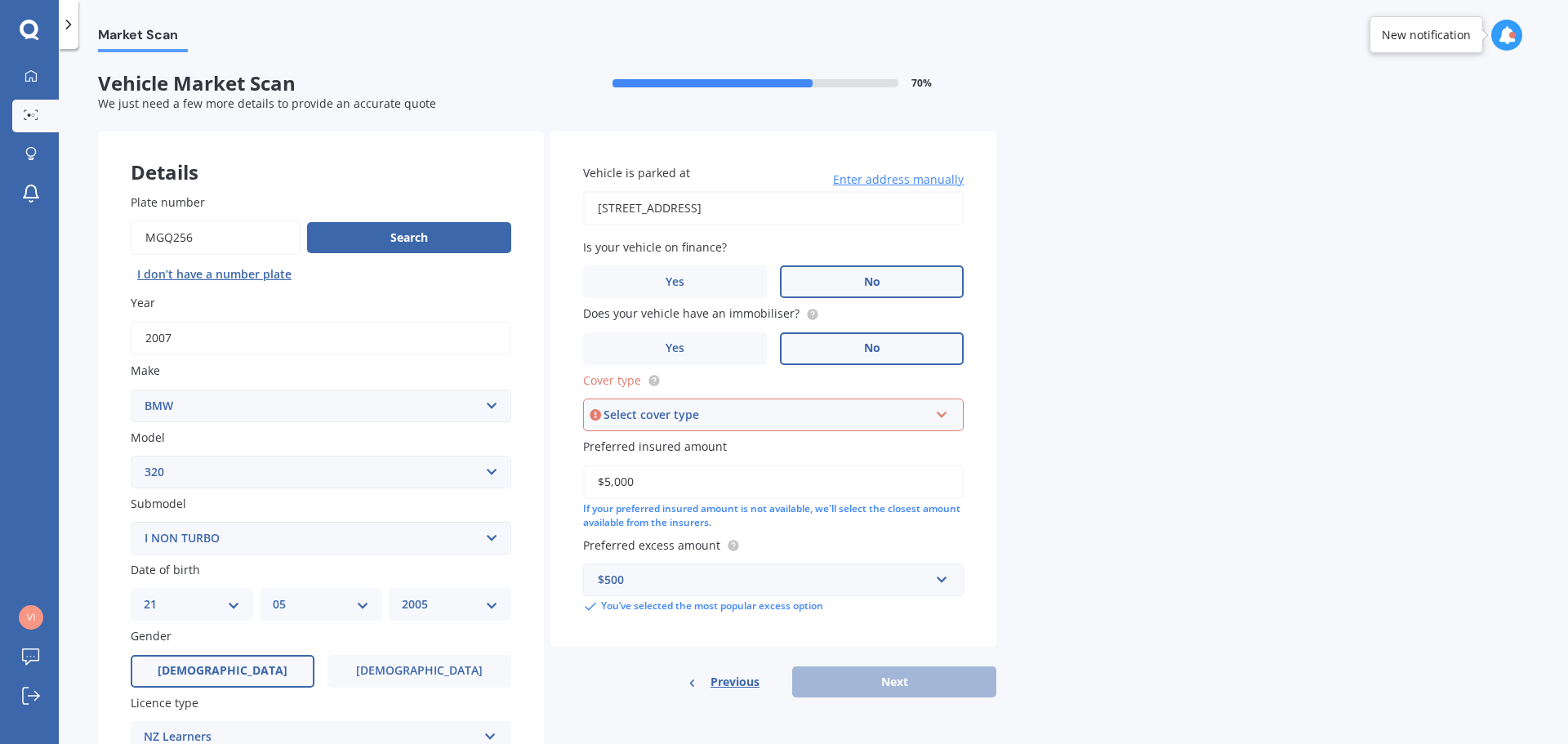
click at [795, 413] on div "Select cover type" at bounding box center [766, 414] width 325 height 18
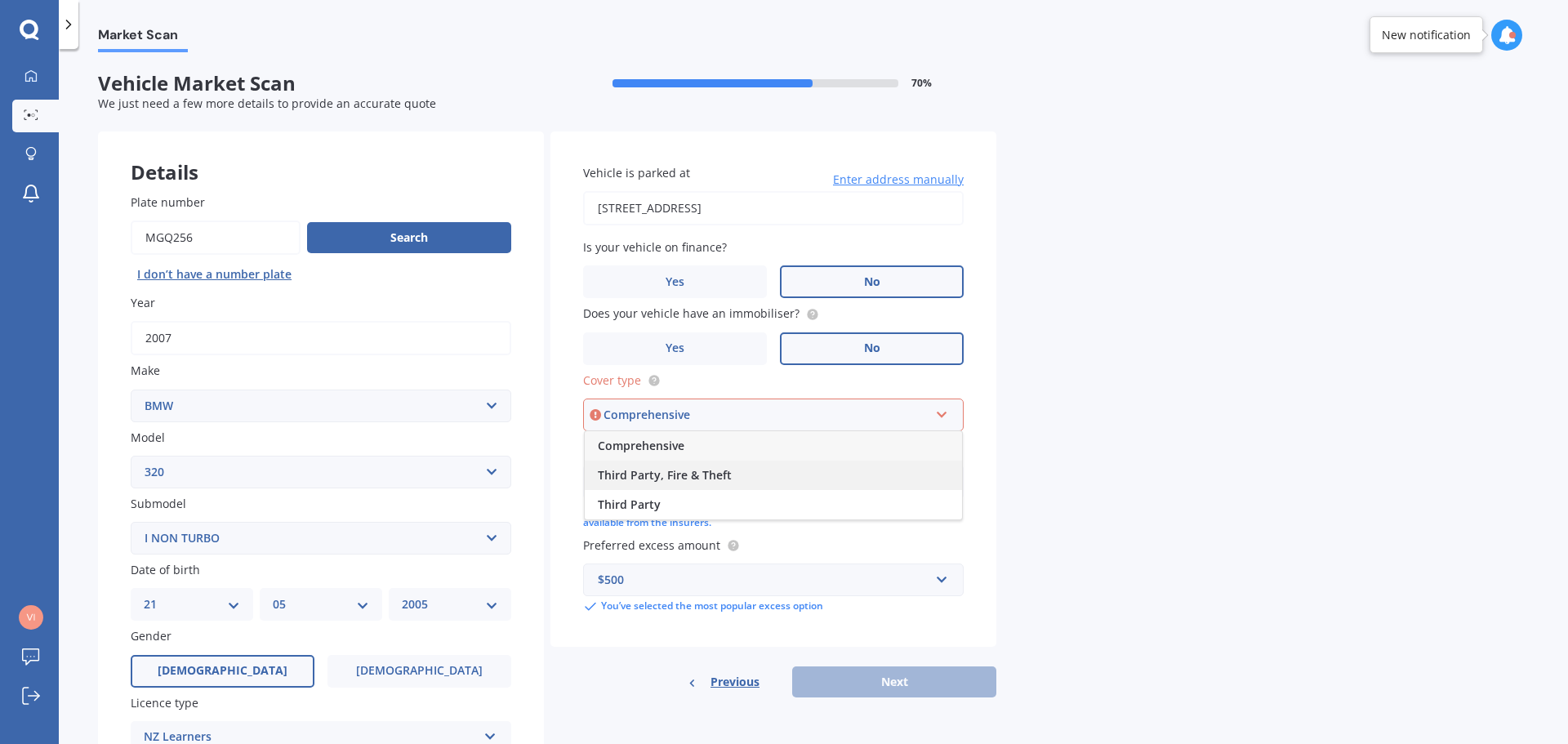
click at [687, 472] on span "Third Party, Fire & Theft" at bounding box center [664, 475] width 134 height 16
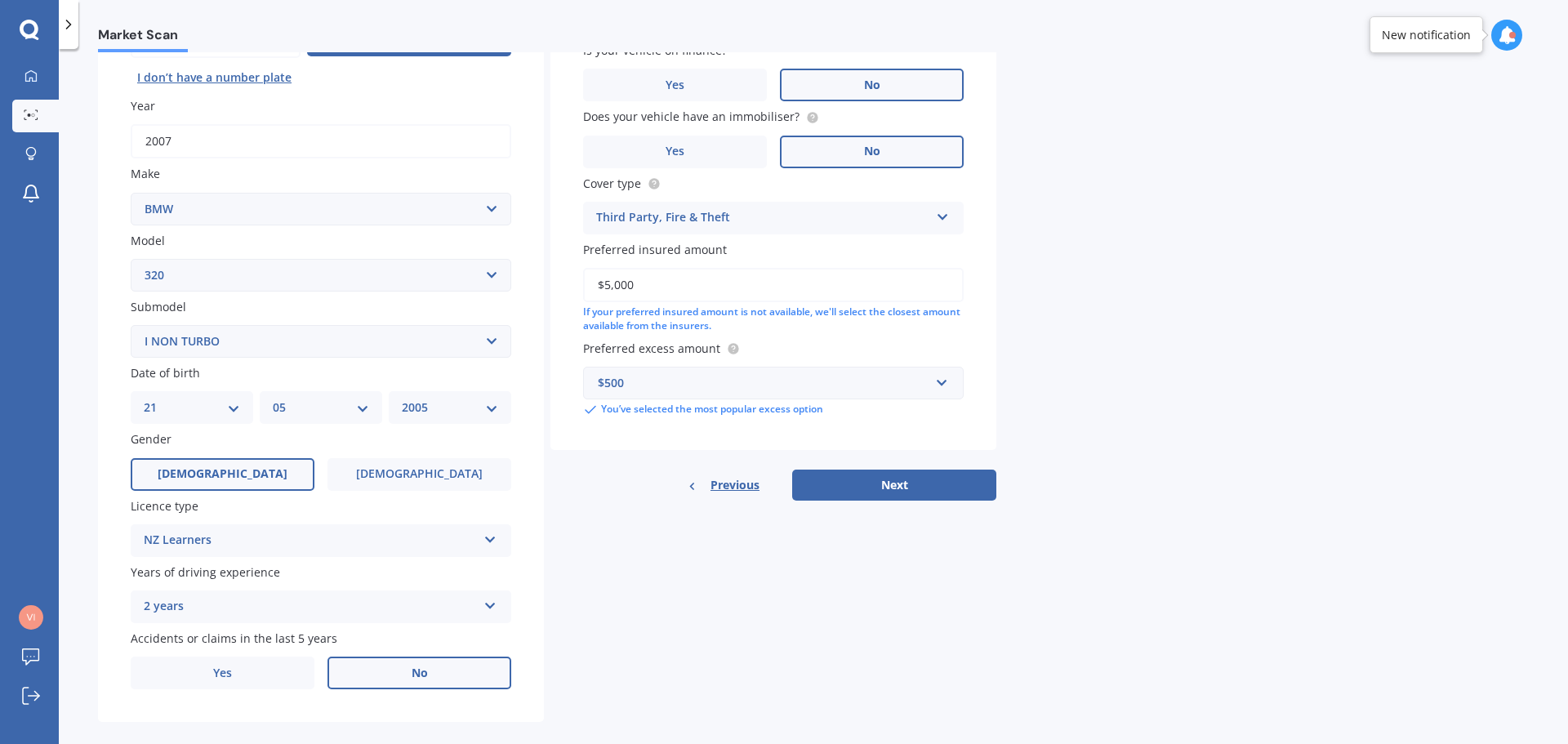
scroll to position [217, 0]
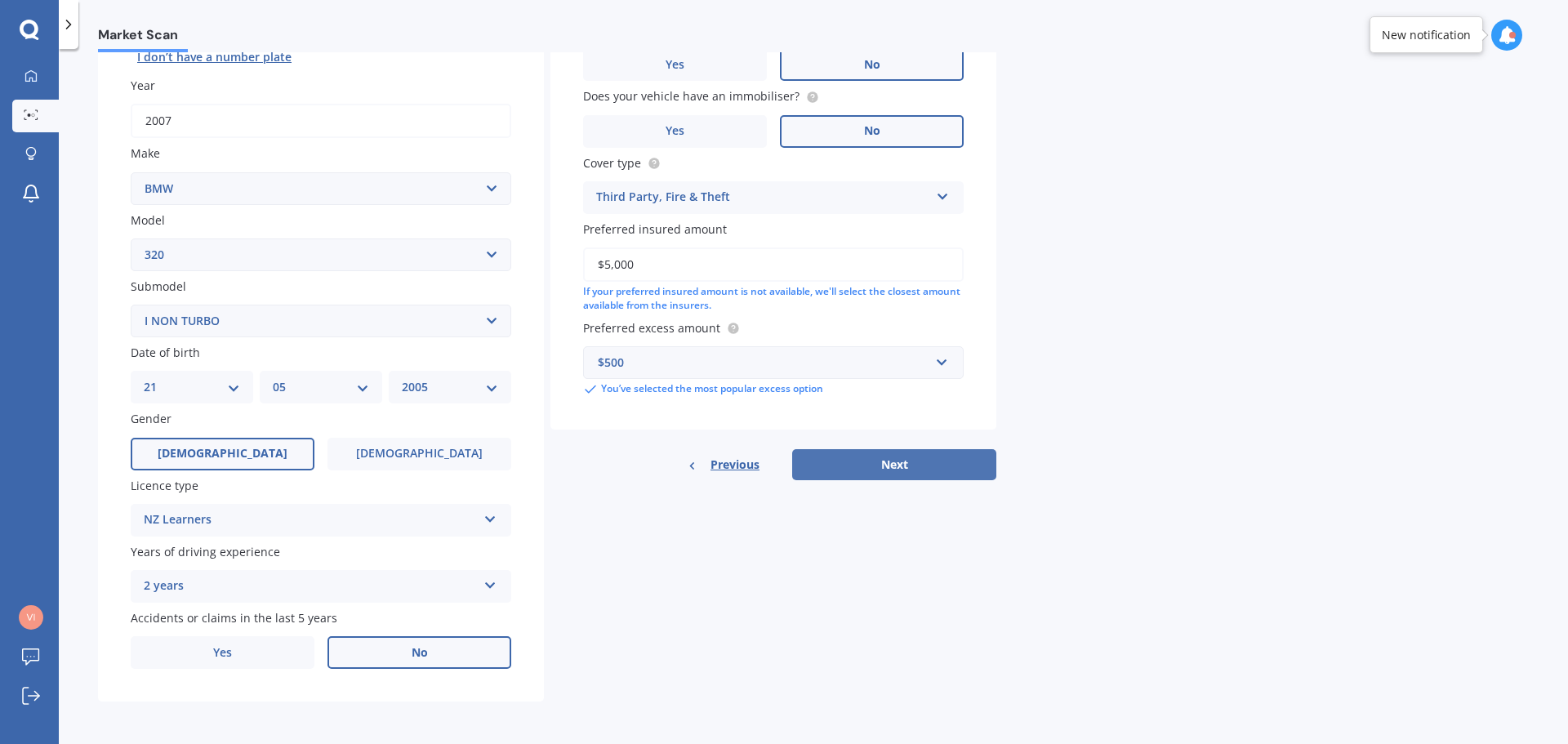
click at [915, 470] on button "Next" at bounding box center [894, 465] width 204 height 31
select select "21"
select select "05"
select select "2005"
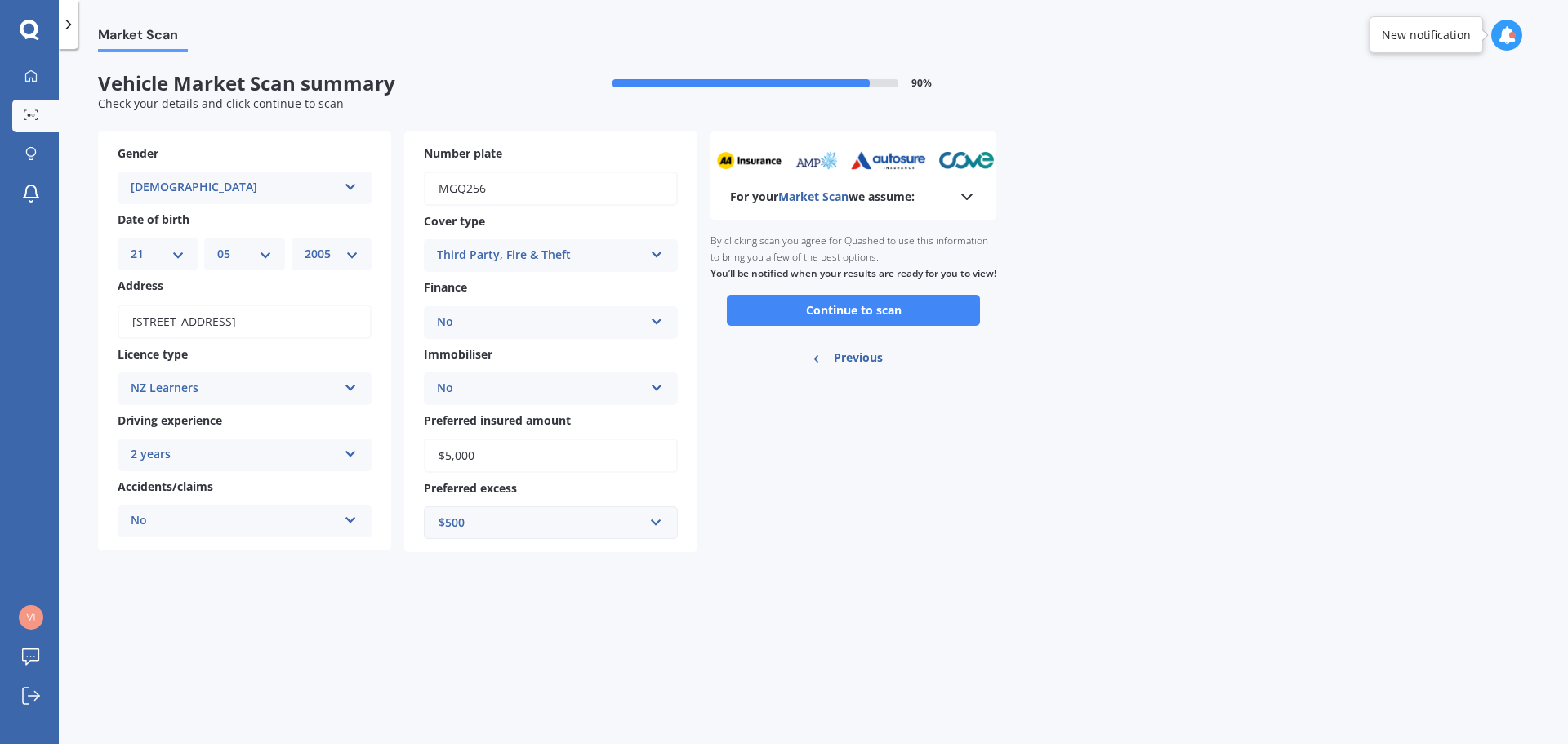
scroll to position [0, 0]
click at [865, 326] on button "Continue to scan" at bounding box center [852, 310] width 253 height 31
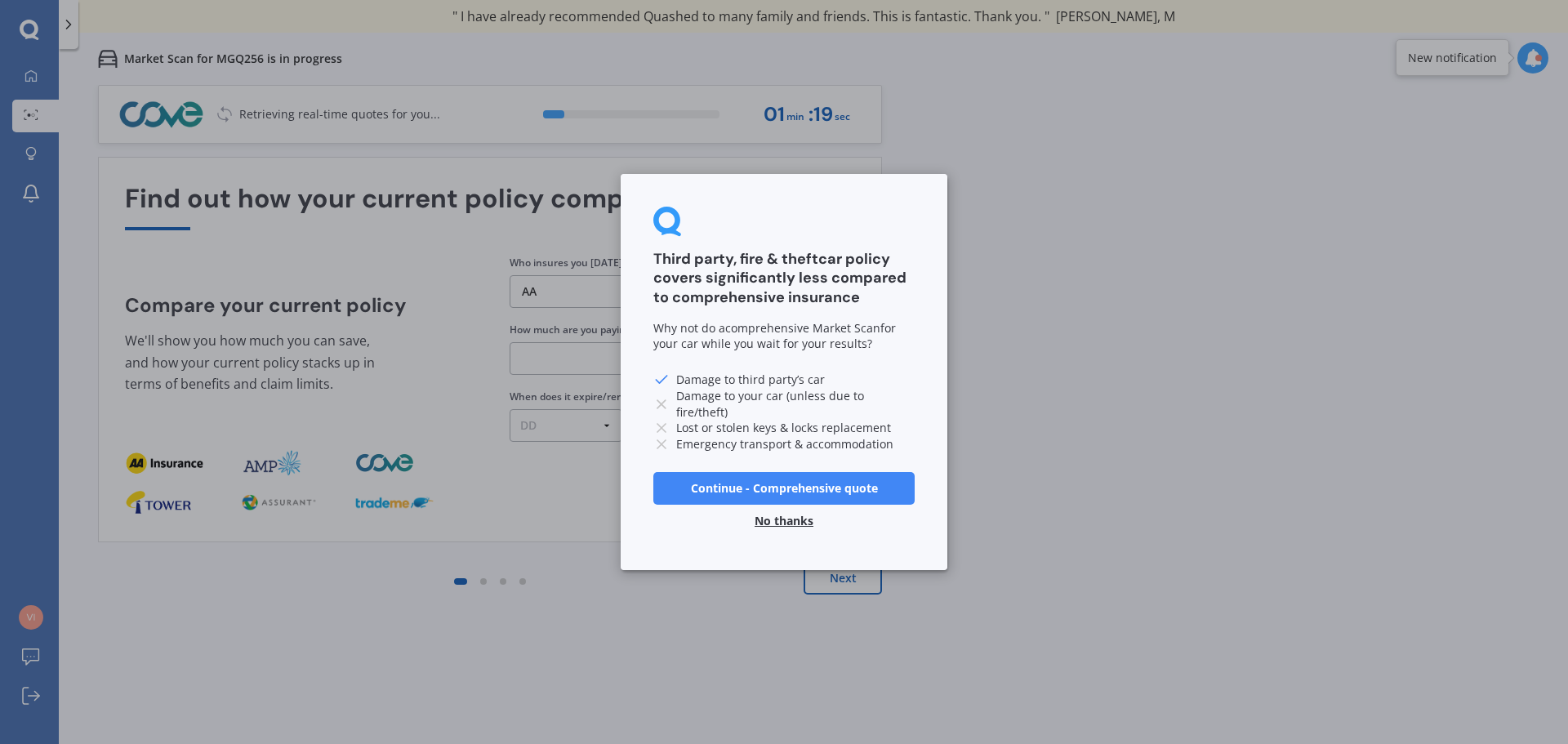
click at [822, 487] on button "Continue - Comprehensive quote" at bounding box center [784, 488] width 261 height 32
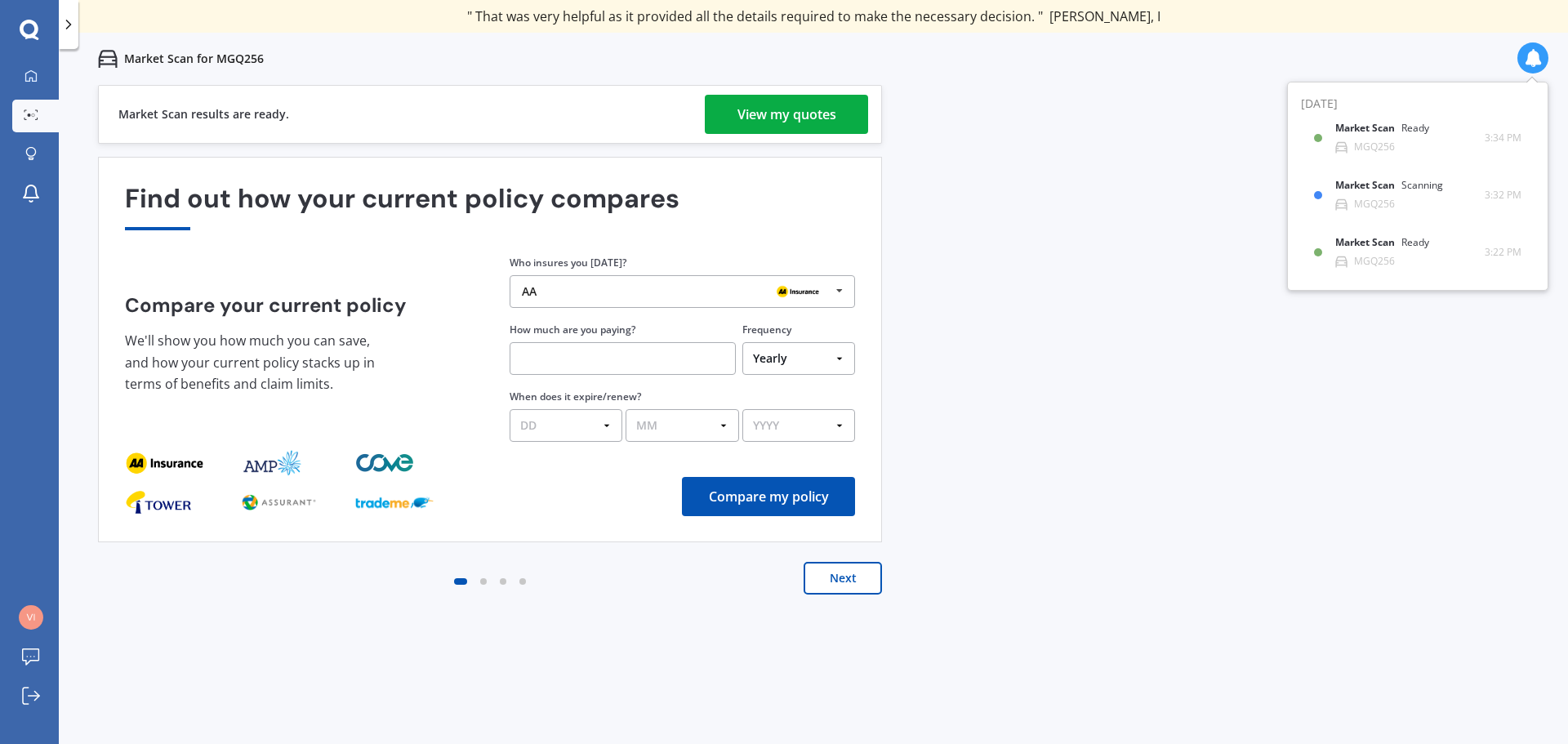
click at [758, 121] on div "View my quotes" at bounding box center [786, 114] width 98 height 39
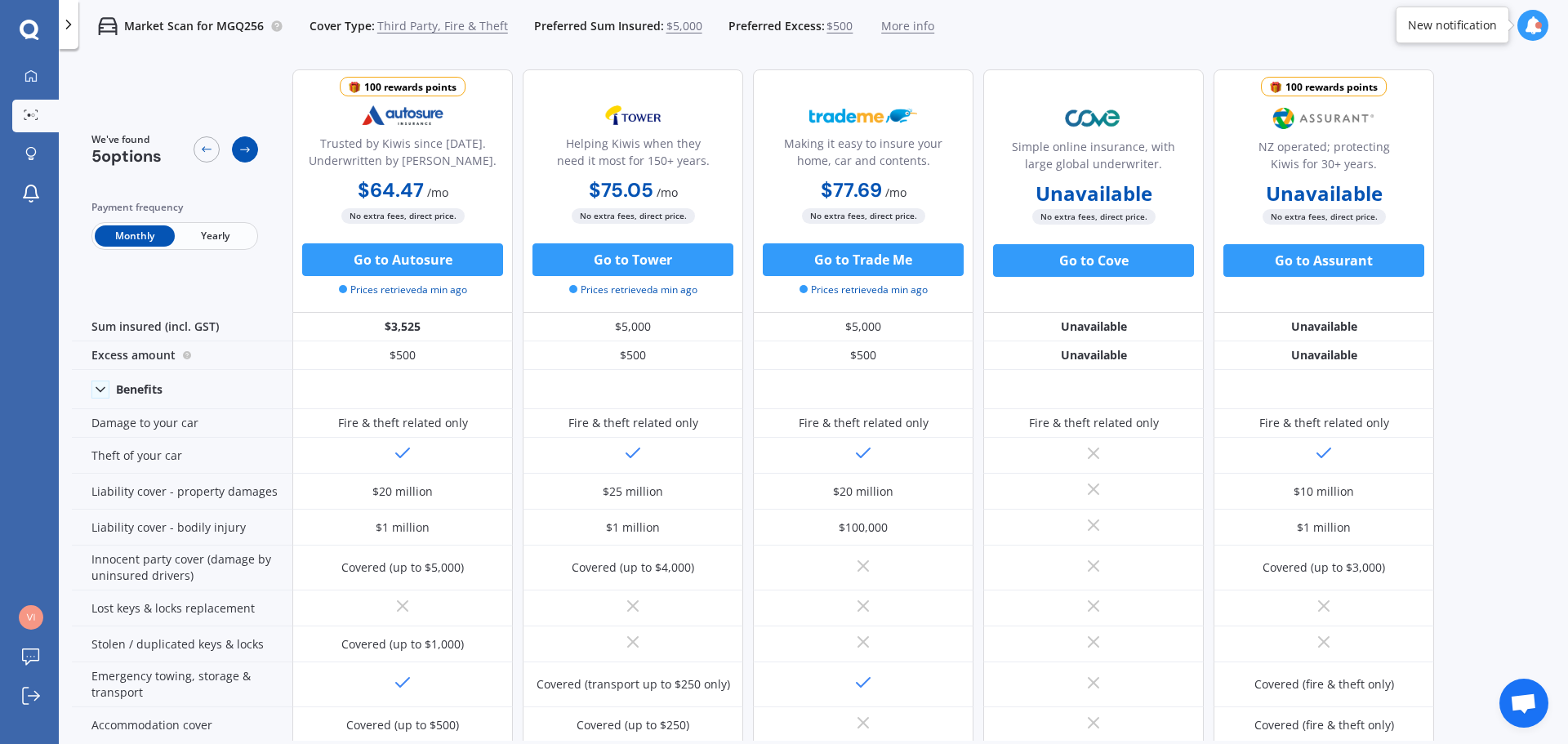
click at [242, 151] on icon at bounding box center [244, 149] width 13 height 13
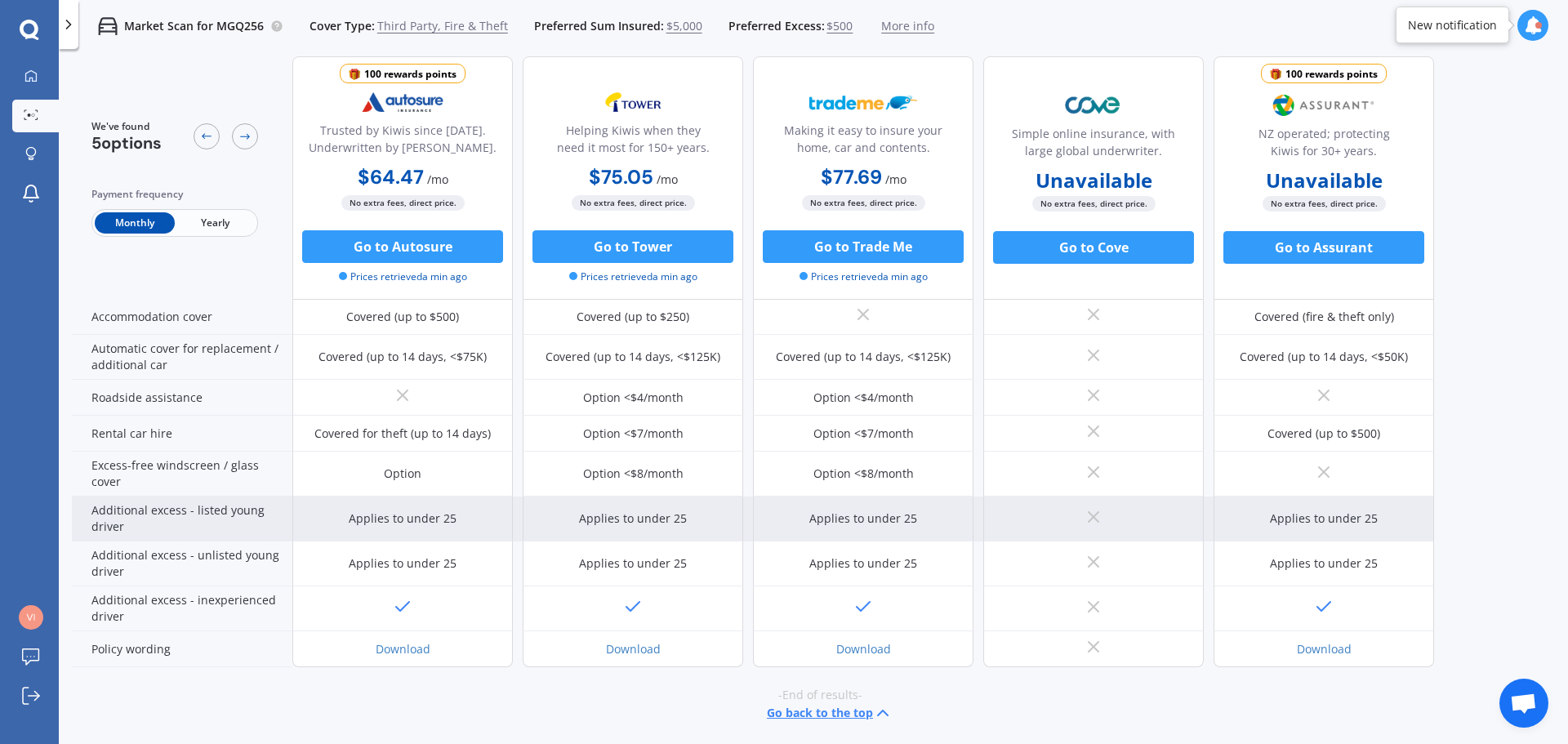
scroll to position [409, 0]
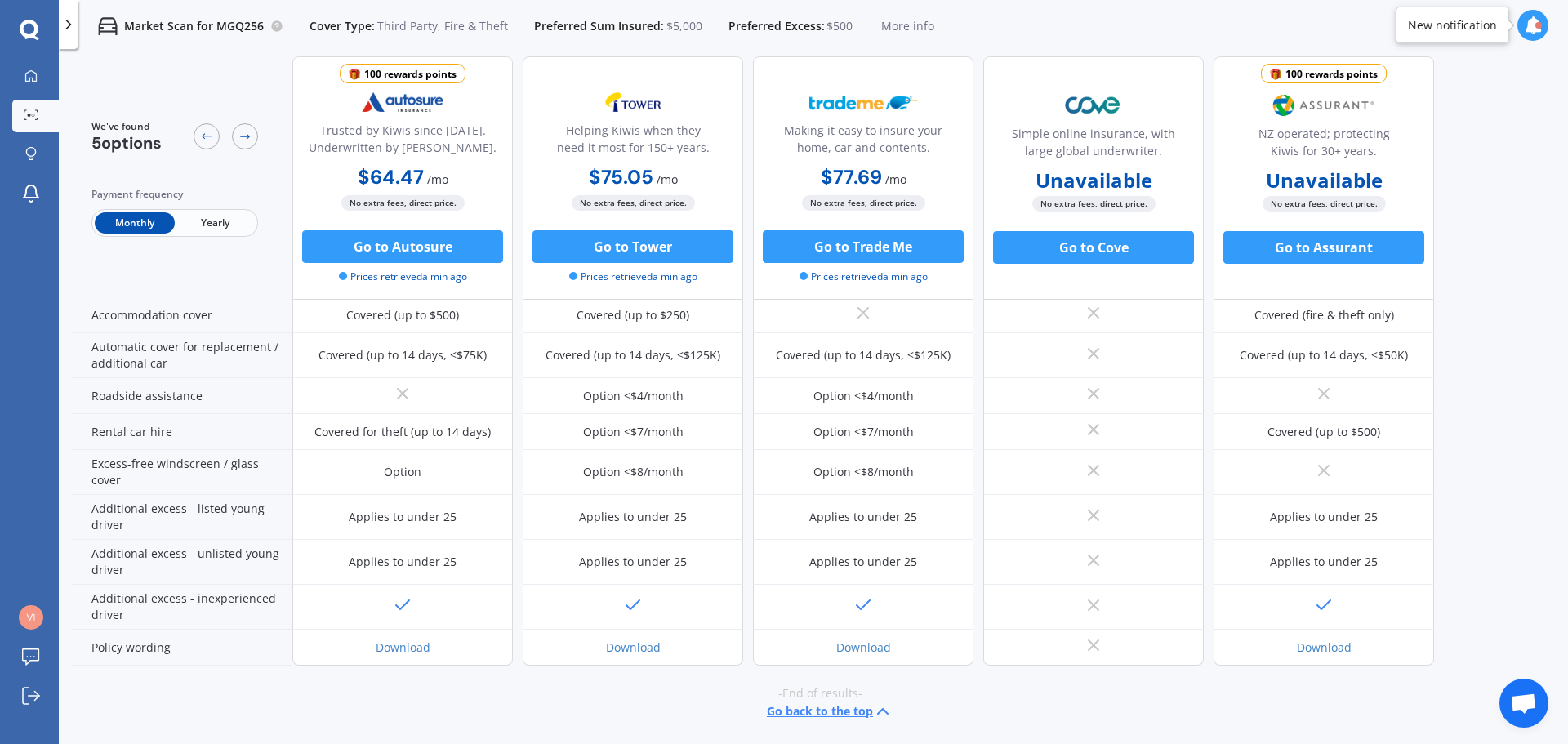
click at [804, 711] on button "Go back to the top" at bounding box center [830, 712] width 126 height 20
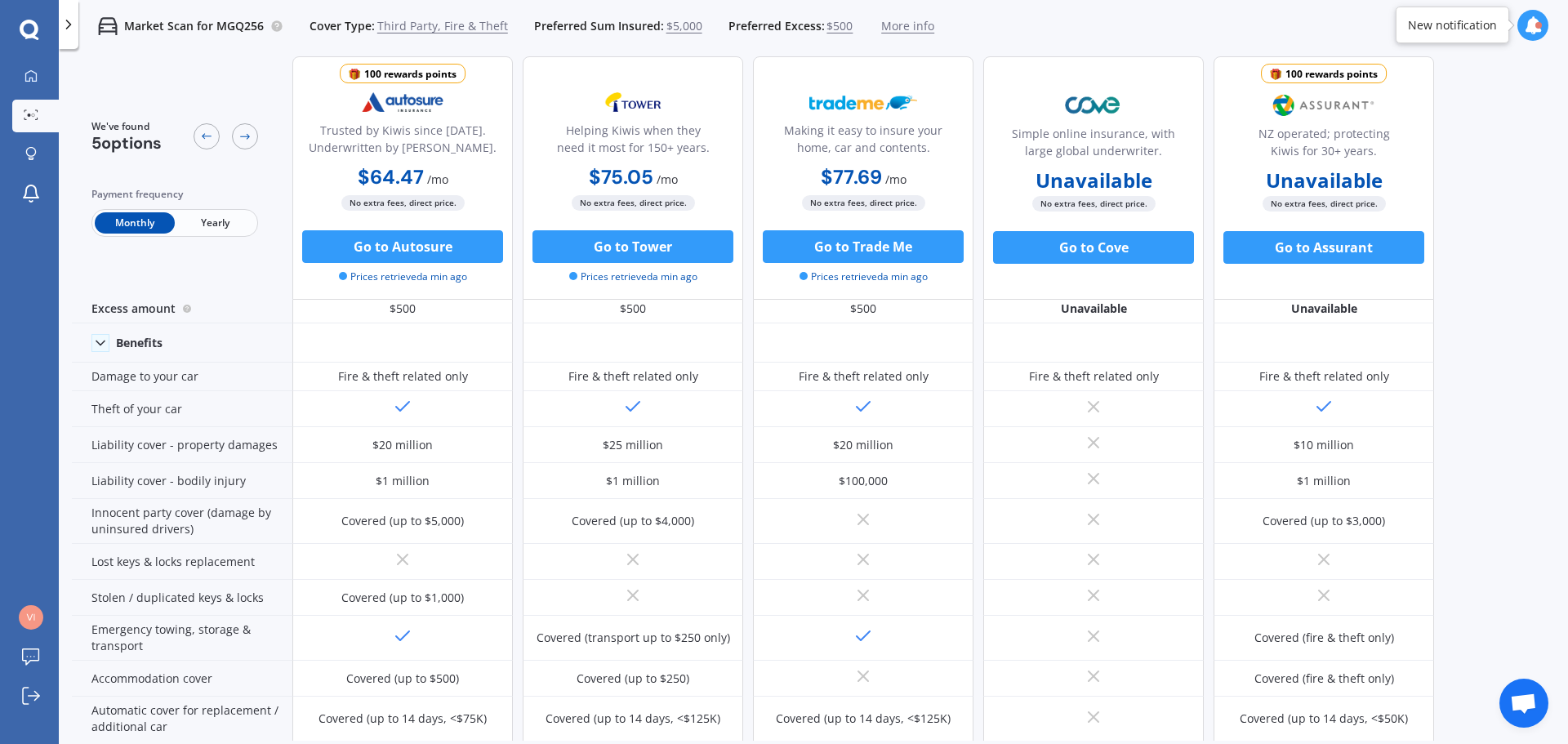
scroll to position [0, 0]
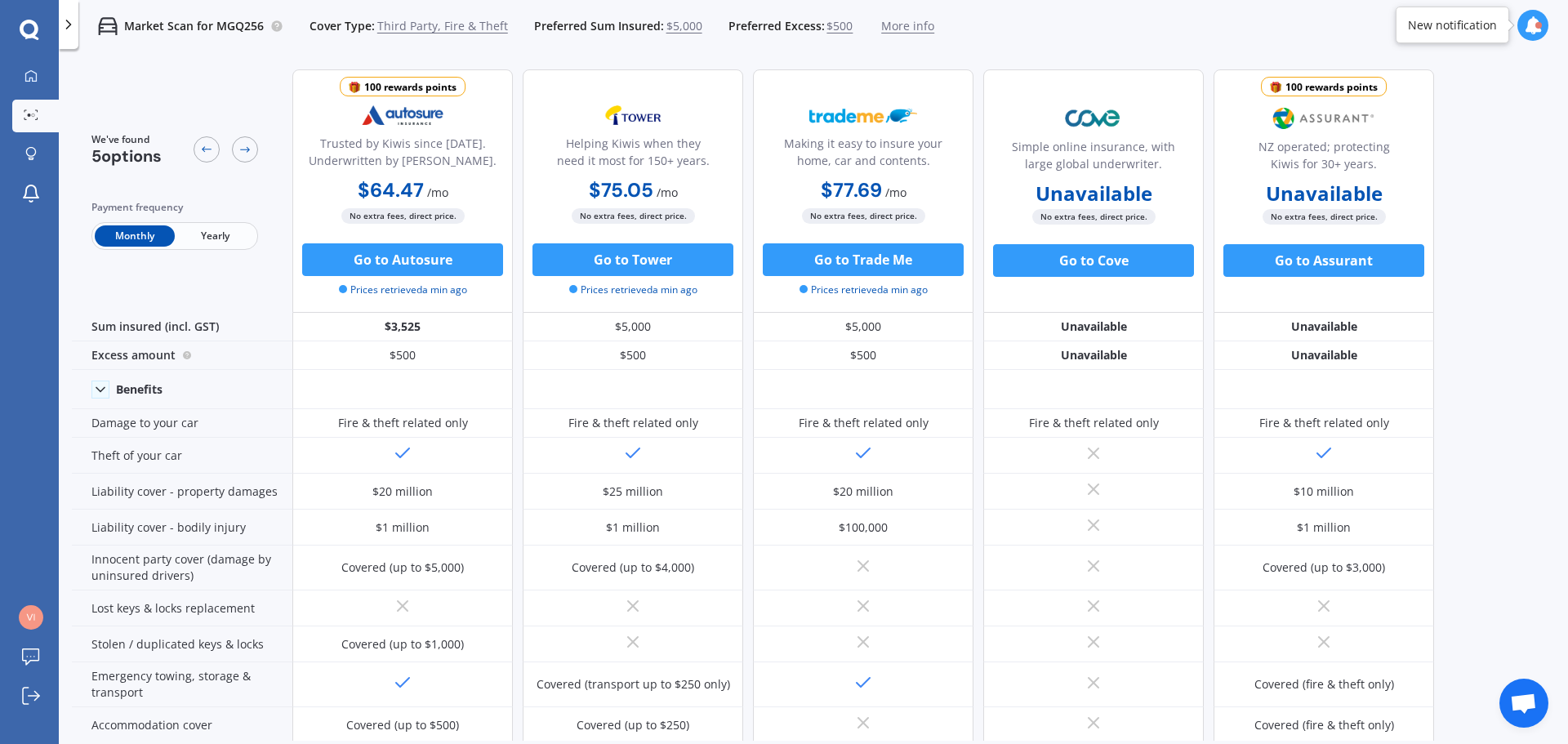
click at [227, 235] on span "Yearly" at bounding box center [215, 236] width 80 height 22
click at [1537, 18] on icon at bounding box center [1533, 26] width 18 height 18
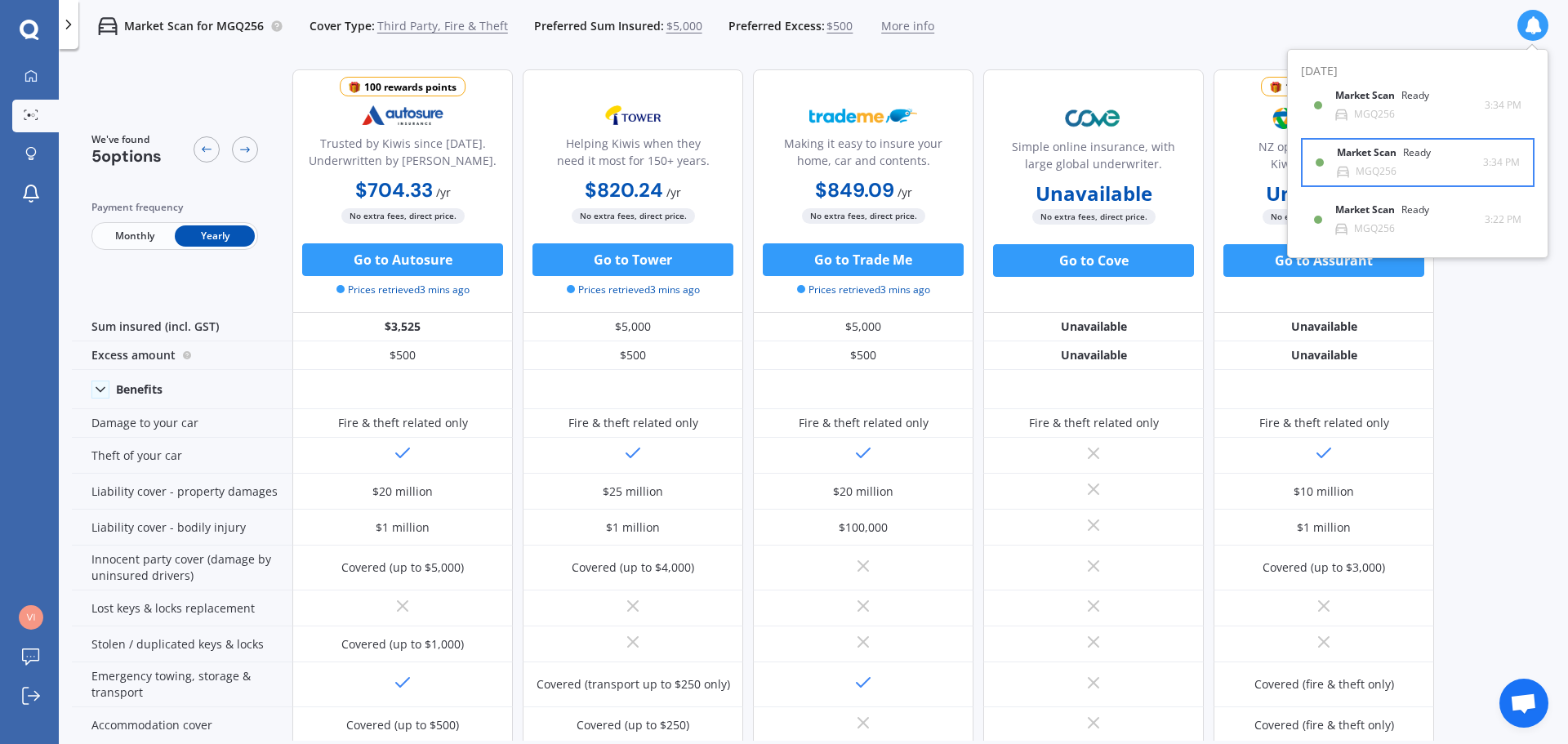
click at [1356, 165] on div "MGQ256" at bounding box center [1375, 171] width 40 height 12
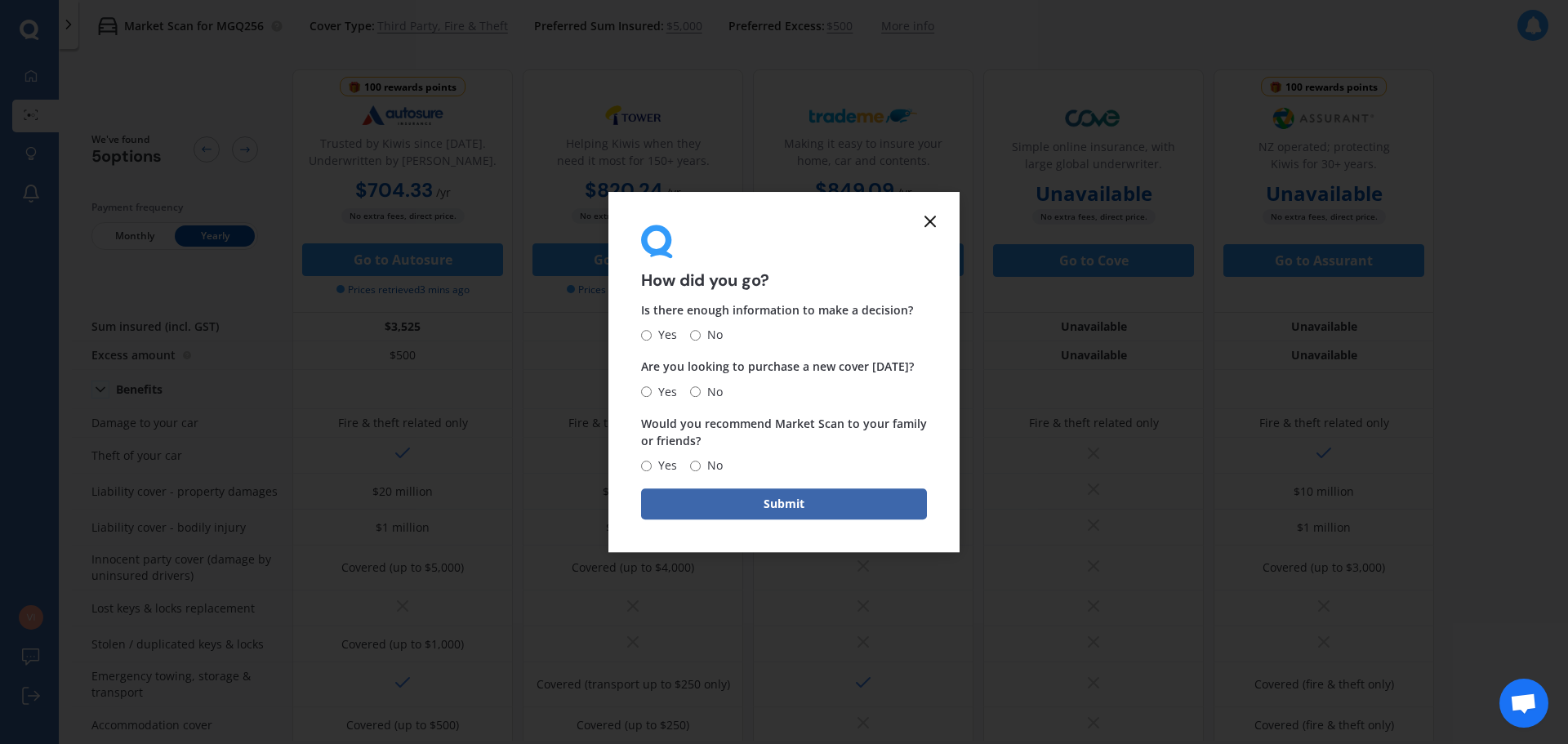
click at [929, 219] on line at bounding box center [930, 221] width 10 height 10
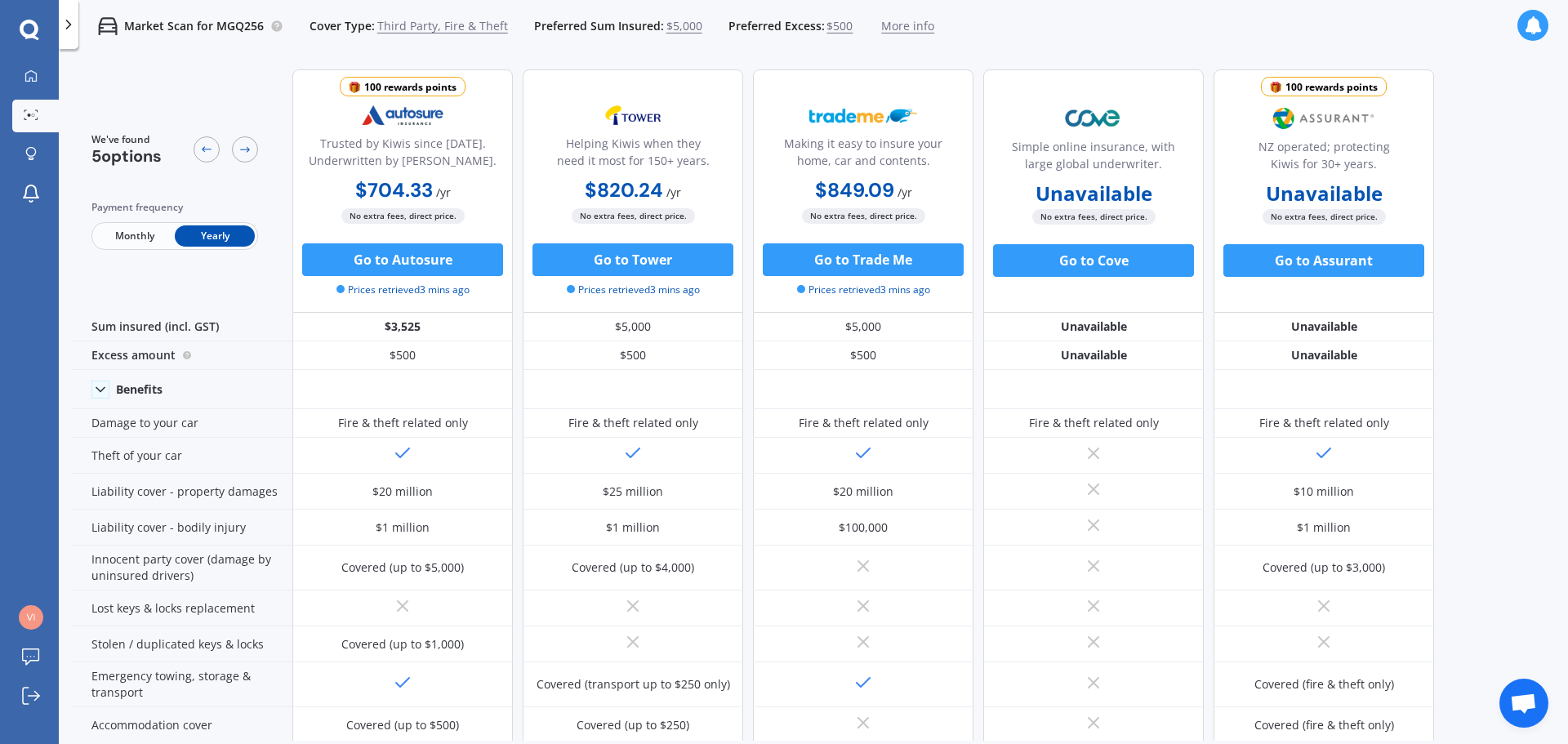
click at [128, 235] on span "Monthly" at bounding box center [134, 236] width 80 height 22
click at [1532, 29] on icon at bounding box center [1533, 26] width 18 height 18
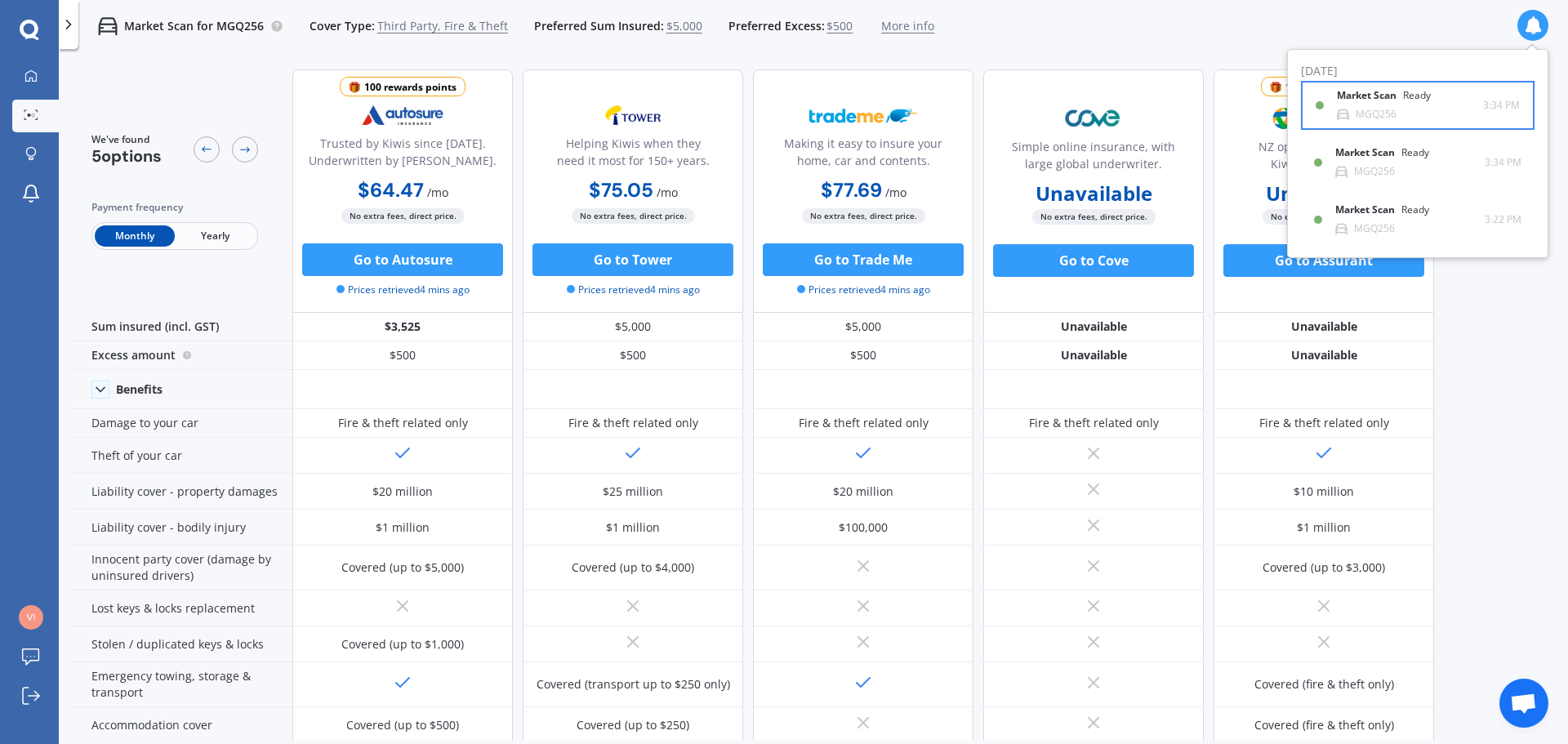
click at [1381, 108] on div "MGQ256" at bounding box center [1375, 114] width 40 height 12
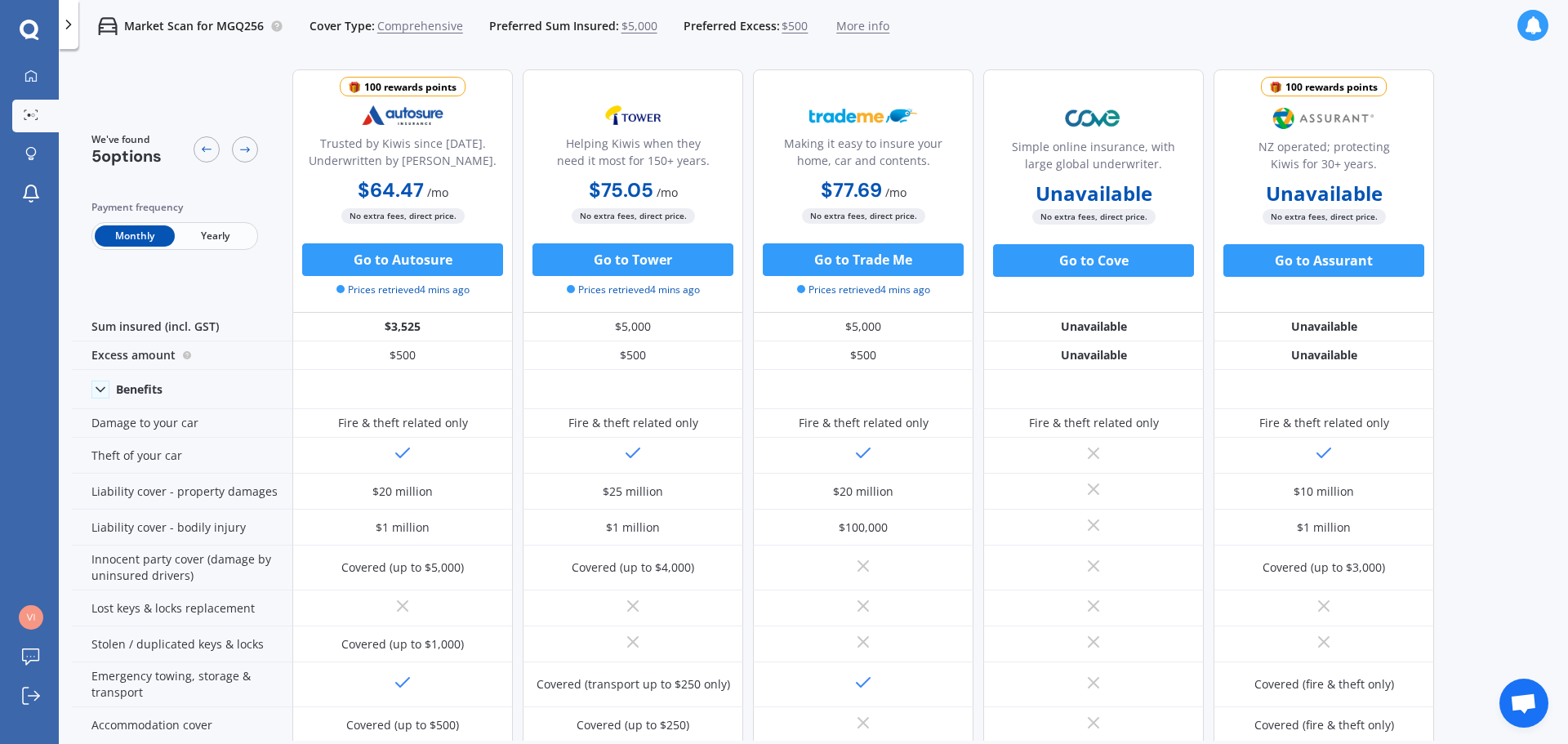
click at [1532, 20] on icon at bounding box center [1533, 26] width 18 height 18
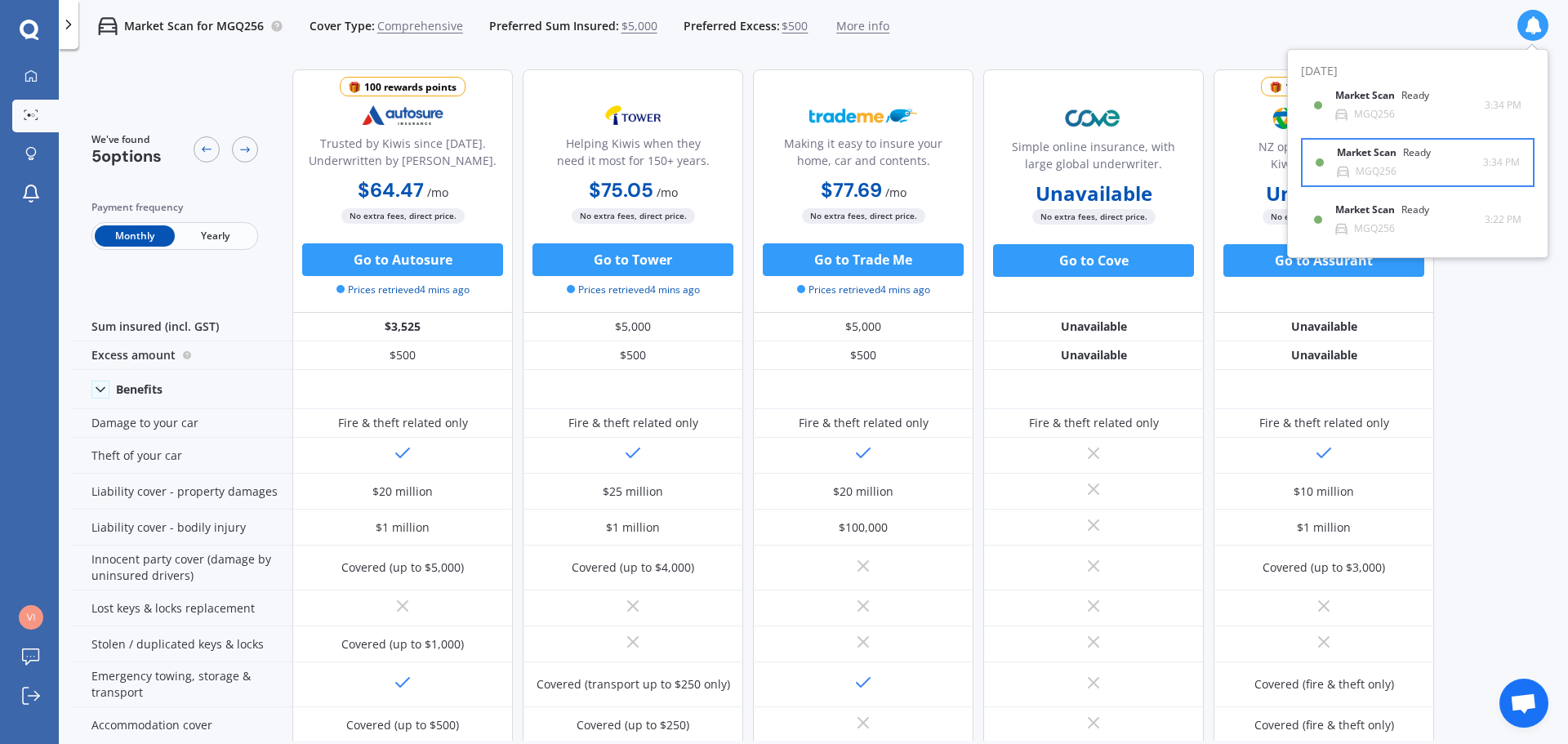
click at [1378, 160] on div "Market Scan Ready" at bounding box center [1393, 155] width 113 height 18
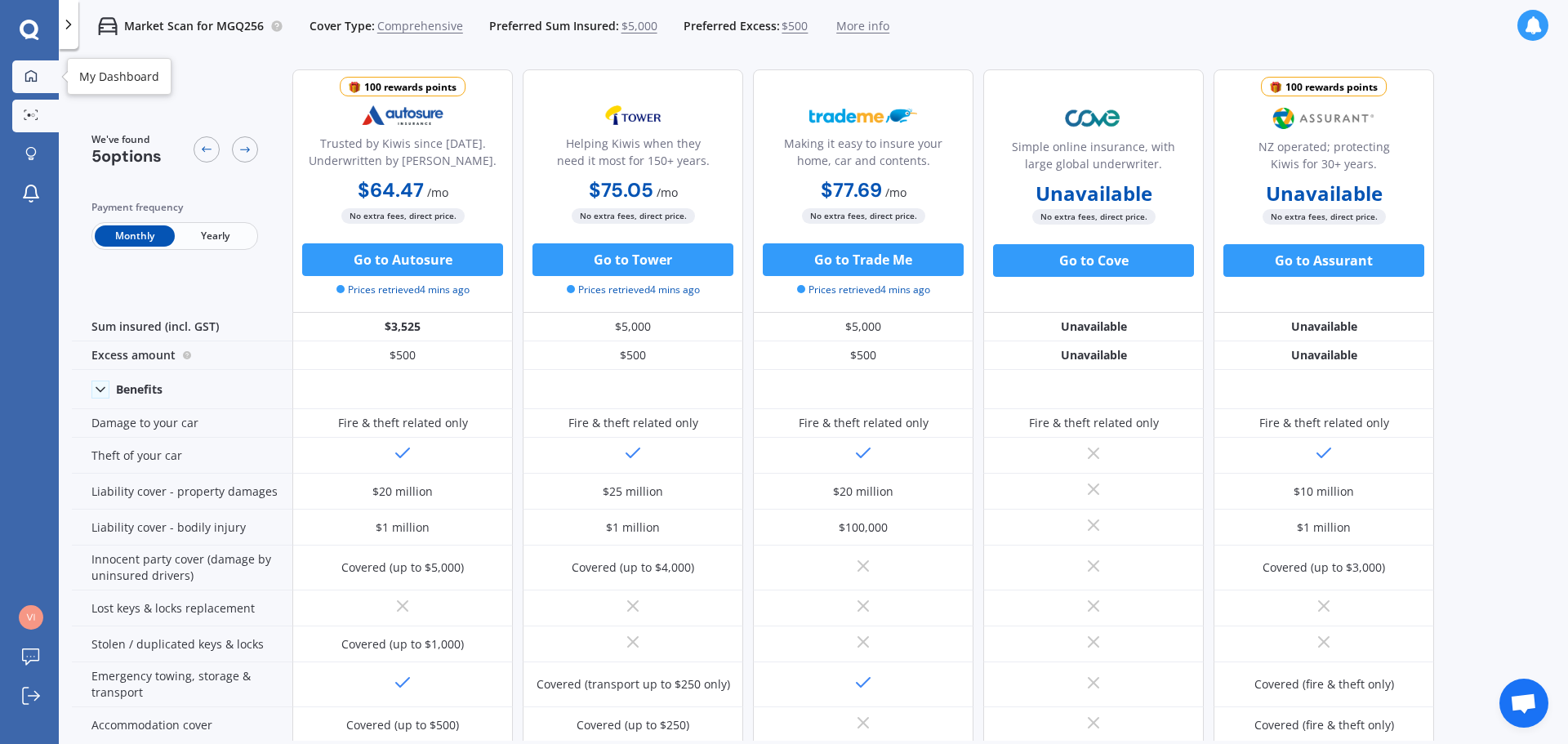
click at [36, 82] on icon at bounding box center [31, 76] width 13 height 13
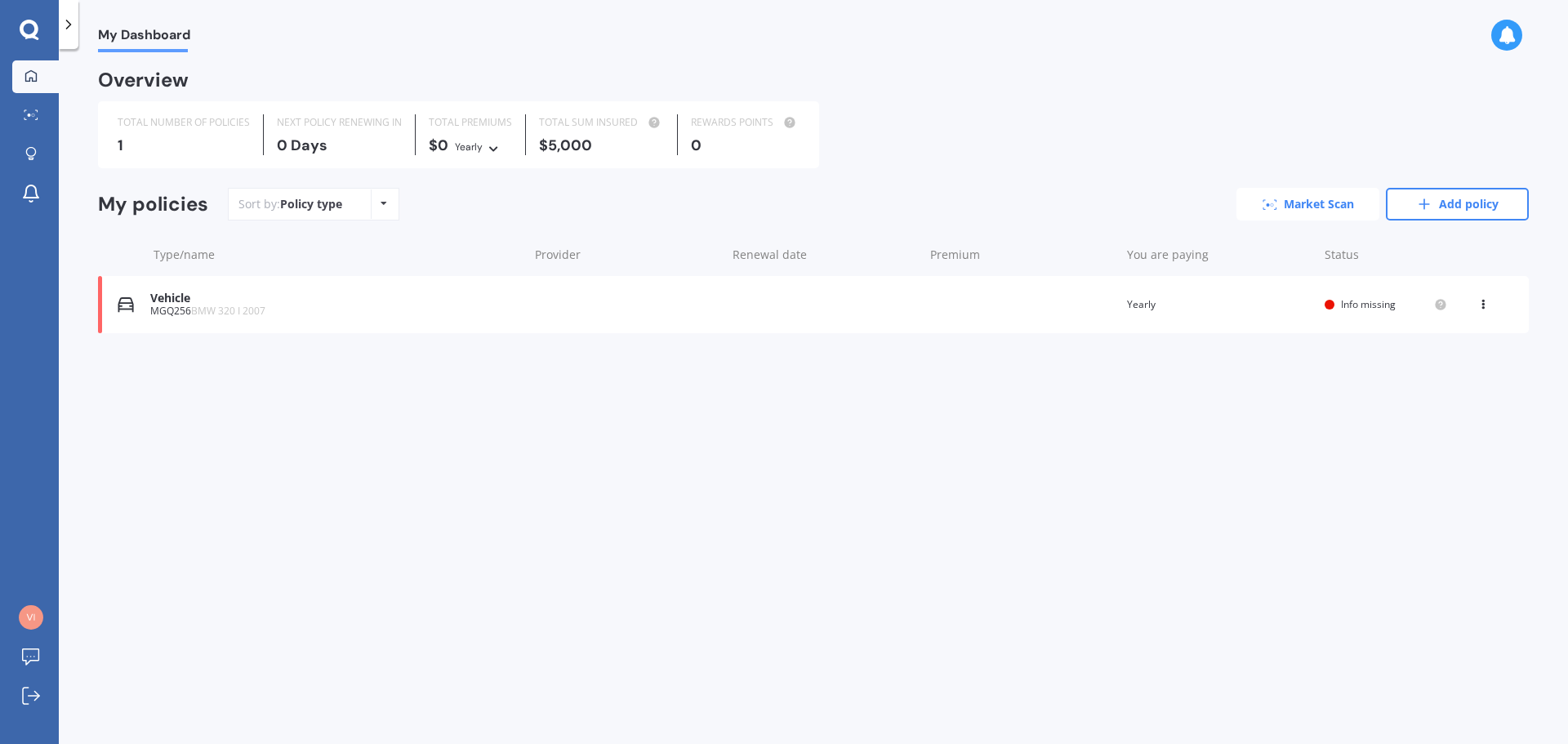
click at [1330, 204] on link "Market Scan" at bounding box center [1307, 204] width 143 height 32
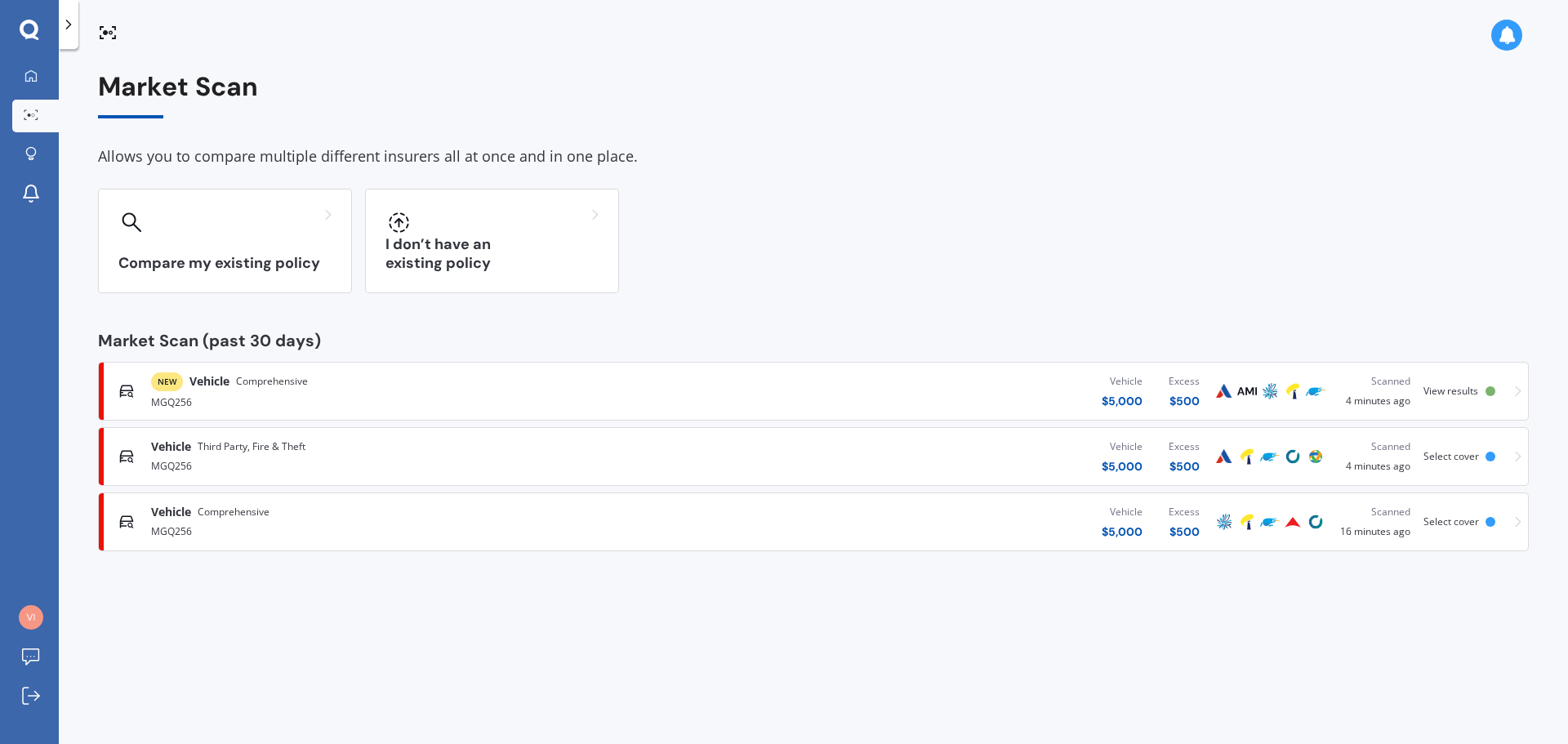
click at [183, 381] on div "NEW Vehicle Comprehensive" at bounding box center [228, 381] width 157 height 19
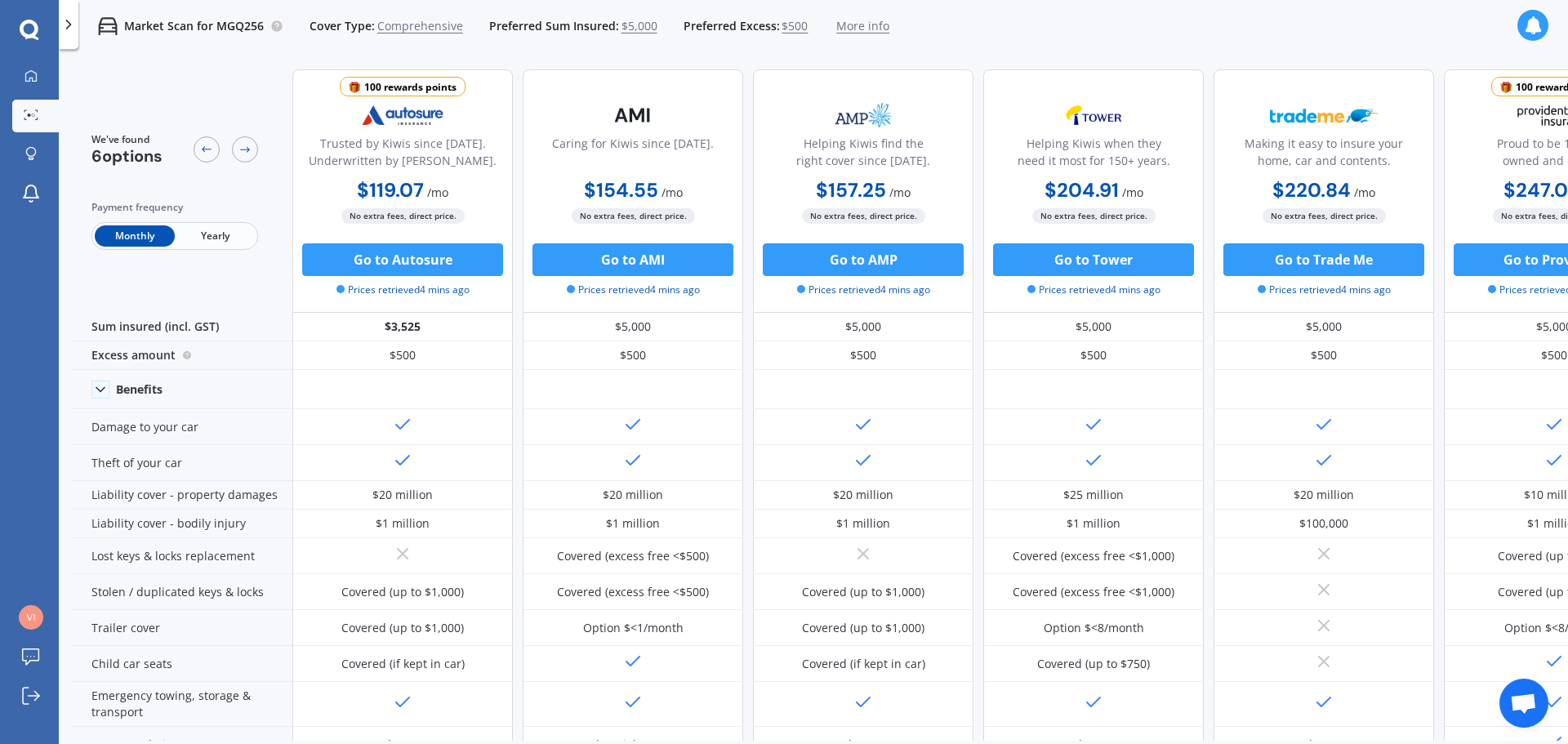
click at [222, 235] on span "Yearly" at bounding box center [215, 236] width 80 height 22
click at [140, 241] on span "Monthly" at bounding box center [134, 236] width 80 height 22
click at [22, 24] on icon at bounding box center [29, 29] width 19 height 19
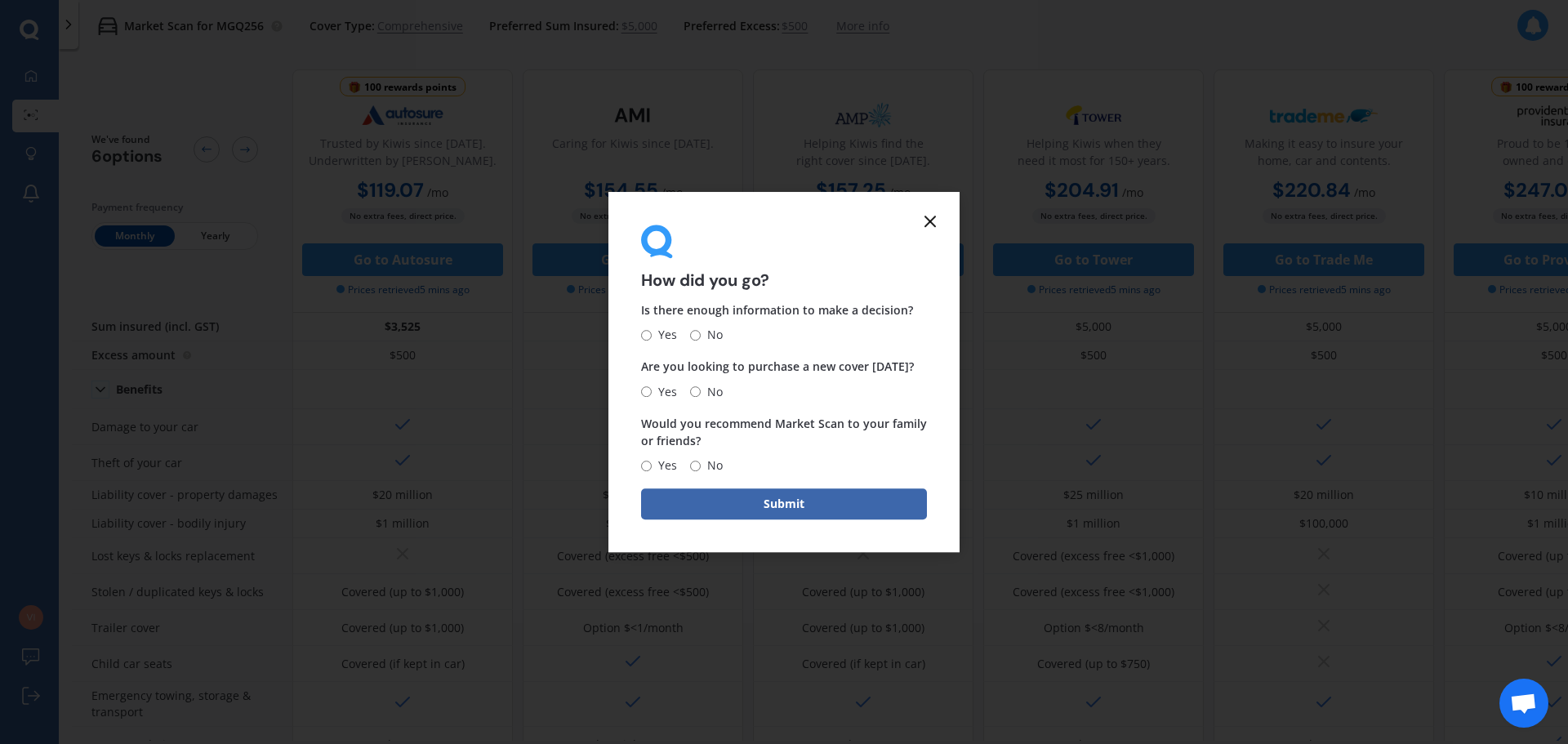
click at [692, 332] on input "No" at bounding box center [695, 335] width 11 height 11
radio input "true"
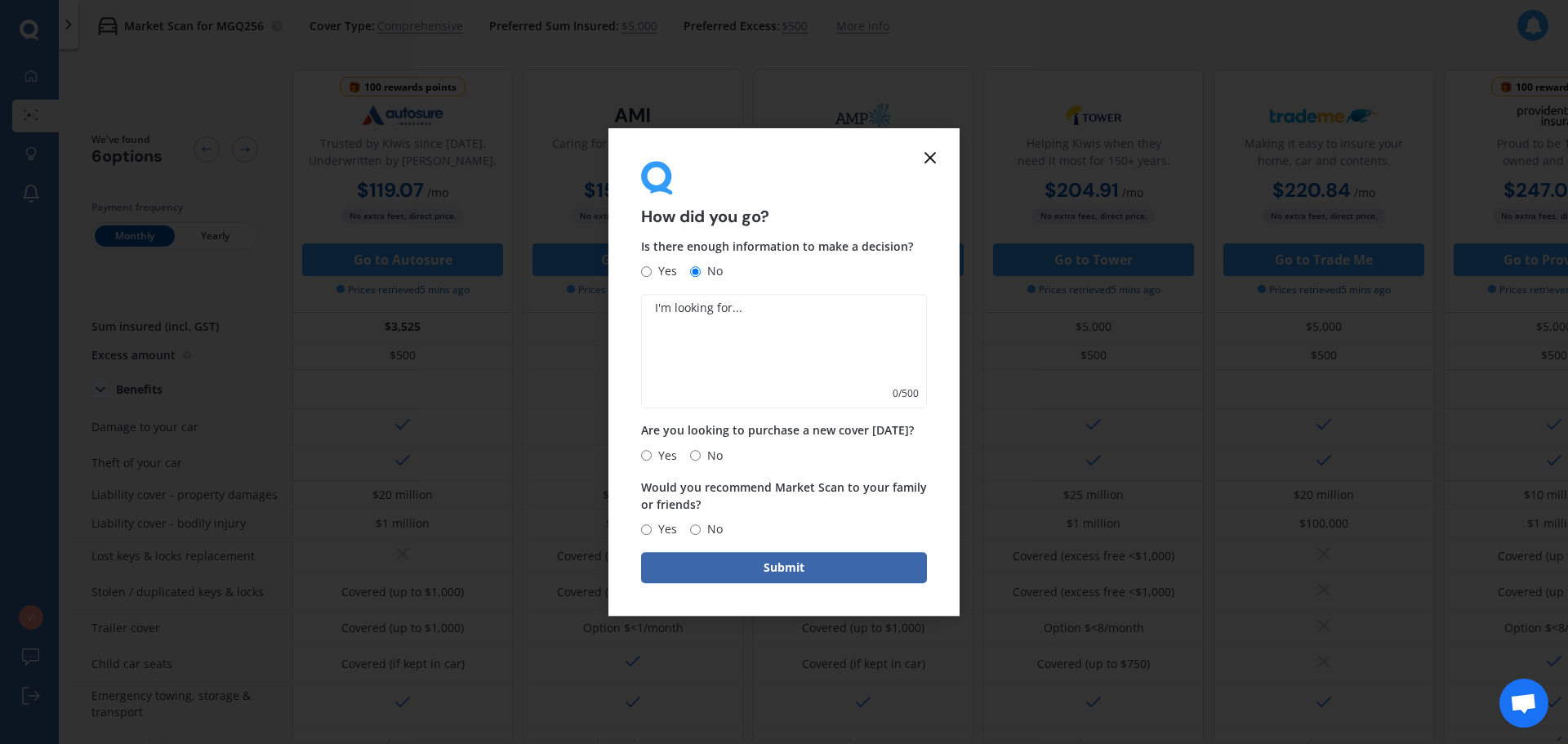
click at [701, 449] on span "No" at bounding box center [712, 456] width 22 height 20
click at [701, 450] on input "No" at bounding box center [695, 455] width 11 height 11
radio input "true"
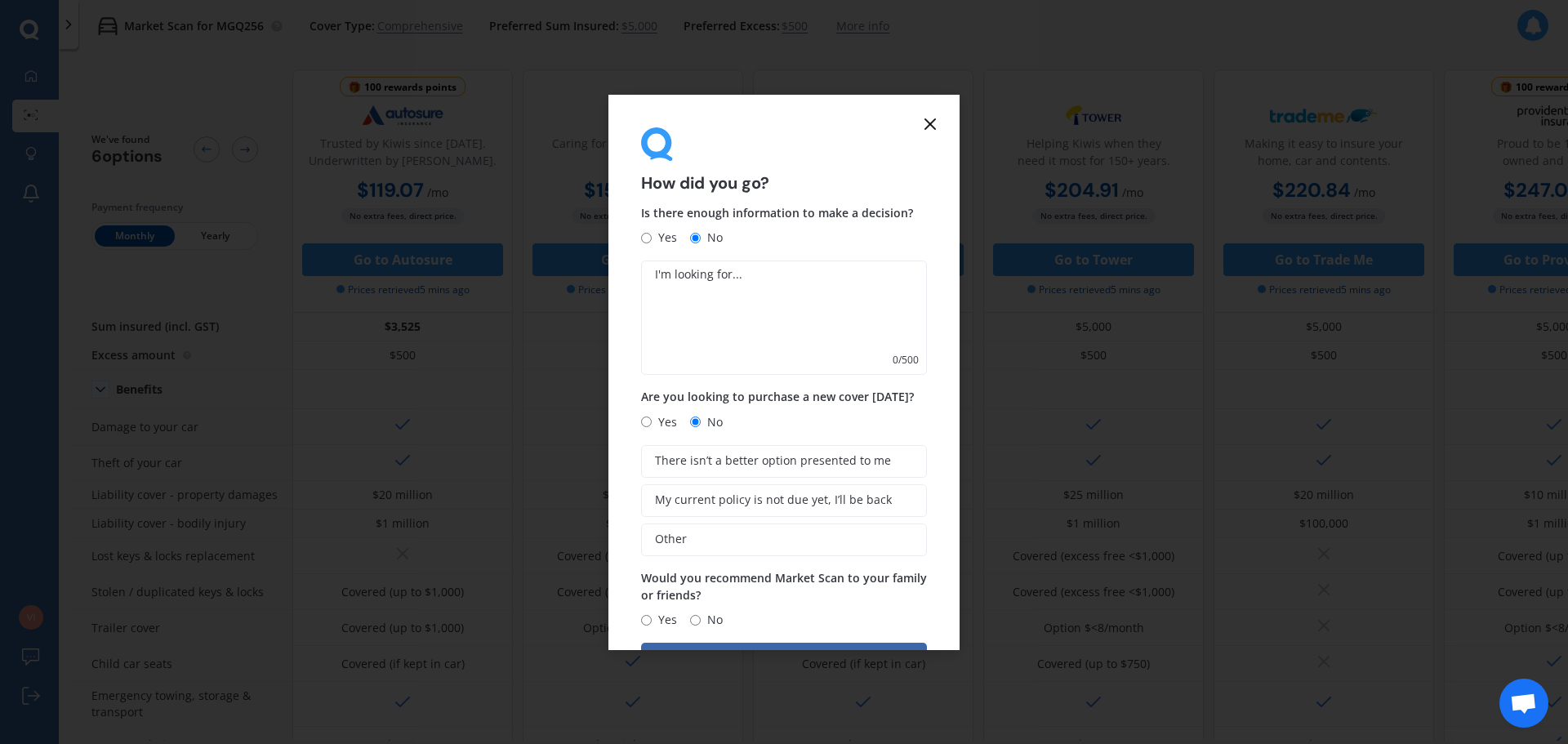
click at [650, 624] on input "Yes" at bounding box center [646, 620] width 11 height 11
radio input "true"
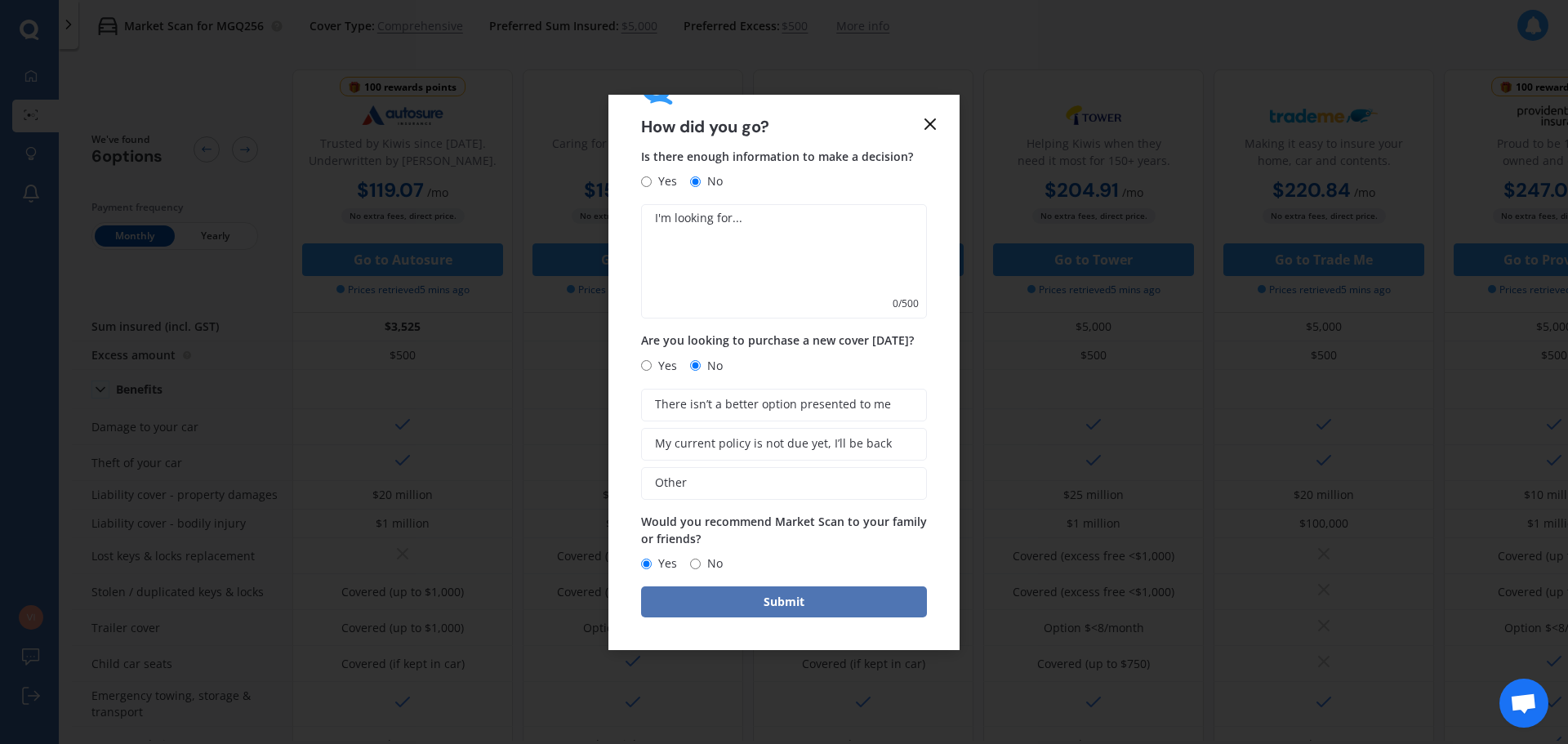
click at [801, 601] on button "Submit" at bounding box center [784, 602] width 285 height 31
click at [725, 228] on textarea at bounding box center [784, 261] width 285 height 114
click at [649, 183] on input "Yes" at bounding box center [646, 181] width 11 height 11
radio input "true"
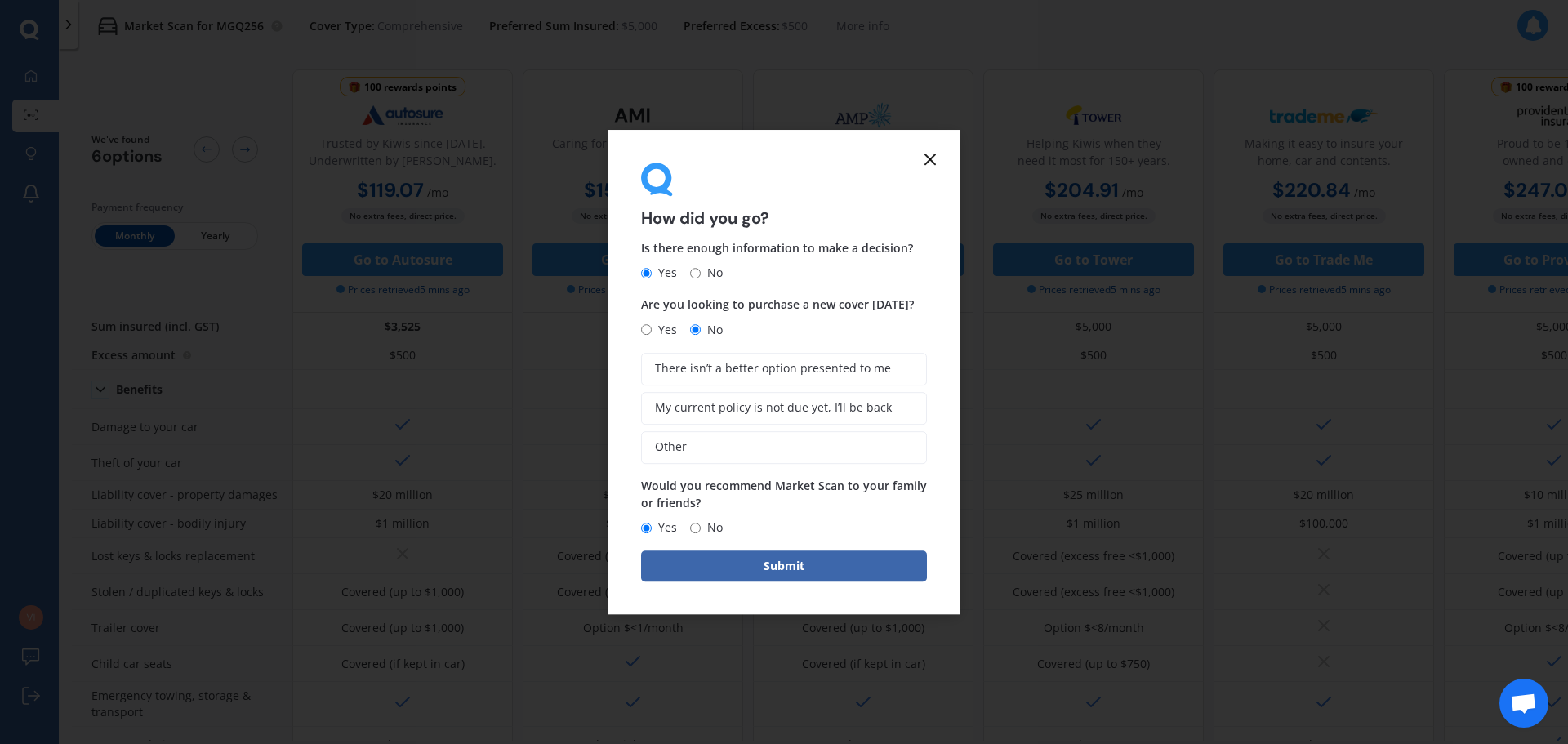
scroll to position [0, 0]
click at [672, 440] on span "Other" at bounding box center [670, 447] width 31 height 14
click at [0, 0] on input "Other" at bounding box center [0, 0] width 0 height 0
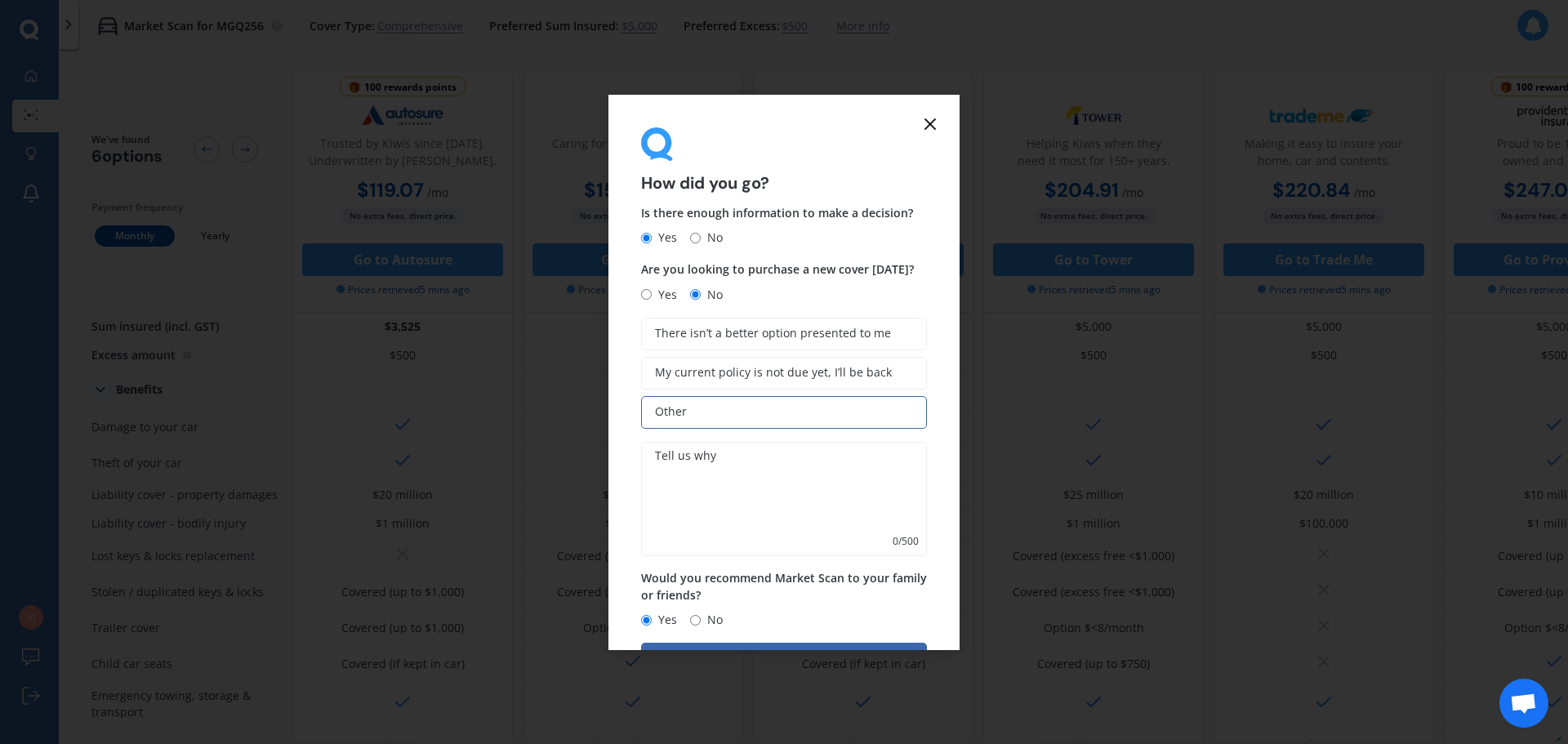
click at [682, 463] on textarea at bounding box center [784, 499] width 285 height 114
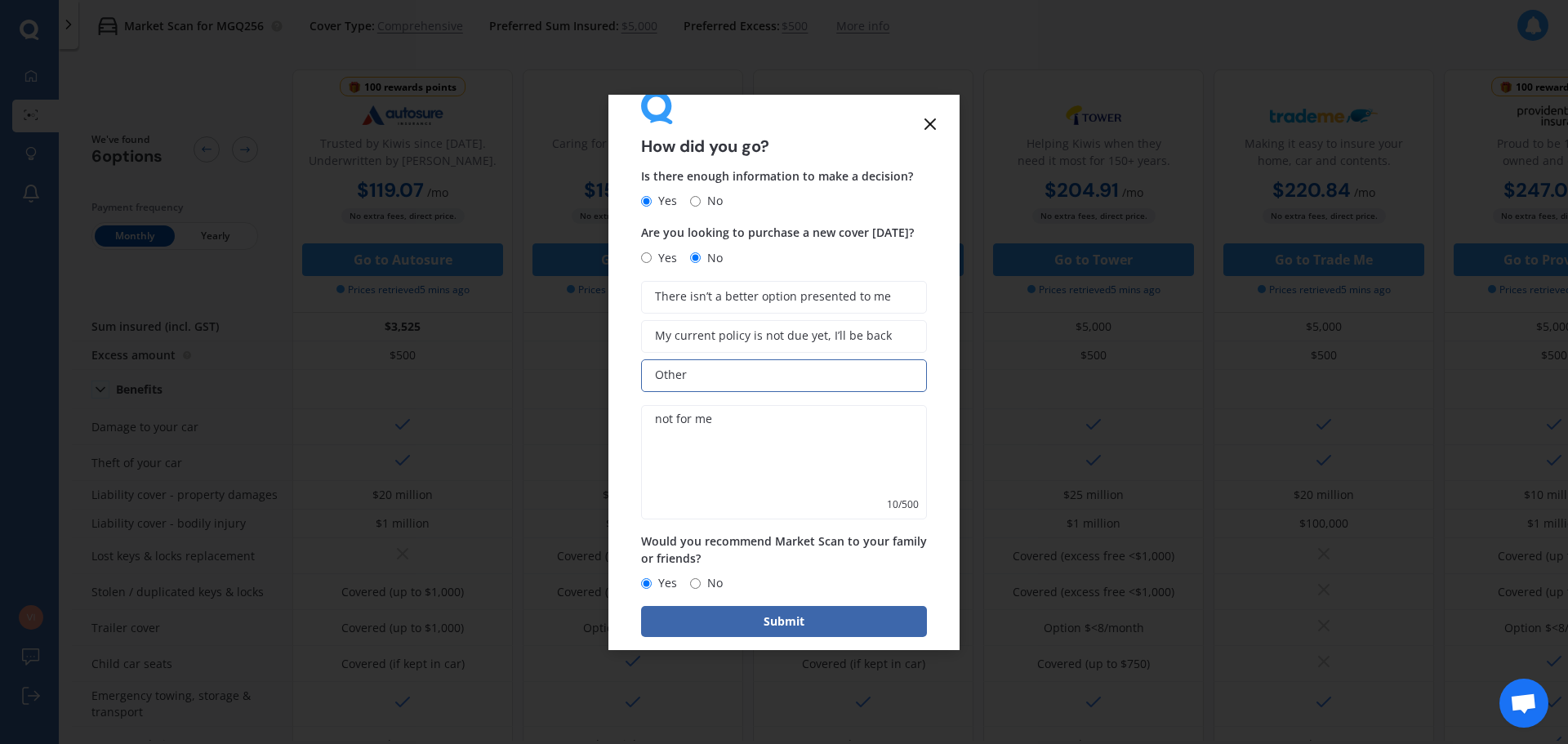
scroll to position [56, 0]
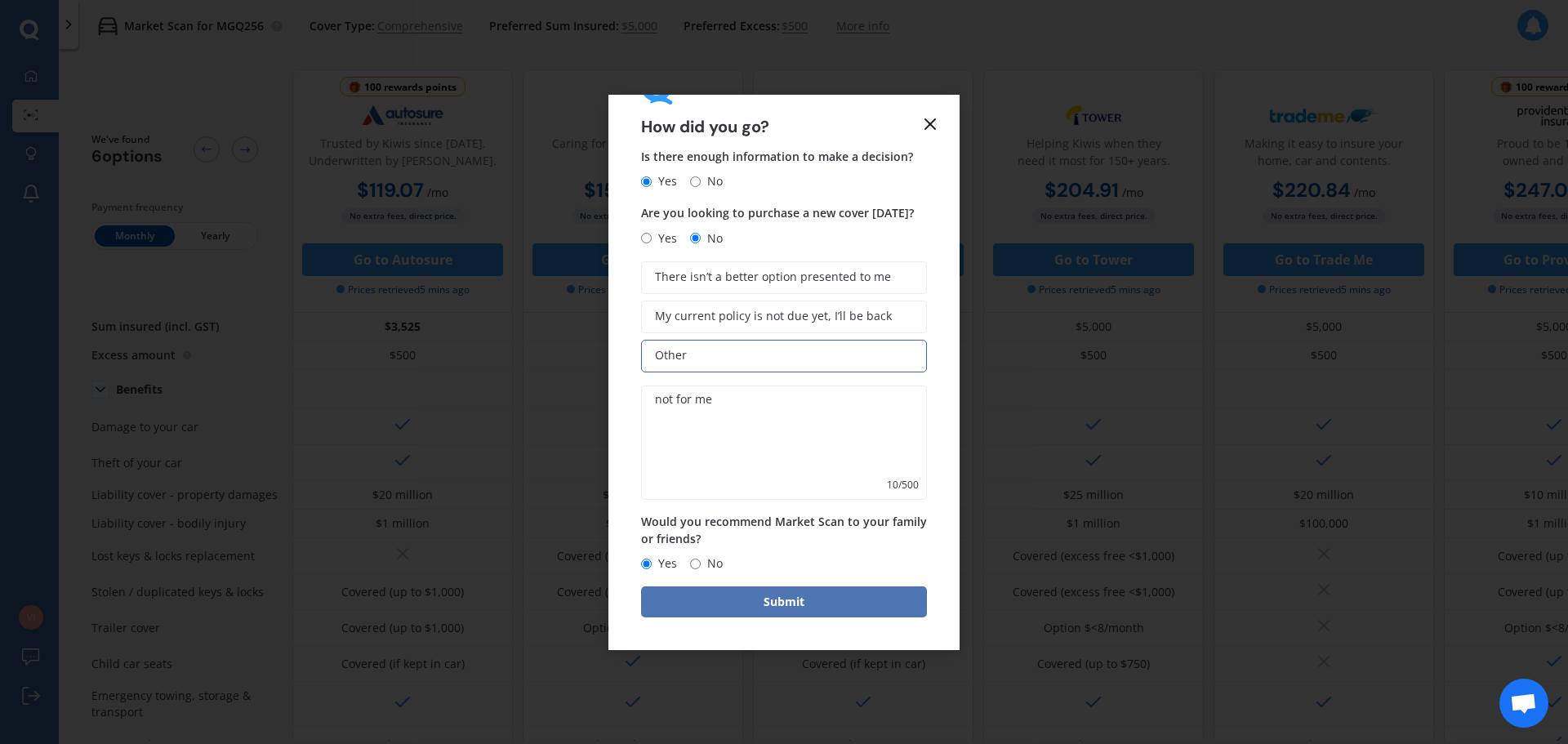
type textarea "not for me"
click at [774, 605] on button "Submit" at bounding box center [784, 602] width 285 height 31
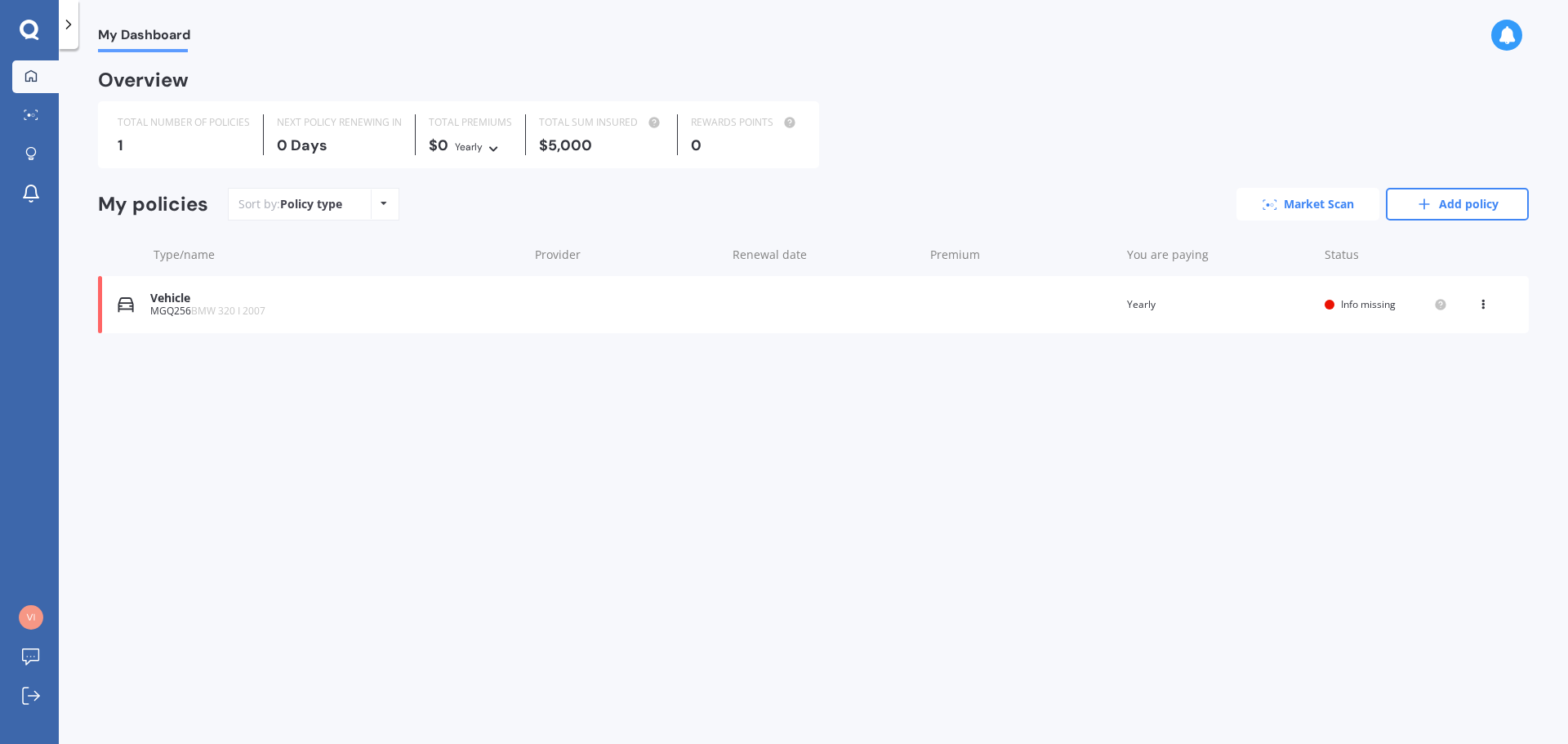
click at [1310, 217] on link "Market Scan" at bounding box center [1307, 204] width 143 height 32
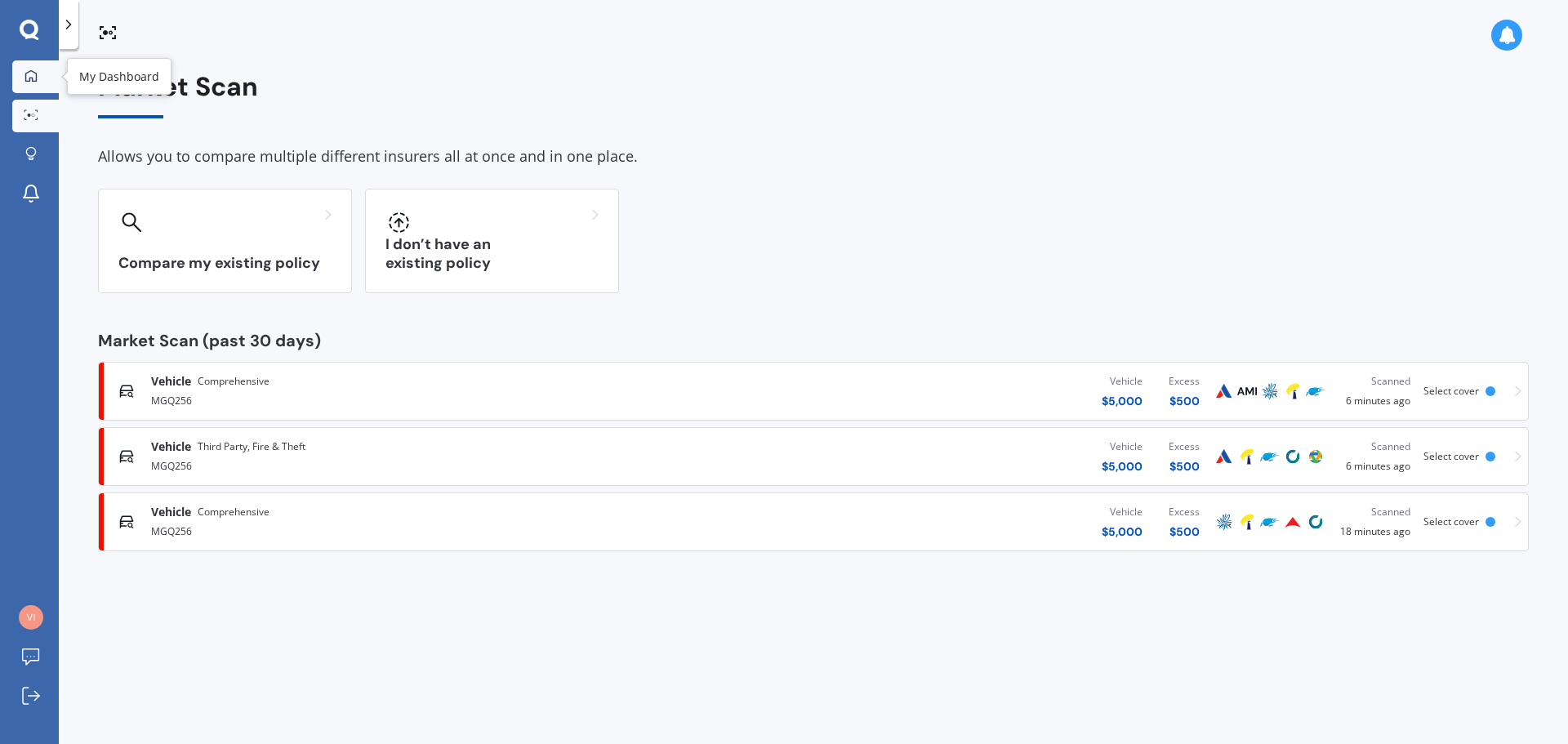
click at [28, 74] on icon at bounding box center [31, 76] width 13 height 13
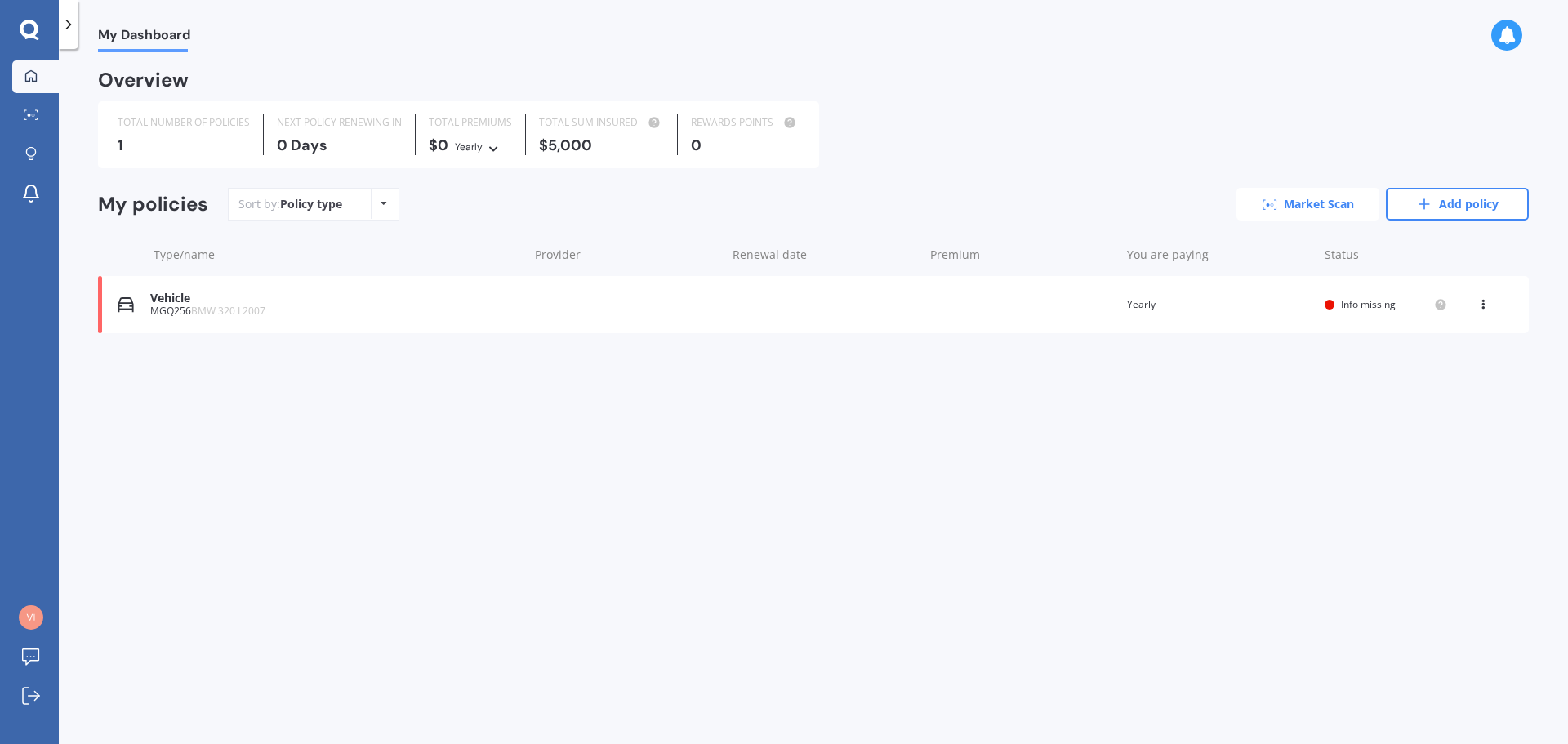
click at [1302, 212] on link "Market Scan" at bounding box center [1307, 204] width 143 height 32
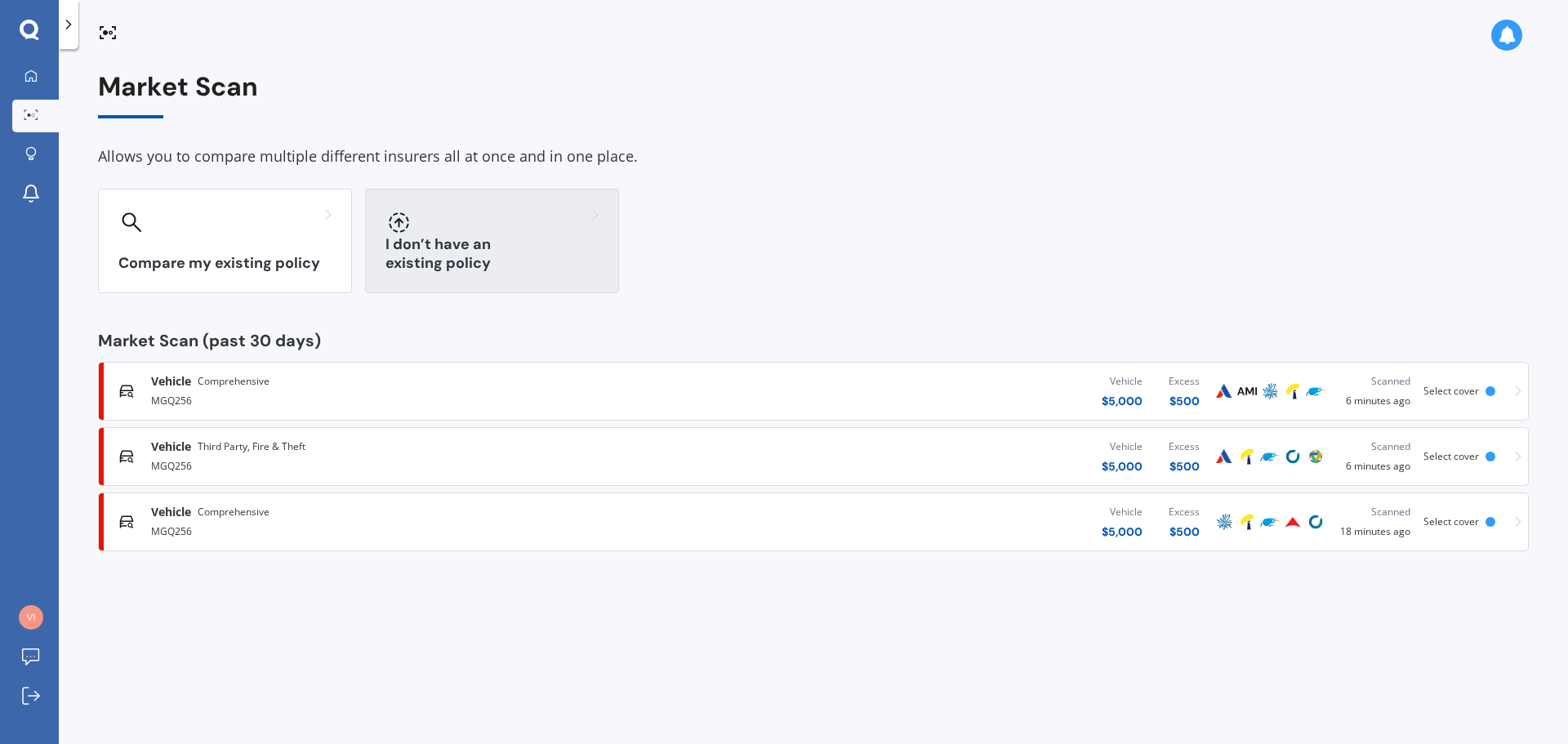
click at [439, 227] on div at bounding box center [492, 221] width 214 height 27
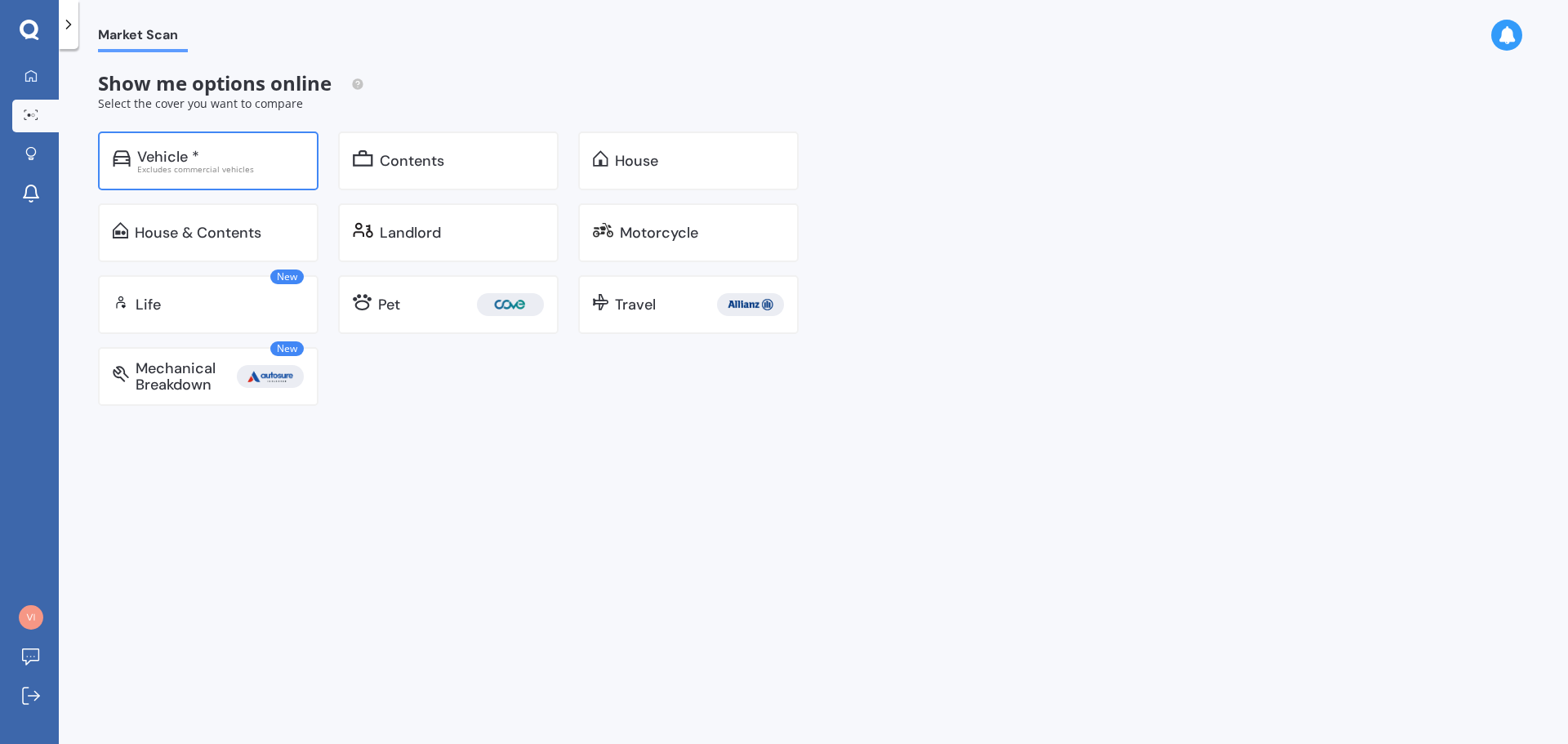
click at [169, 155] on div "Vehicle *" at bounding box center [167, 156] width 62 height 17
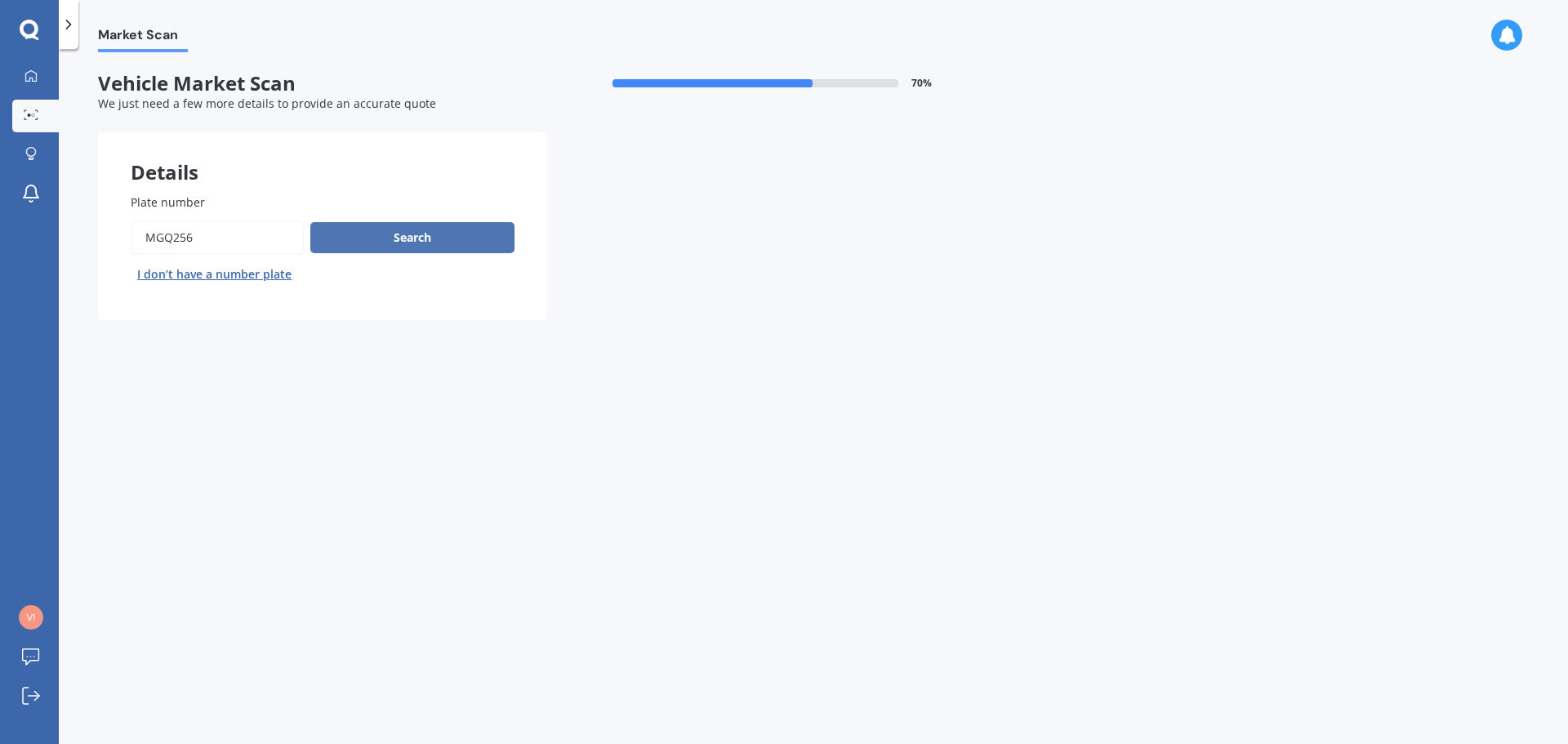
click at [408, 235] on button "Search" at bounding box center [411, 238] width 204 height 31
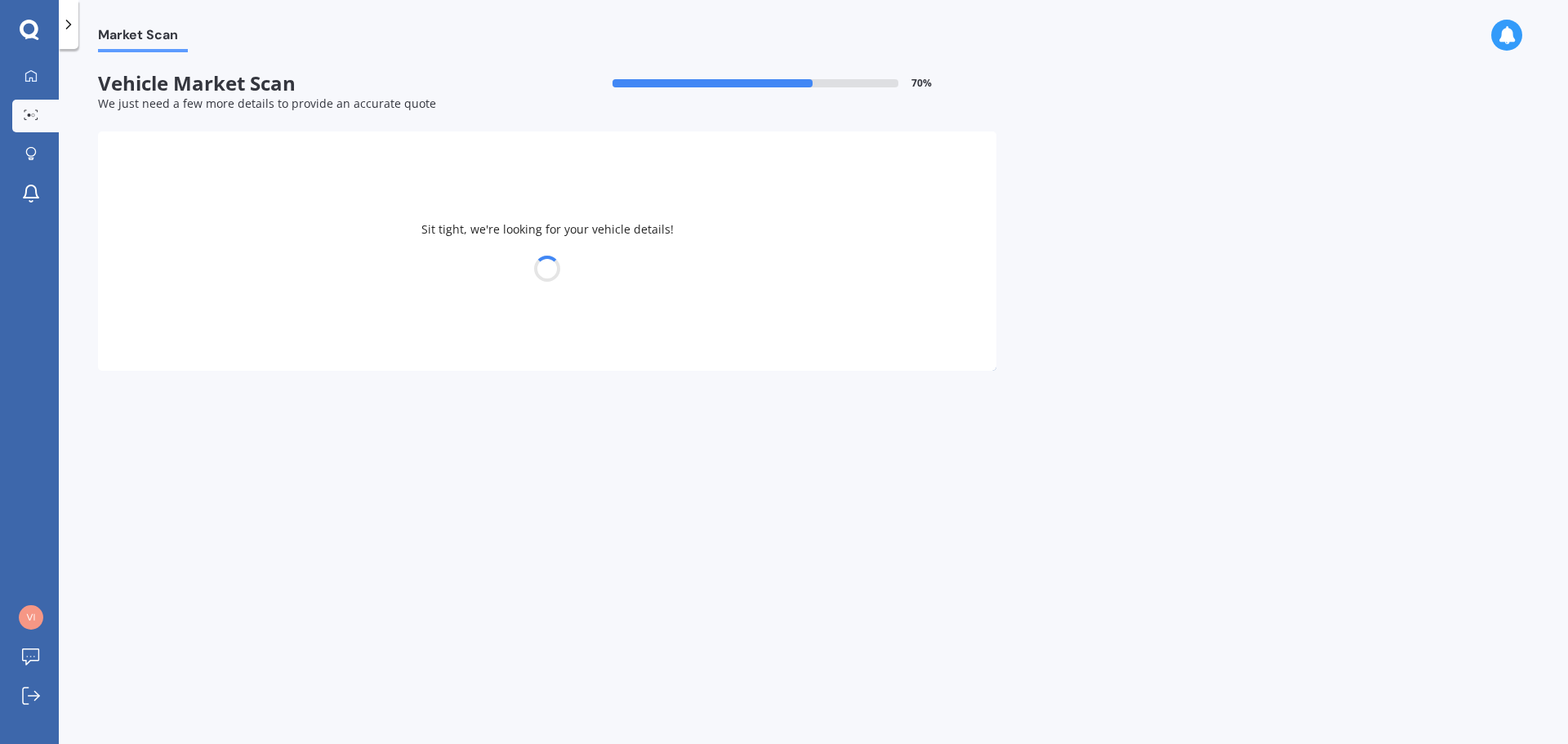
select select "BMW"
select select "21"
select select "05"
select select "2005"
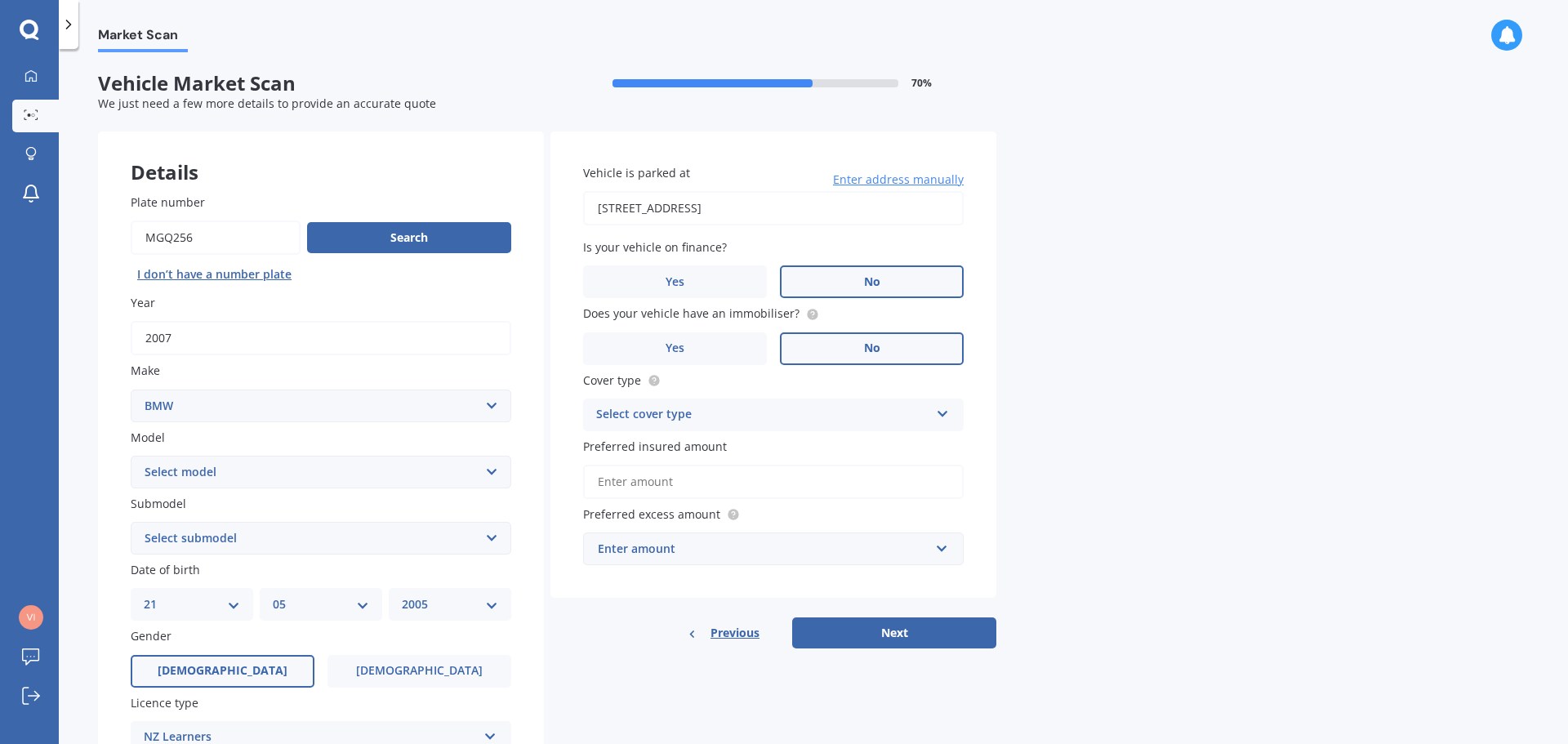
click at [300, 477] on select "Select model 116 116I 118 118D 120 130 218D 220I 225 250 316 318 320 320 i 323 …" at bounding box center [321, 471] width 381 height 32
select select "320"
click at [131, 456] on select "Select model 116 116I 118 118D 120 130 218D 220I 225 250 316 318 320 320 i 323 …" at bounding box center [321, 471] width 381 height 32
click at [213, 535] on select "Select submodel (All other) Ci d i I NON TURBO" at bounding box center [321, 537] width 381 height 32
select select "I NON TURBO"
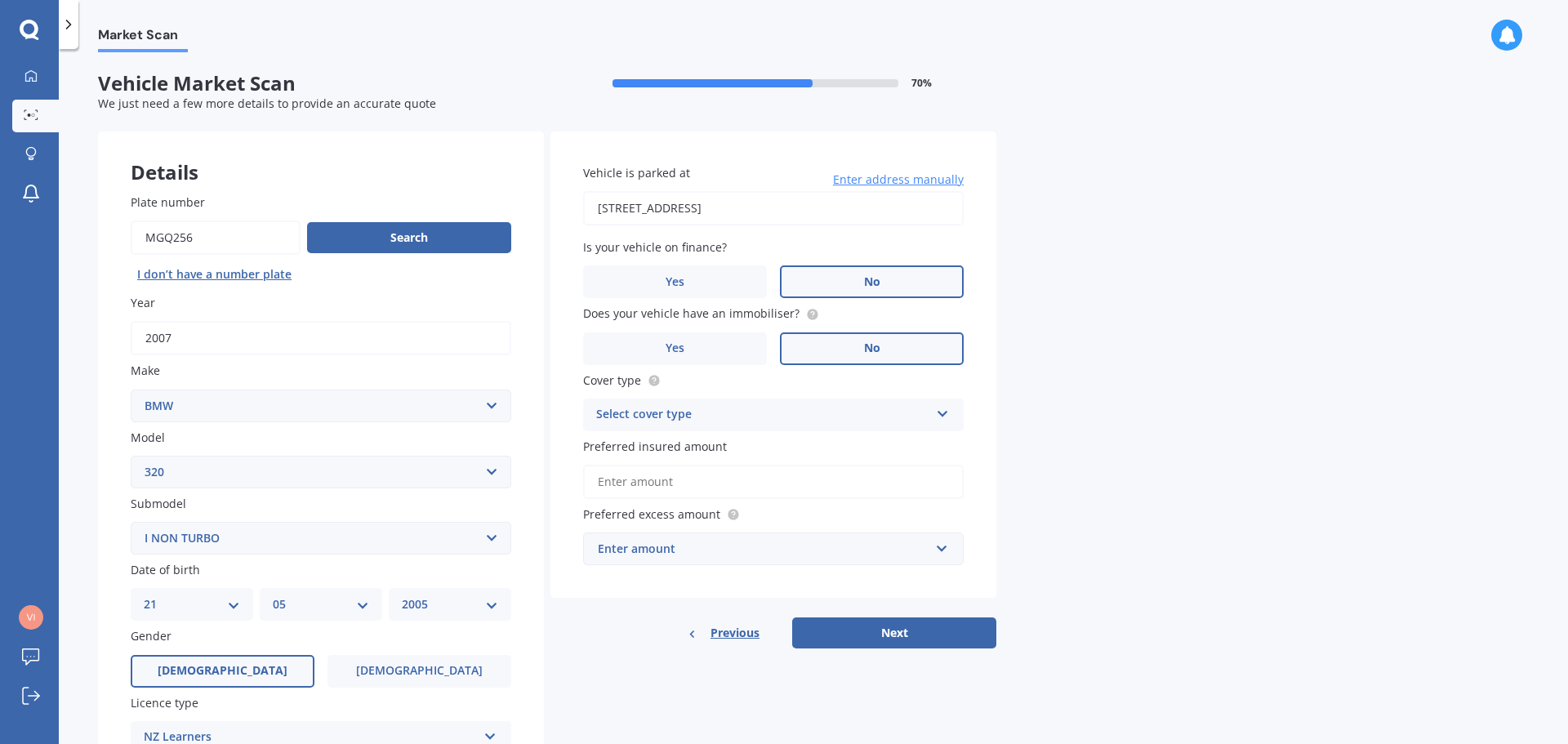
click at [131, 522] on select "Select submodel (All other) Ci d i I NON TURBO" at bounding box center [321, 537] width 381 height 32
click at [756, 417] on div "Select cover type" at bounding box center [763, 414] width 333 height 20
click at [607, 506] on span "Third Party" at bounding box center [628, 505] width 63 height 16
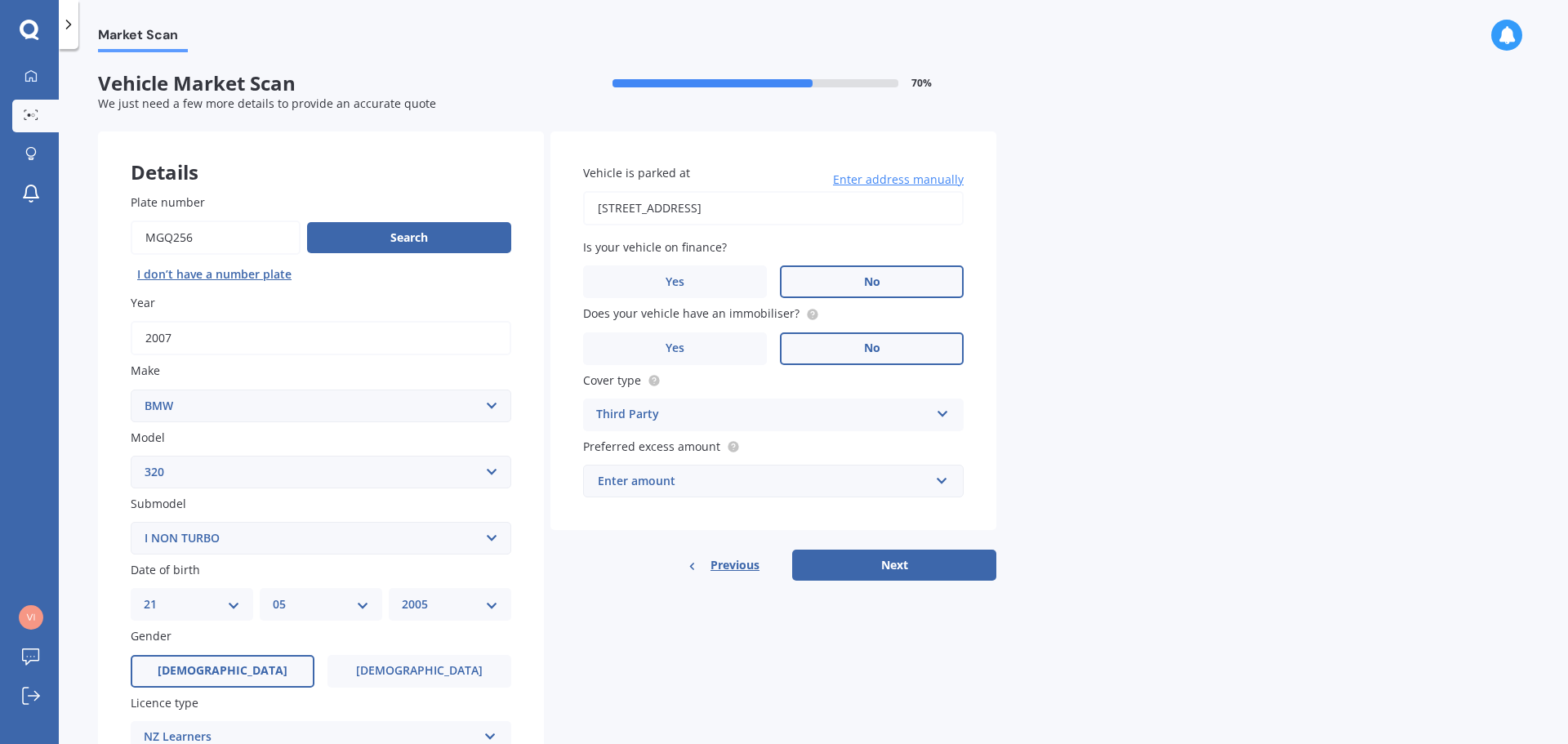
click at [649, 478] on div "Enter amount" at bounding box center [763, 481] width 332 height 18
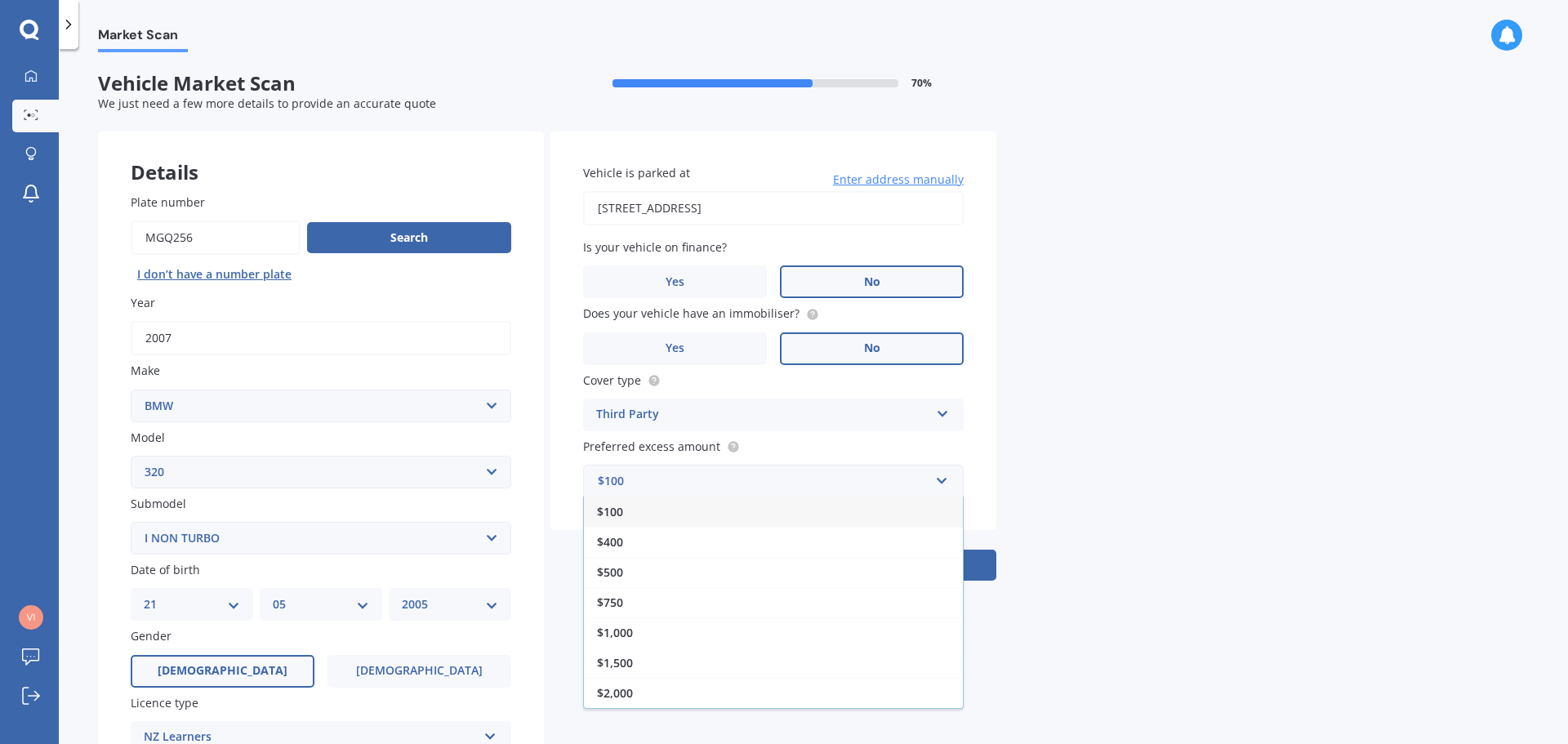
click at [606, 567] on span "$500" at bounding box center [609, 572] width 27 height 16
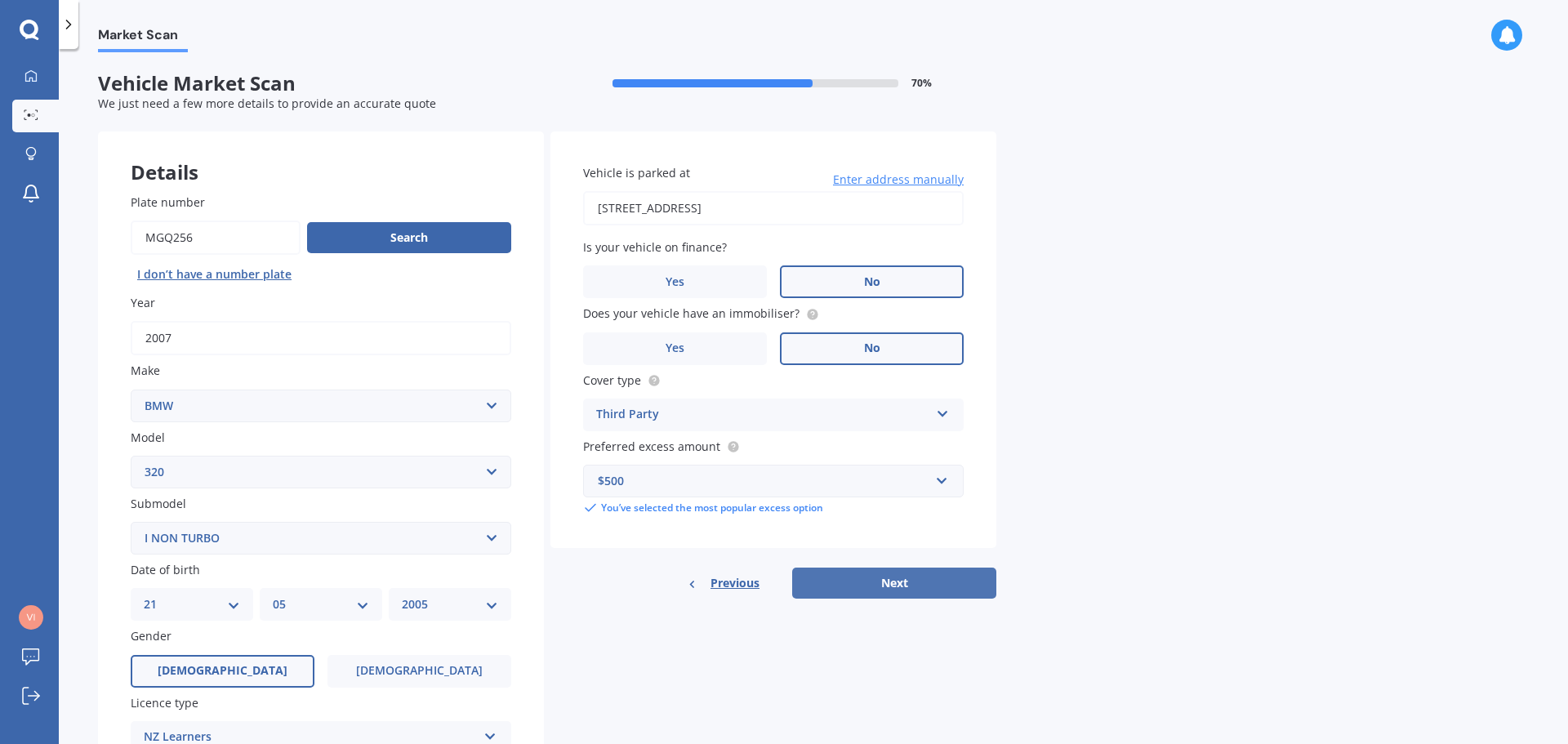
click at [894, 576] on button "Next" at bounding box center [894, 584] width 204 height 31
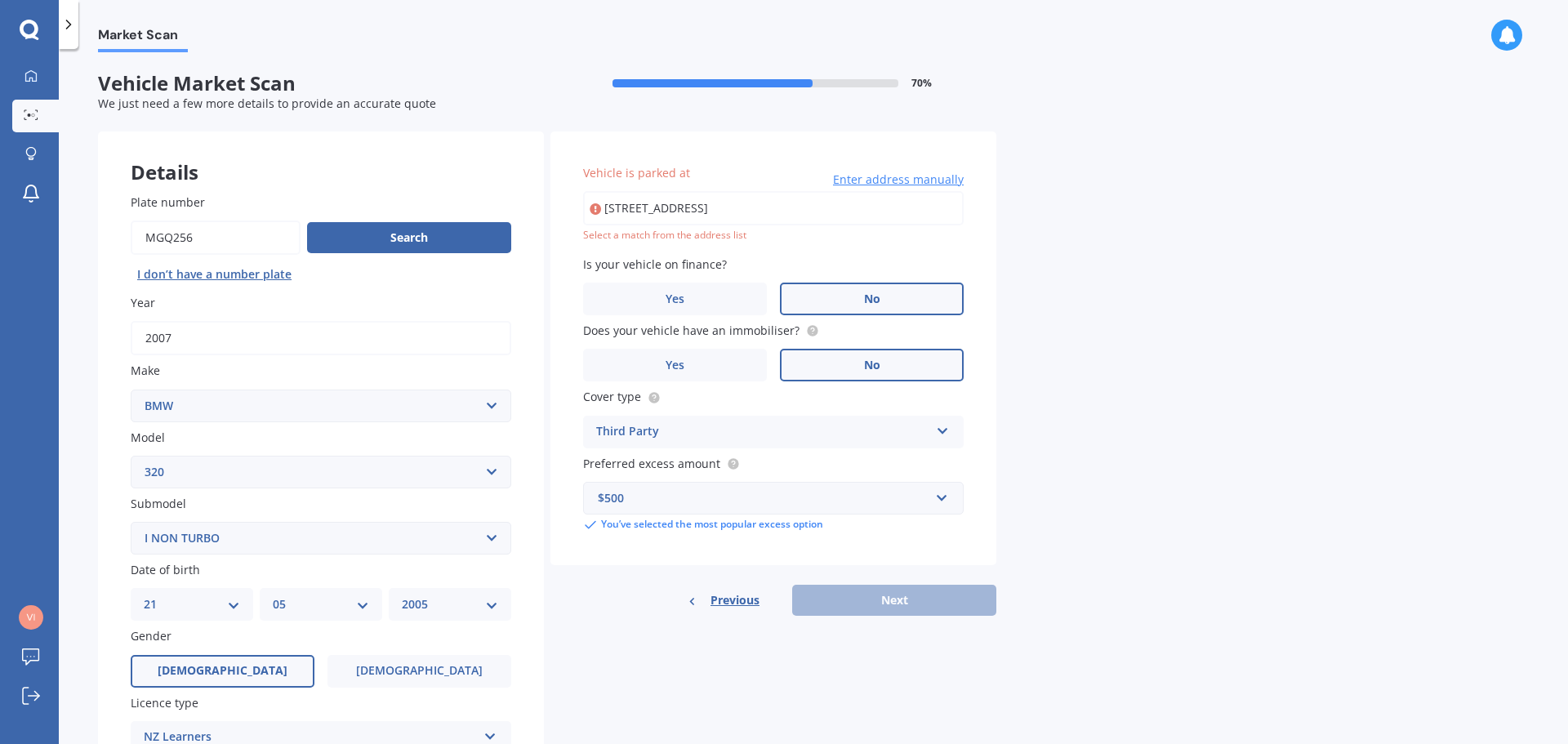
type input "[STREET_ADDRESS]"
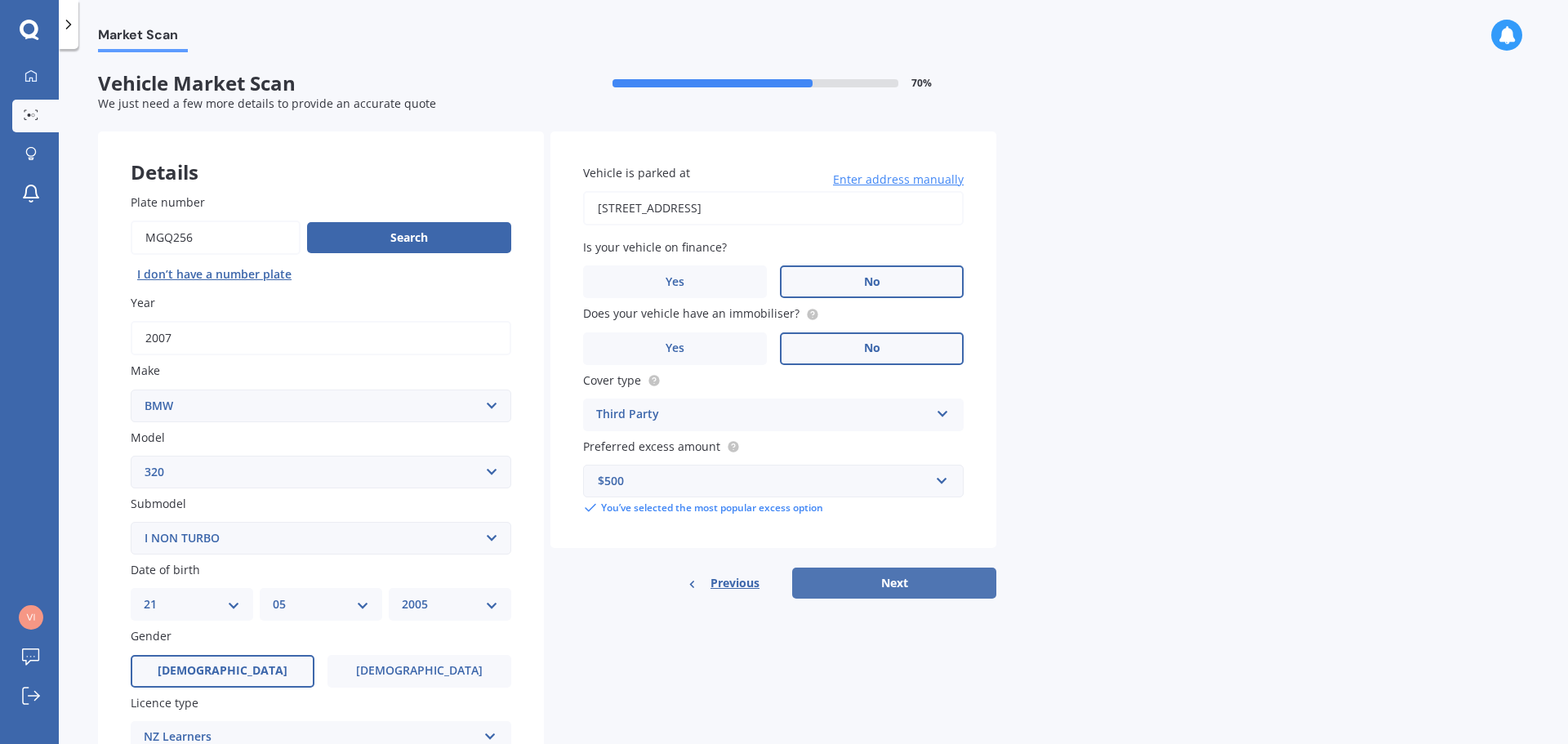
click at [917, 590] on button "Next" at bounding box center [894, 584] width 204 height 31
select select "21"
select select "05"
select select "2005"
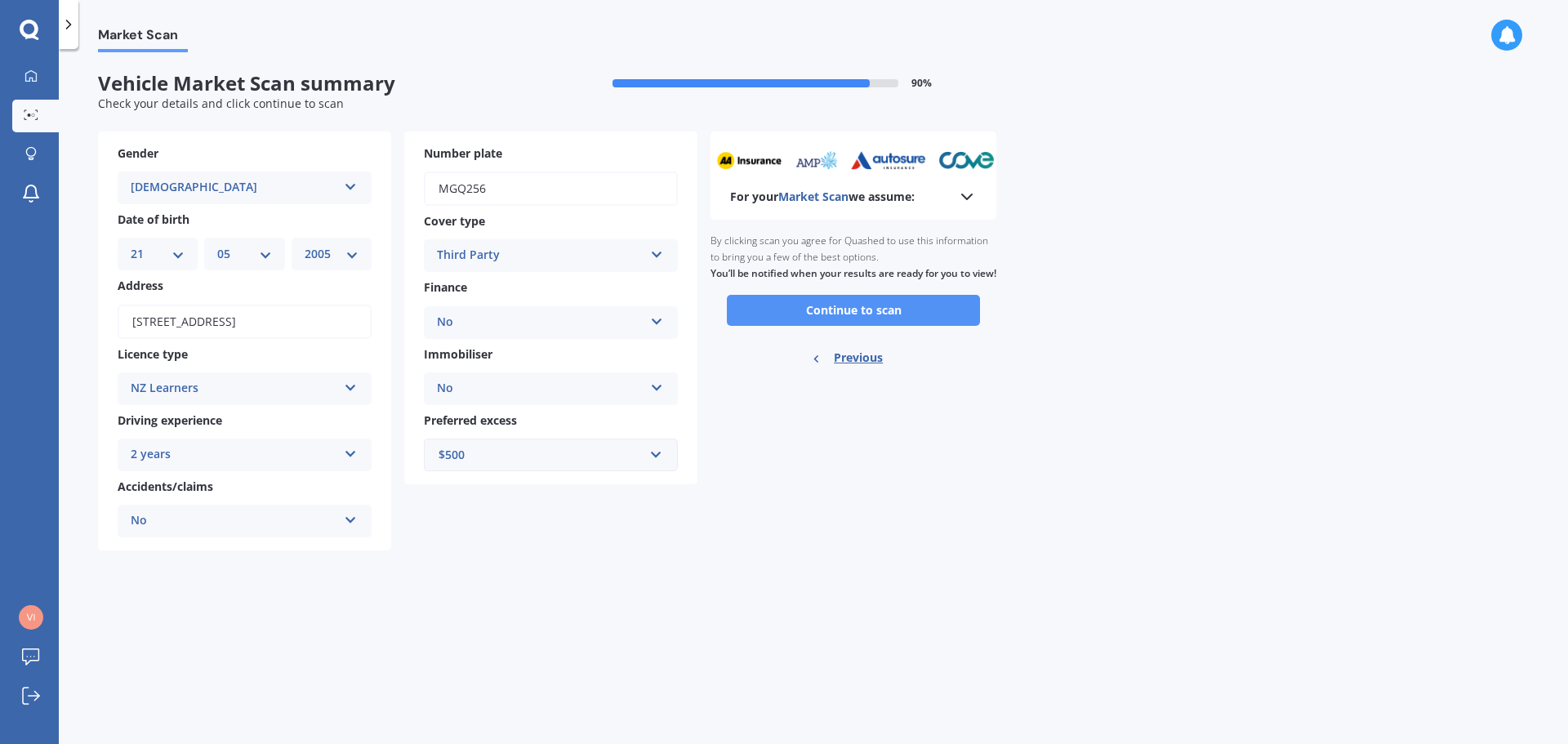
click at [871, 323] on button "Continue to scan" at bounding box center [852, 310] width 253 height 31
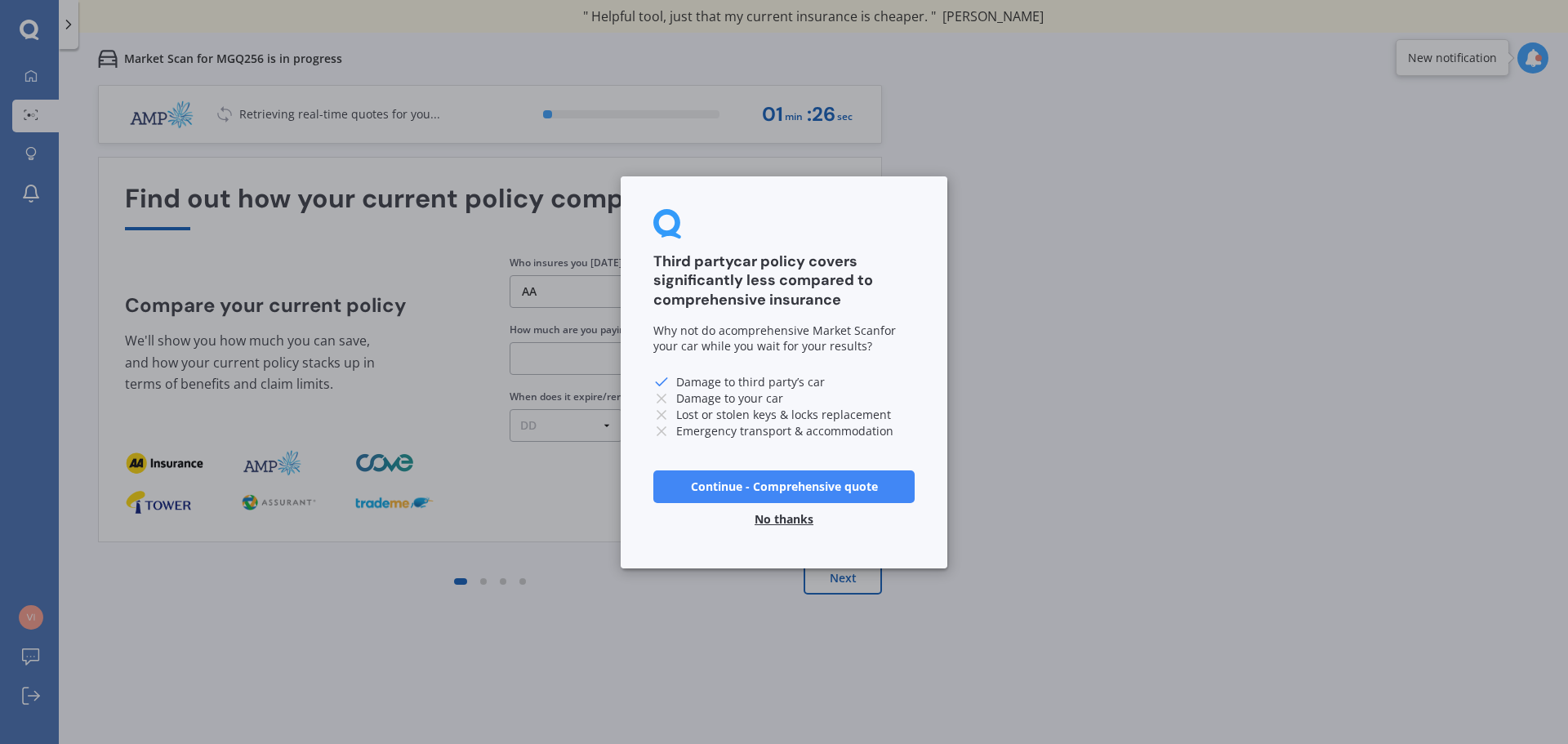
click at [793, 521] on button "No thanks" at bounding box center [784, 518] width 79 height 32
